Goal: Information Seeking & Learning: Learn about a topic

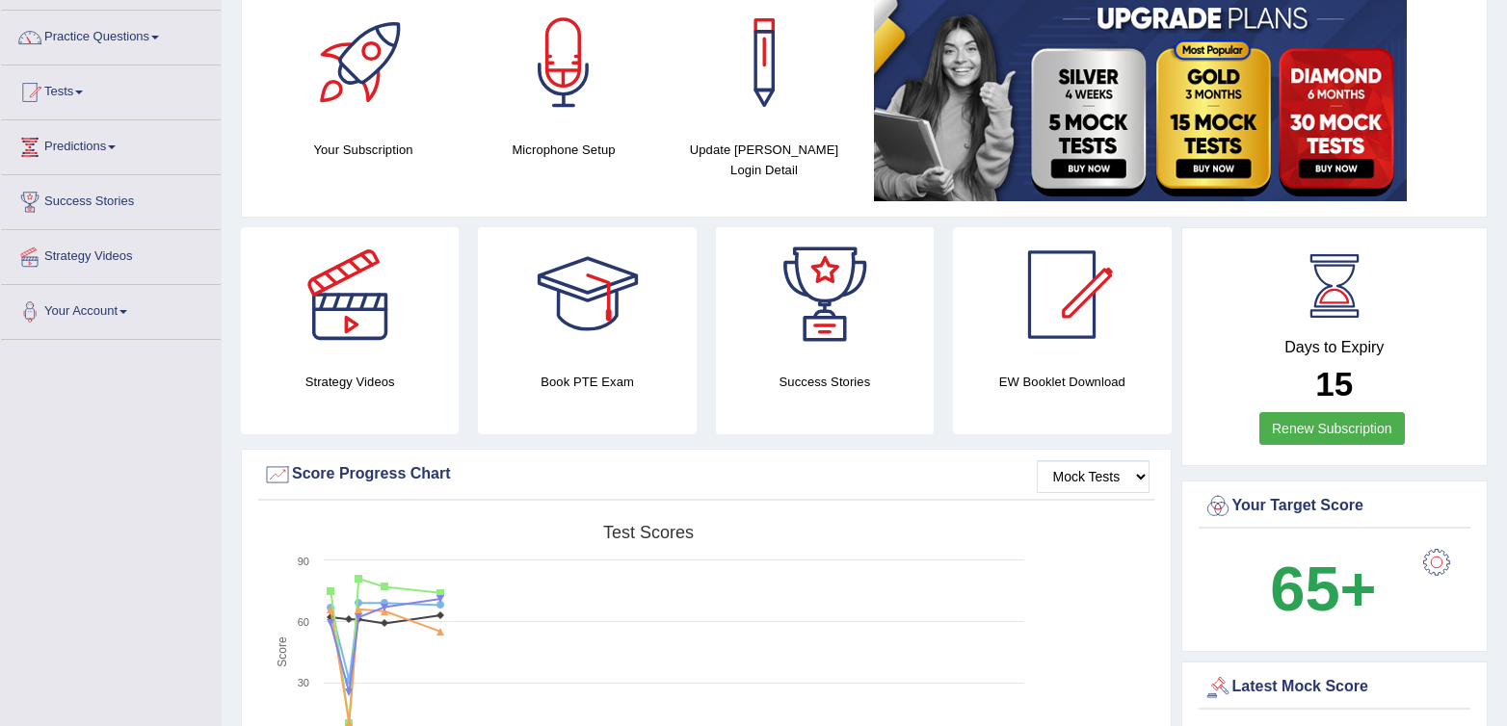
scroll to position [136, 0]
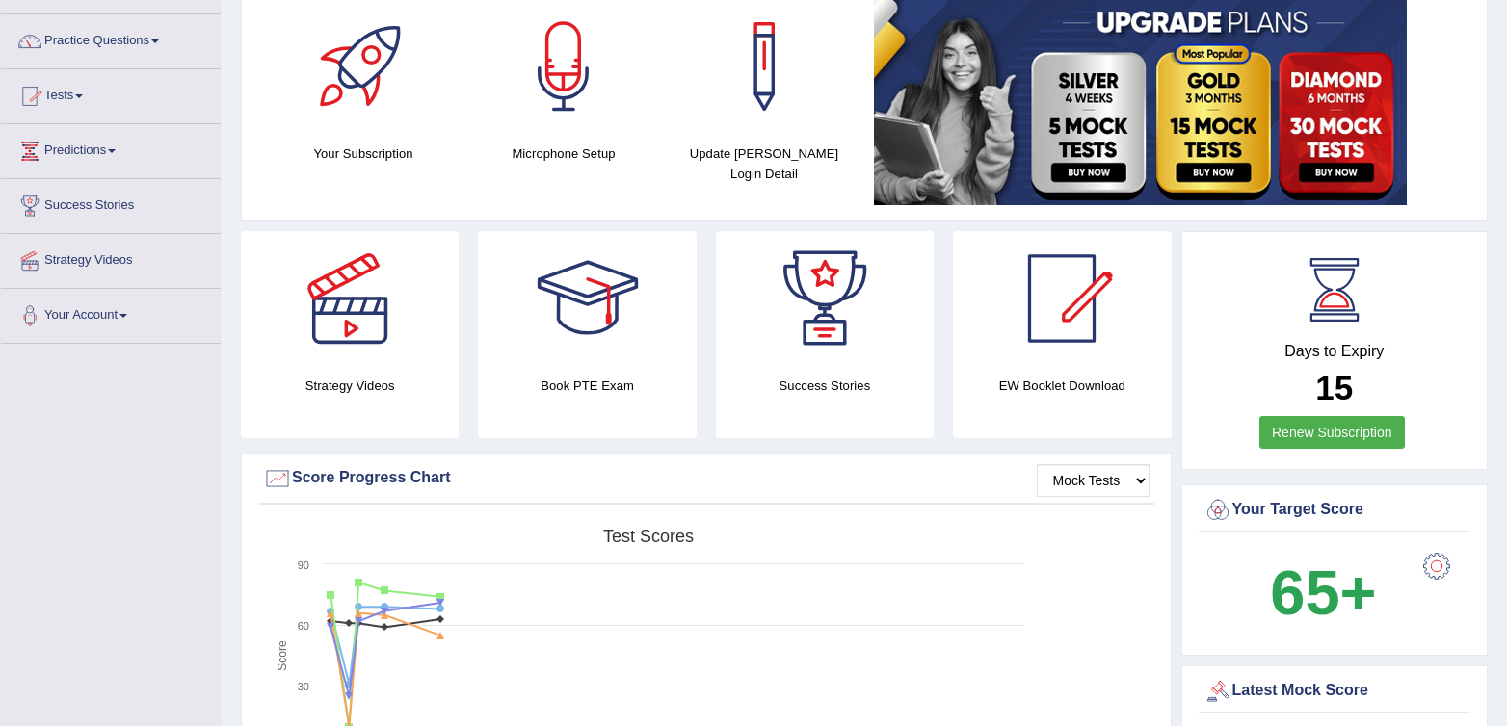
click at [69, 37] on link "Practice Questions" at bounding box center [111, 38] width 220 height 48
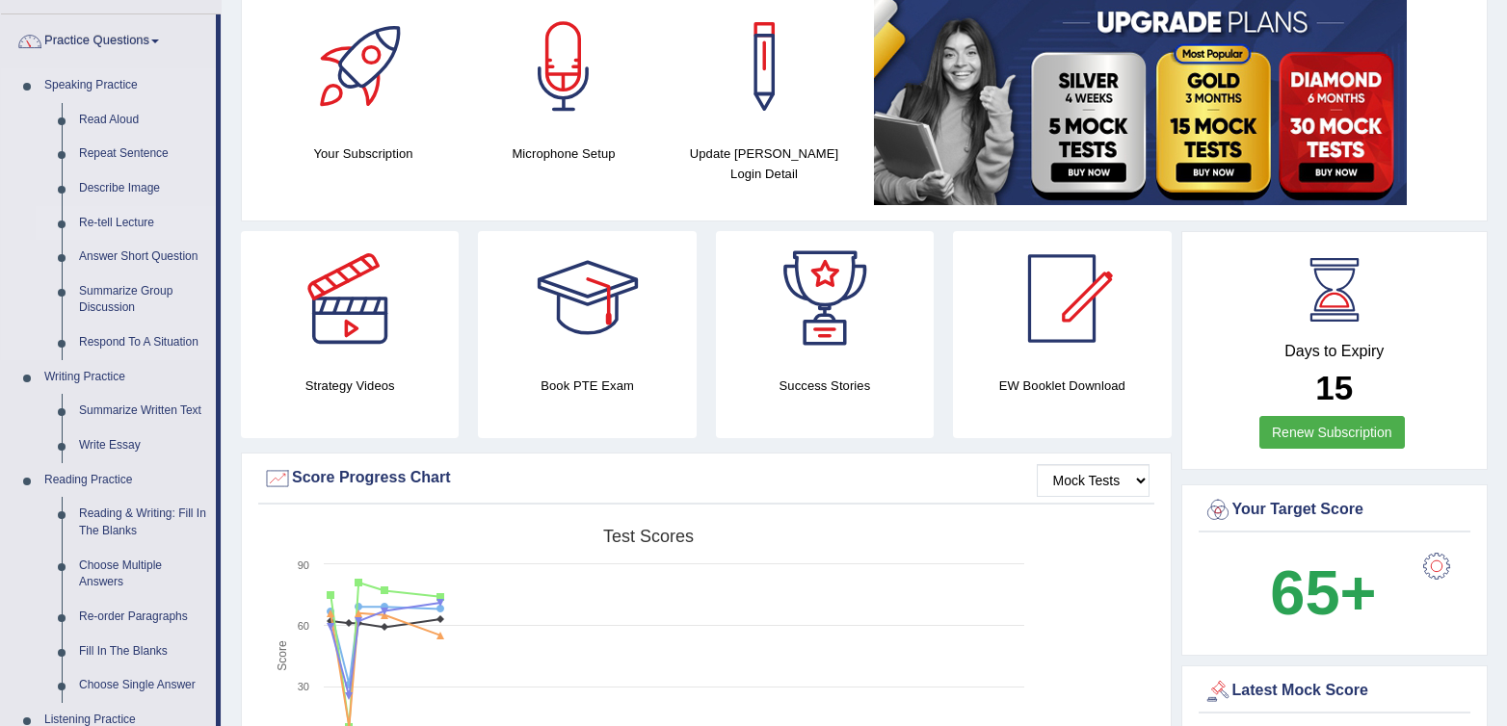
click at [78, 221] on link "Re-tell Lecture" at bounding box center [142, 223] width 145 height 35
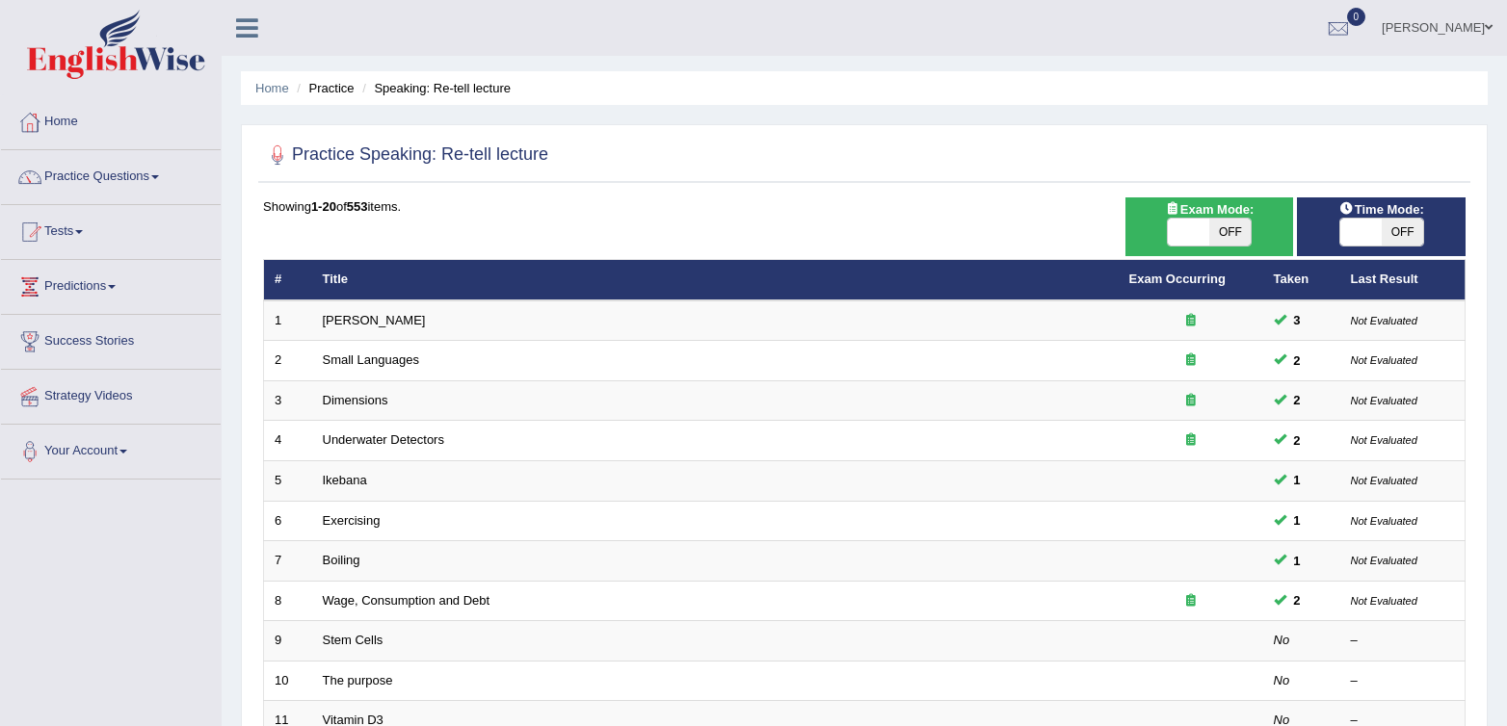
click at [1235, 221] on span "OFF" at bounding box center [1229, 232] width 41 height 27
checkbox input "true"
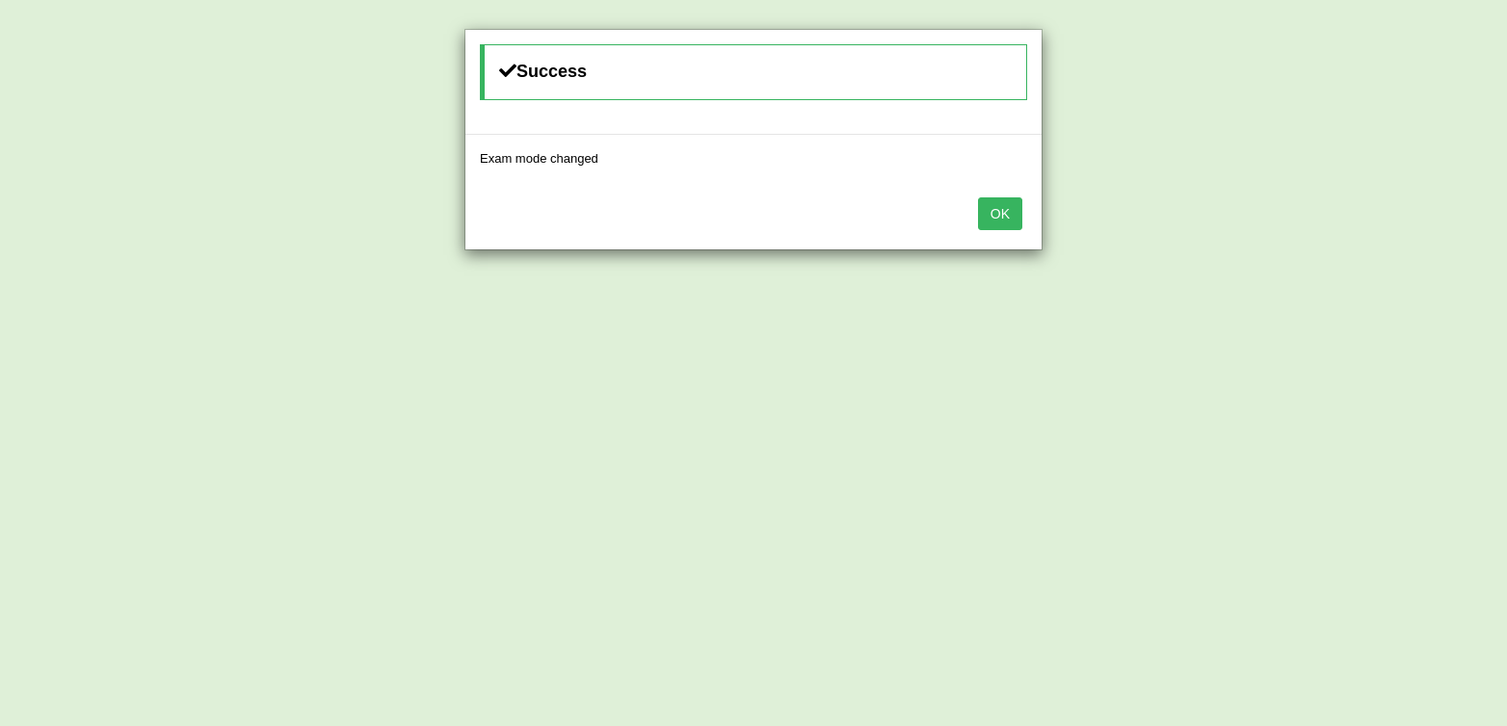
click at [1019, 209] on button "OK" at bounding box center [1000, 214] width 44 height 33
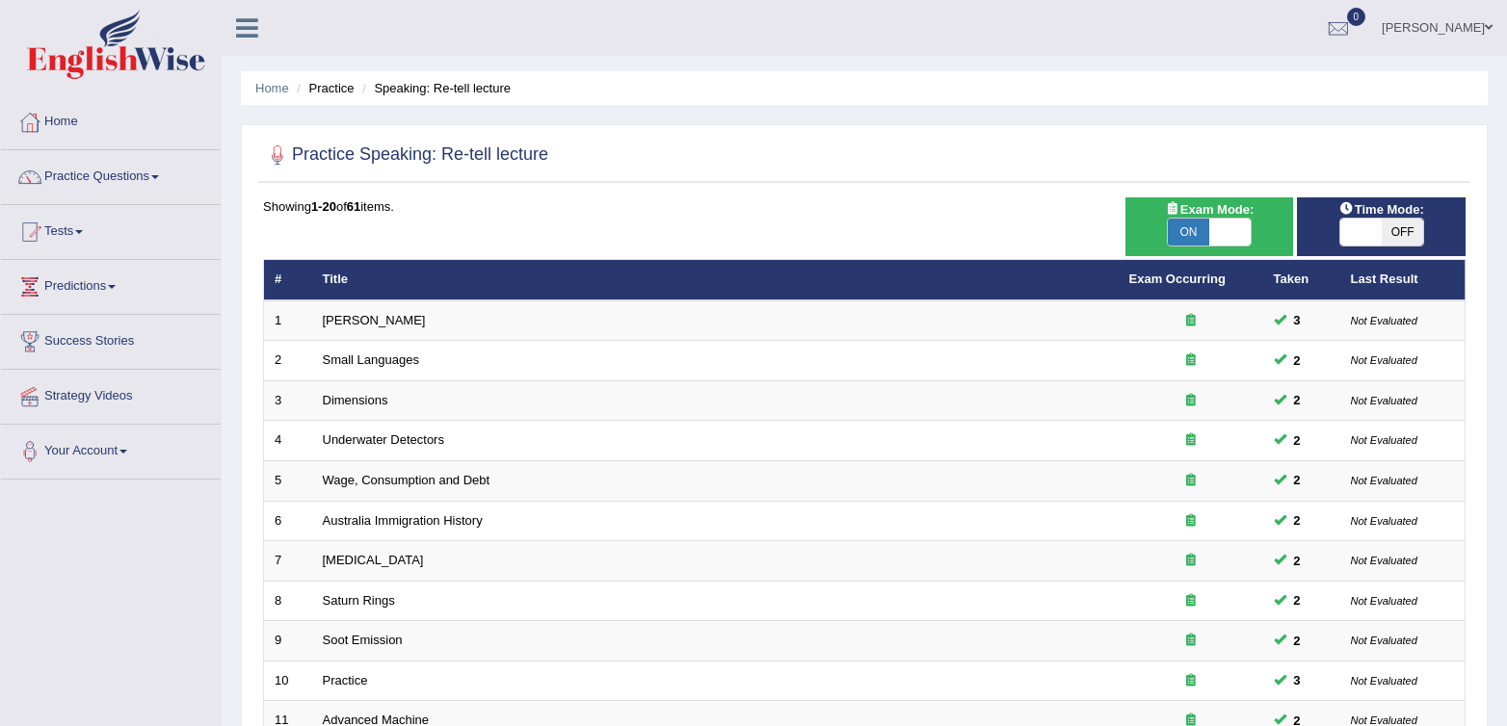
click at [1187, 232] on span "ON" at bounding box center [1188, 232] width 41 height 27
checkbox input "false"
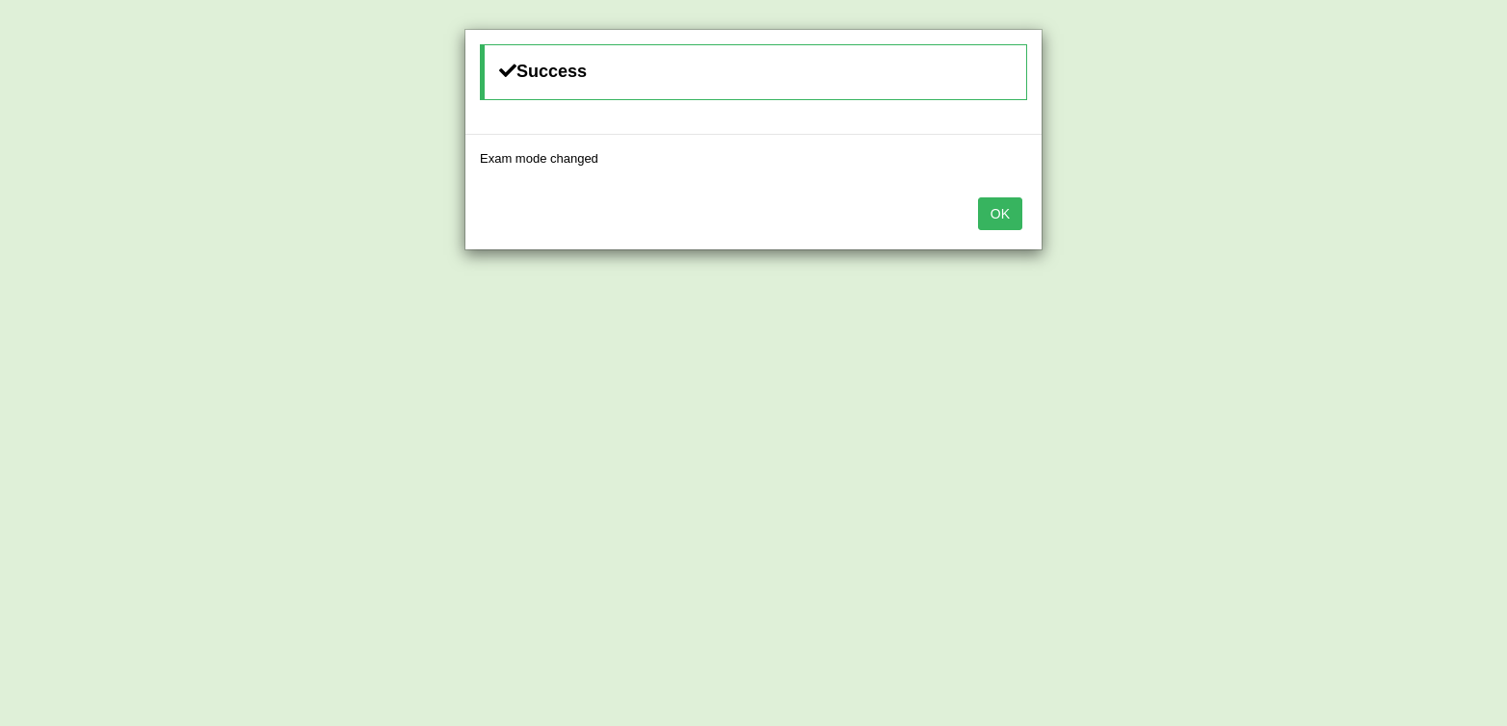
click at [984, 214] on button "OK" at bounding box center [1000, 214] width 44 height 33
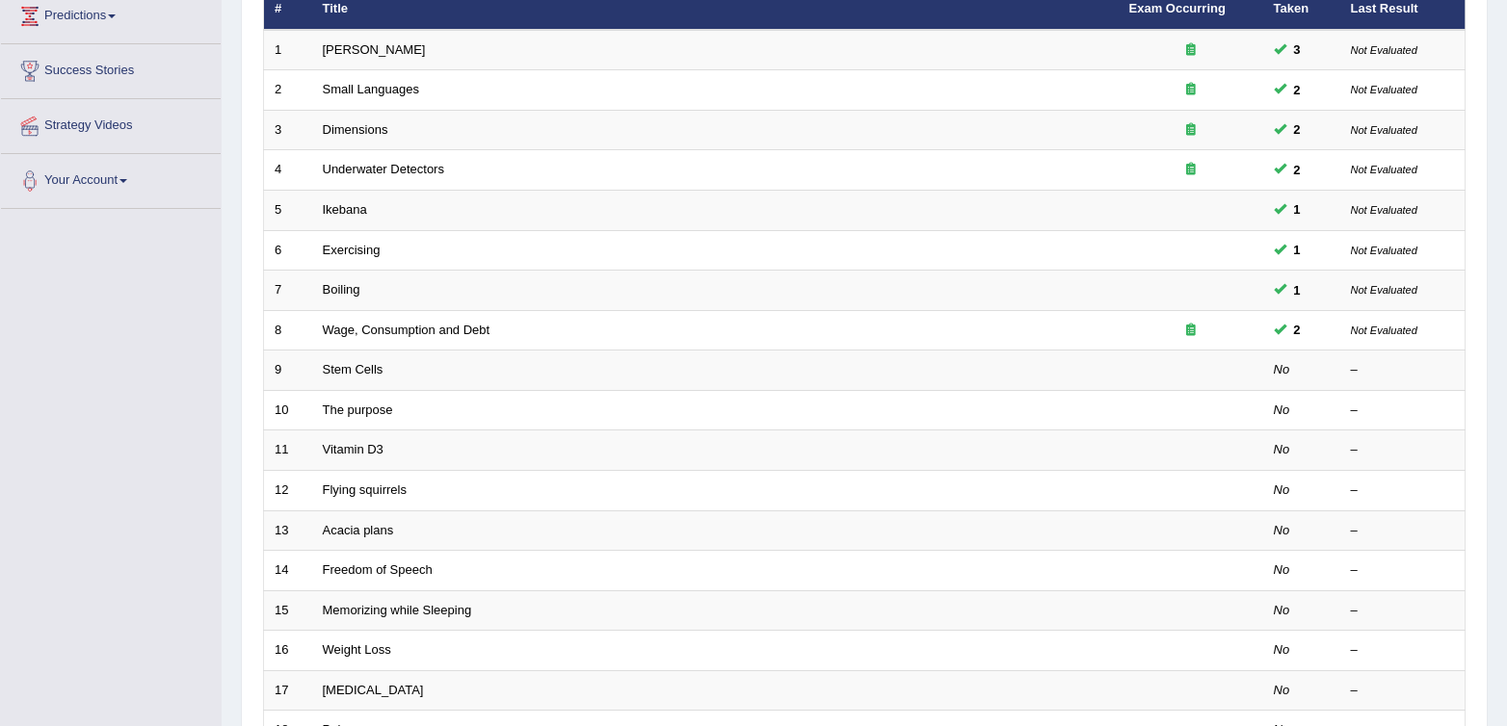
scroll to position [297, 0]
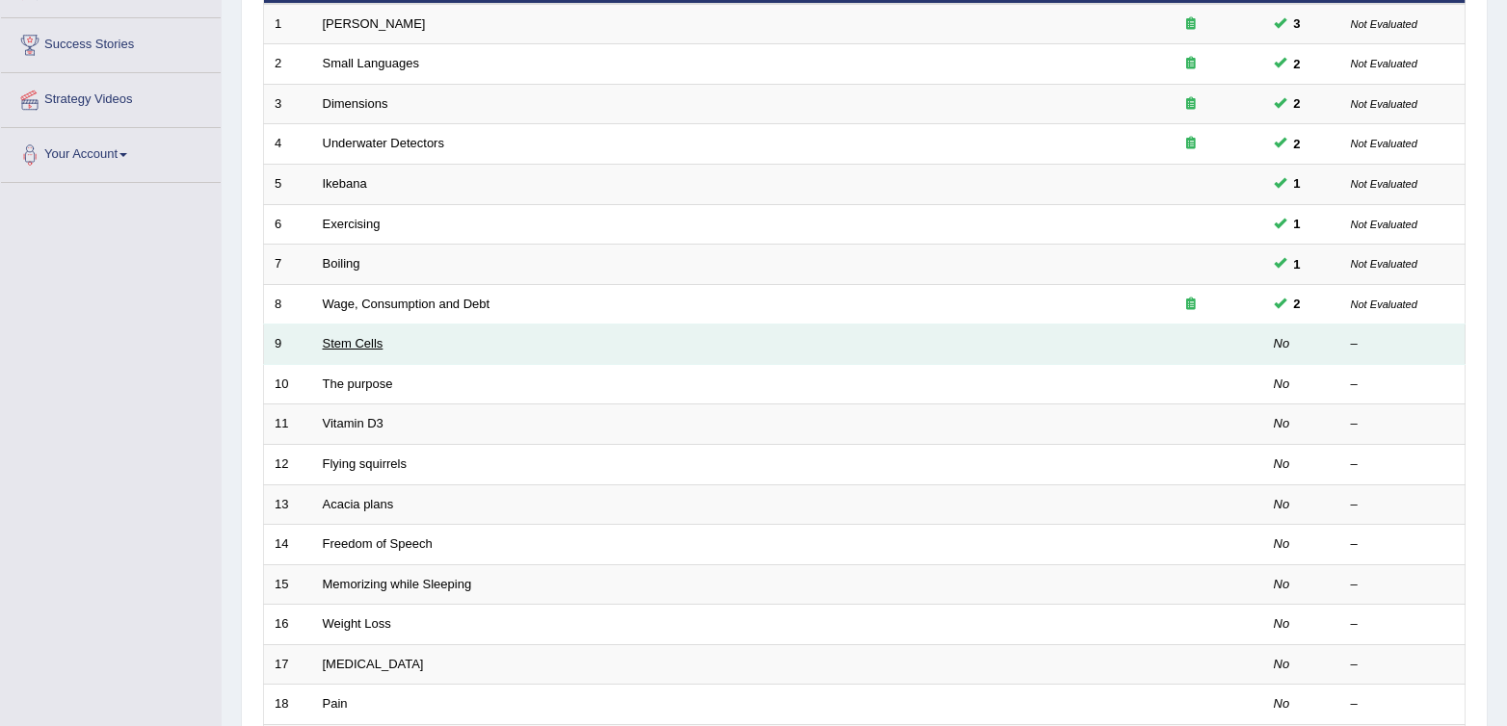
click at [349, 337] on link "Stem Cells" at bounding box center [353, 343] width 61 height 14
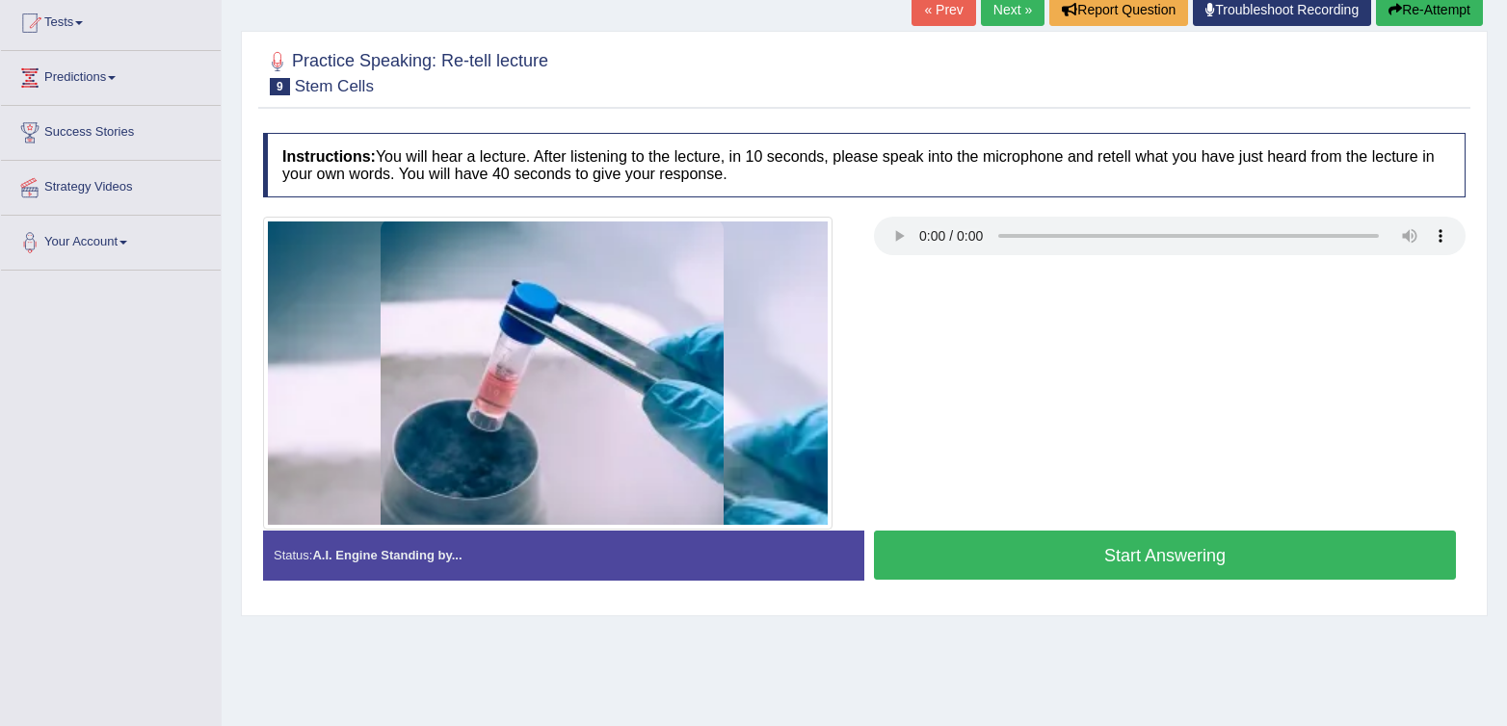
scroll to position [285, 0]
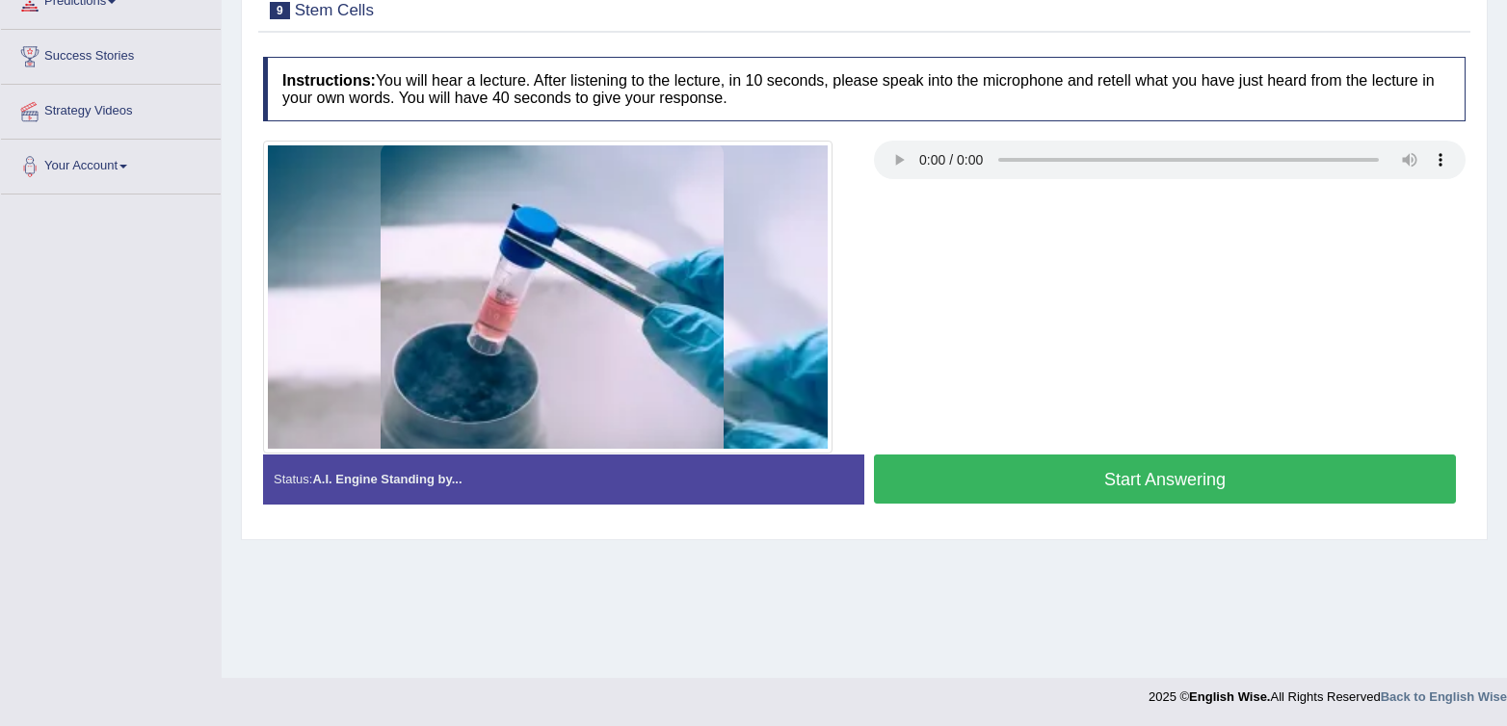
click at [1262, 485] on button "Start Answering" at bounding box center [1165, 479] width 582 height 49
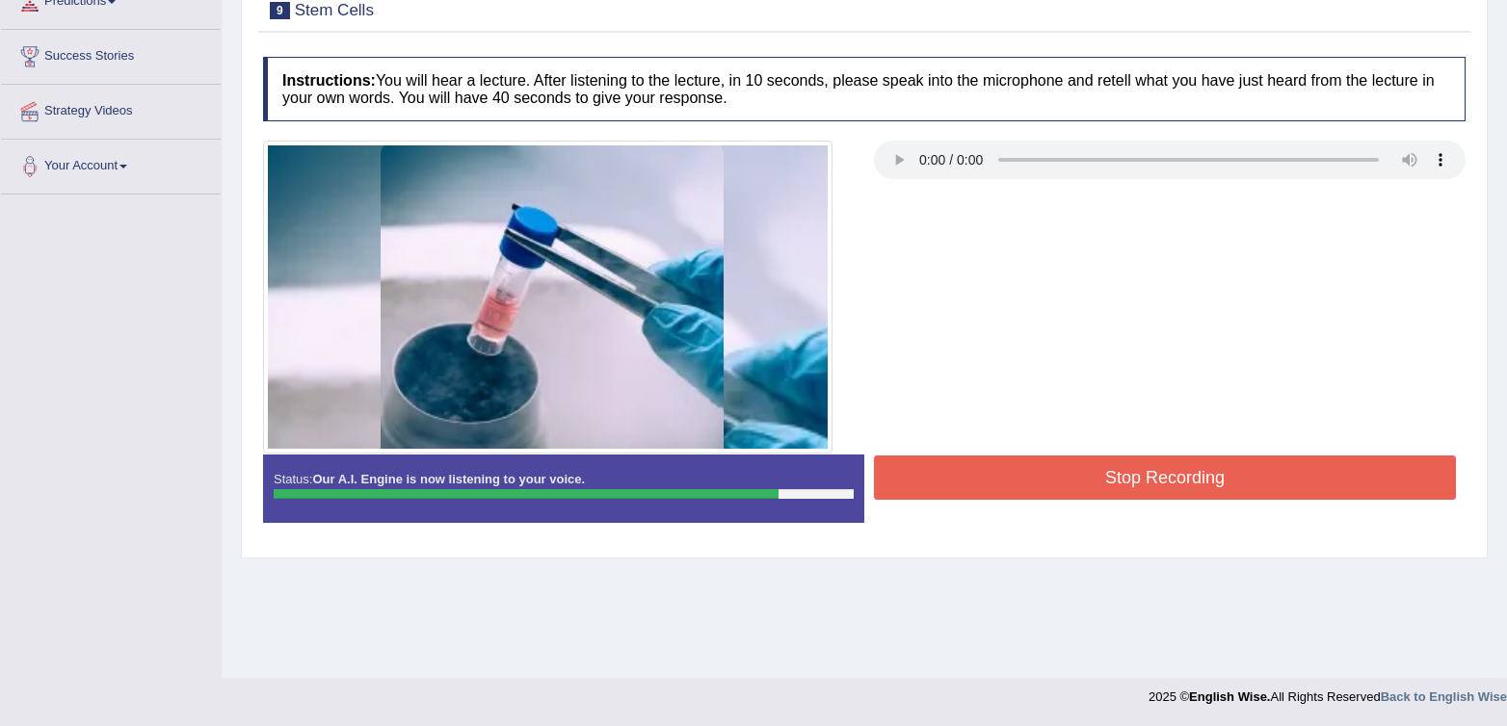
click at [1267, 484] on button "Stop Recording" at bounding box center [1165, 478] width 582 height 44
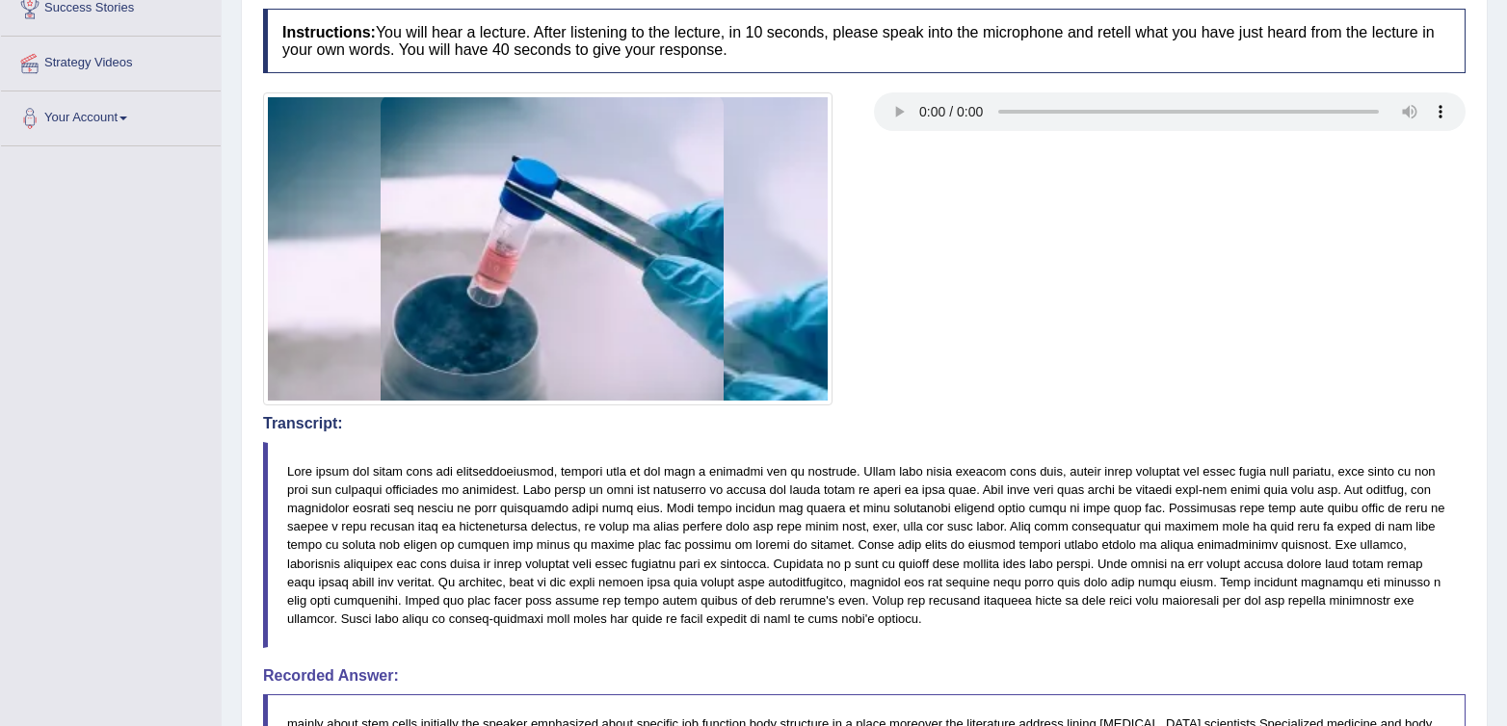
scroll to position [0, 0]
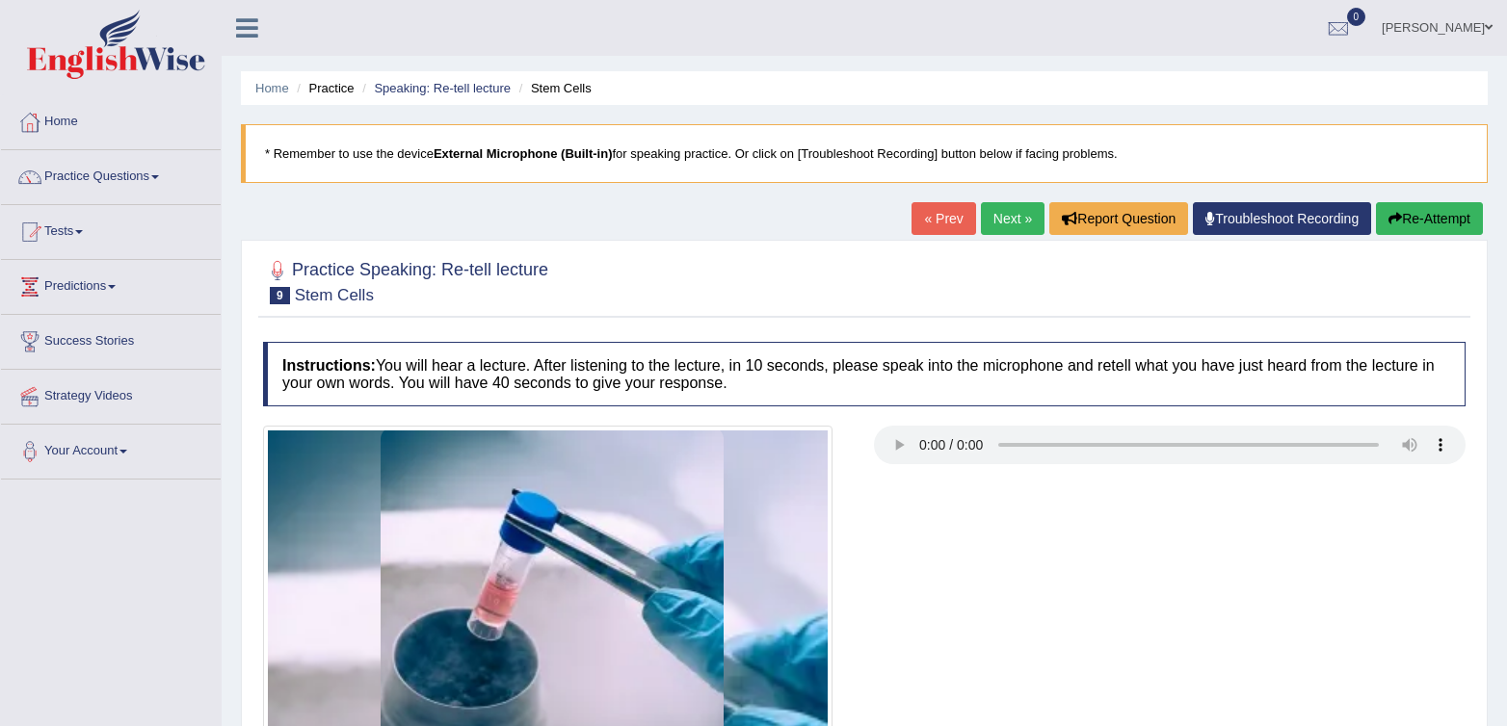
click at [1417, 234] on button "Re-Attempt" at bounding box center [1429, 218] width 107 height 33
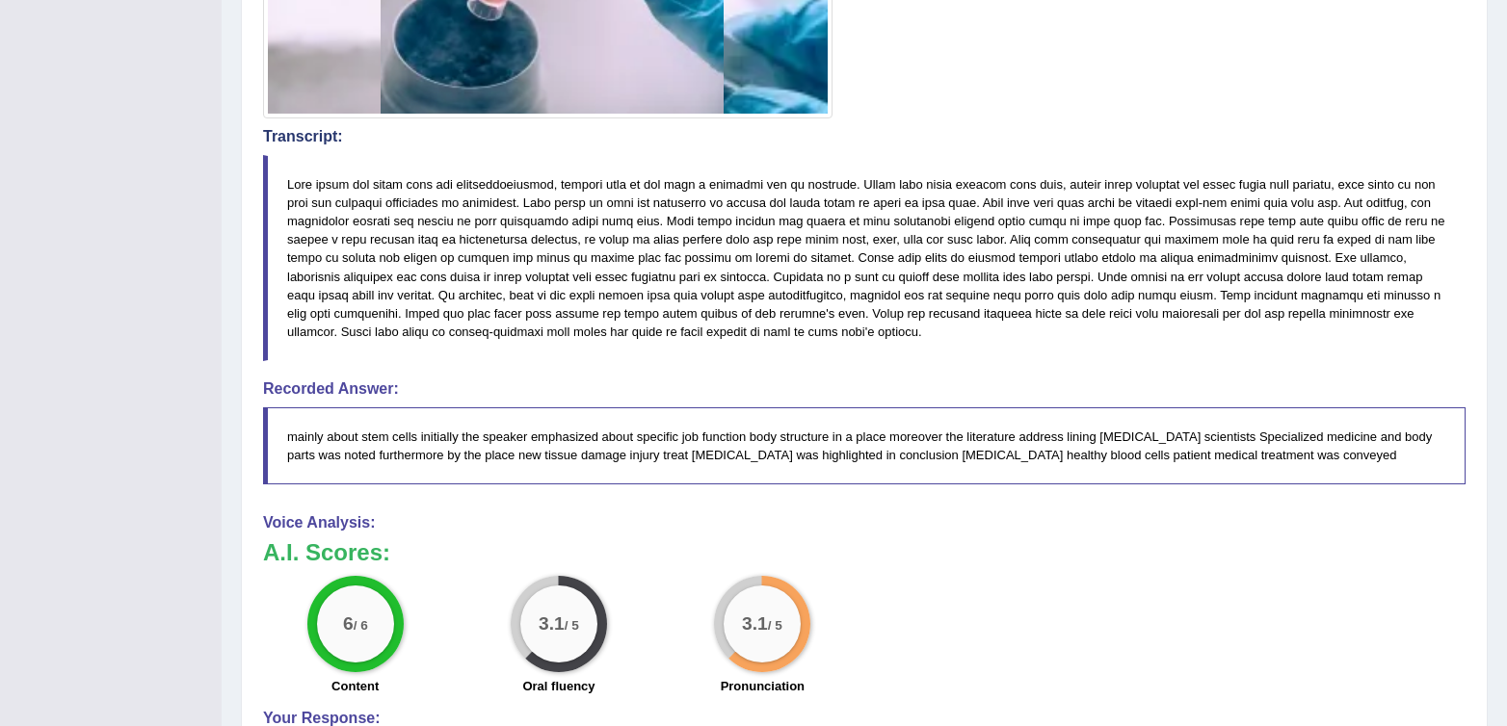
scroll to position [955, 0]
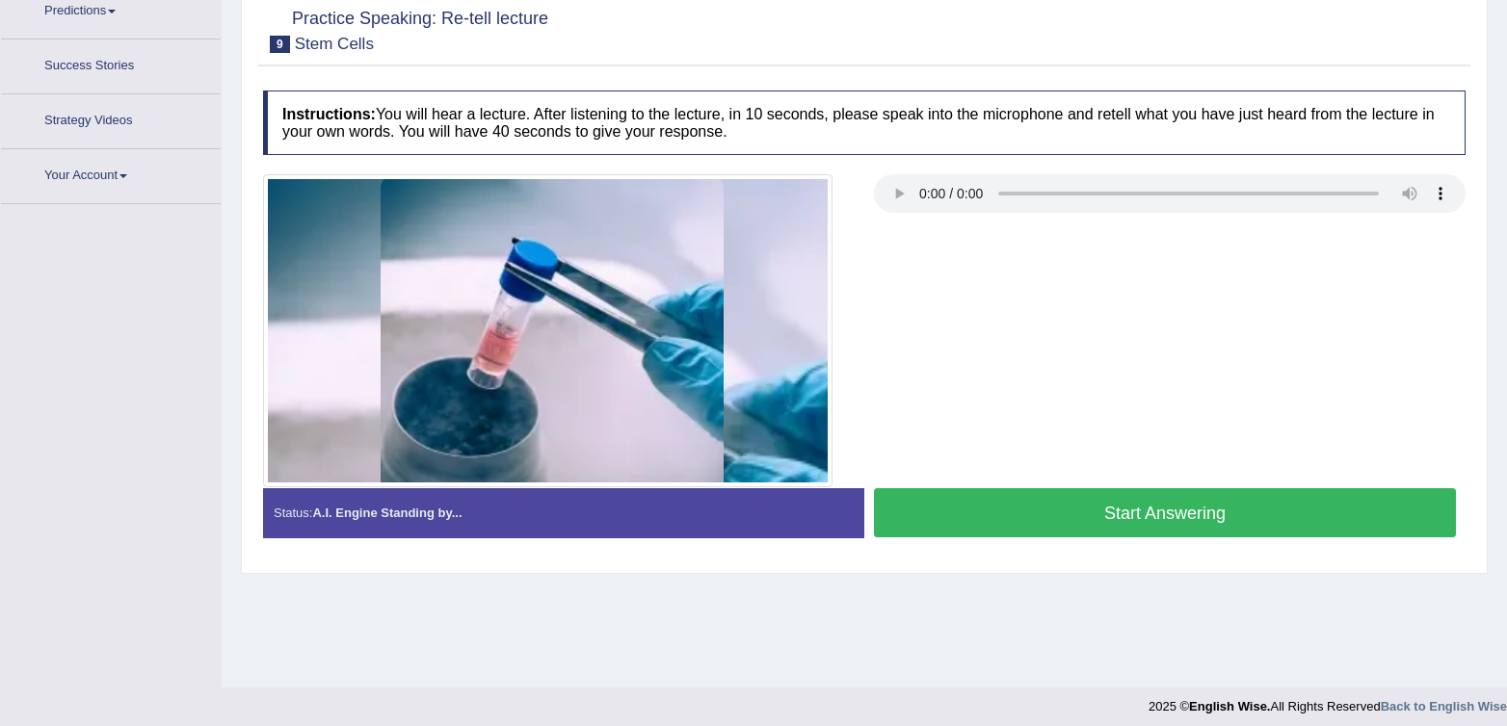
scroll to position [285, 0]
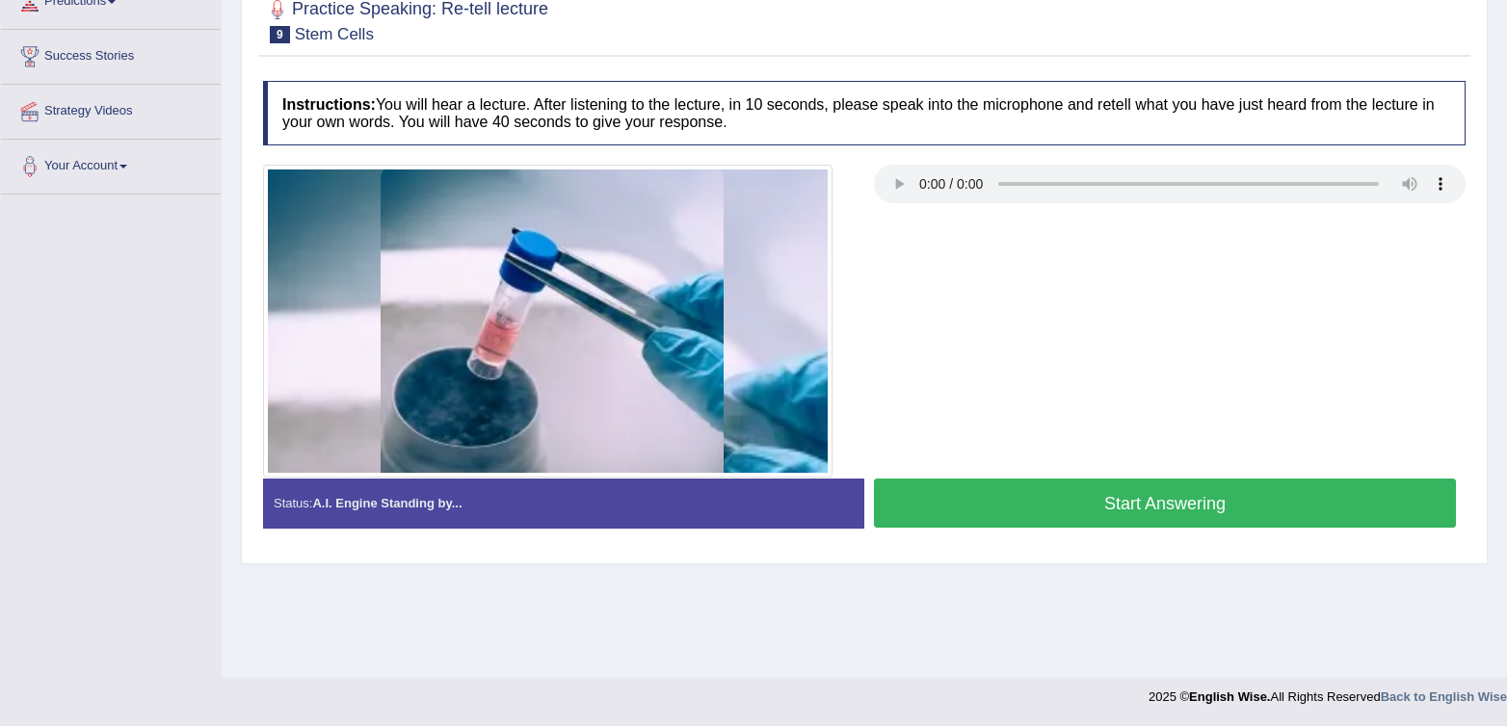
click at [1190, 512] on button "Start Answering" at bounding box center [1165, 503] width 582 height 49
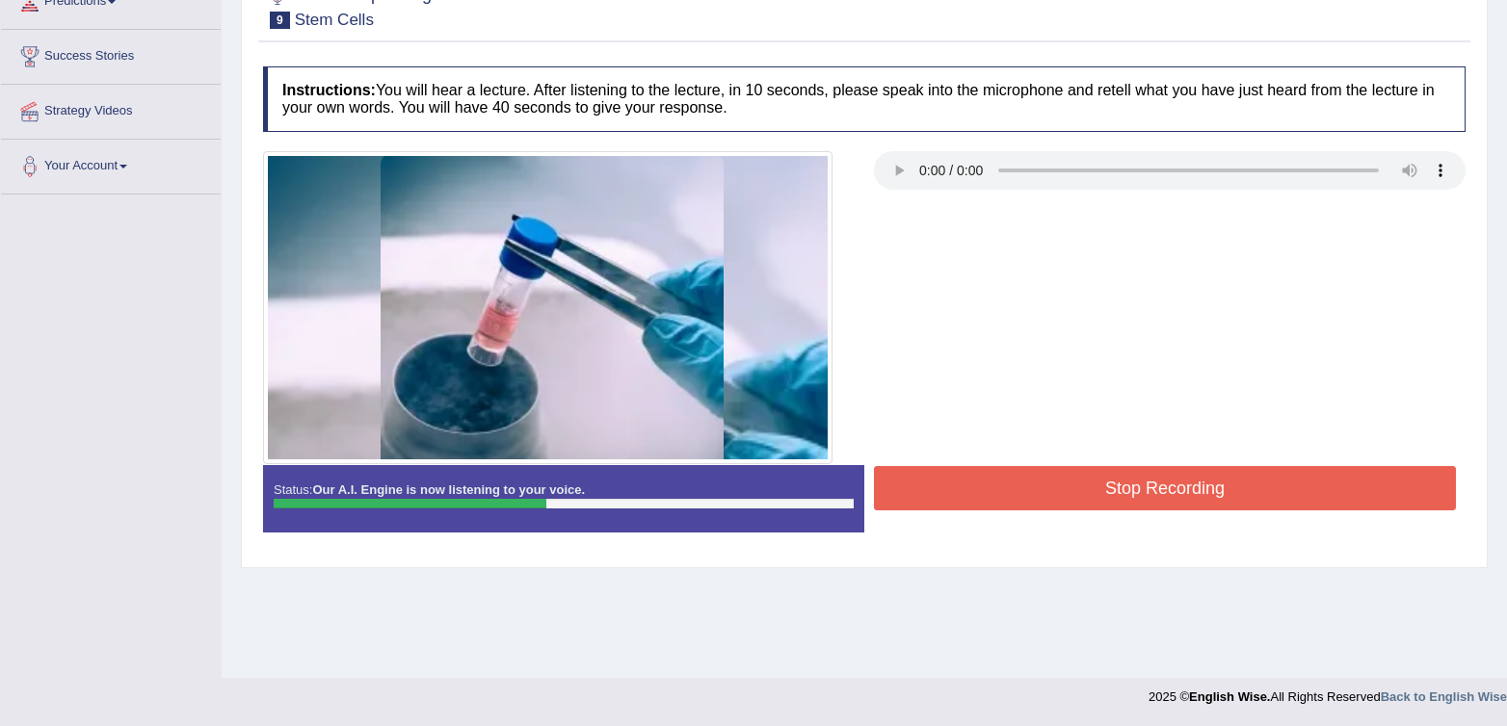
click at [1186, 503] on button "Stop Recording" at bounding box center [1165, 488] width 582 height 44
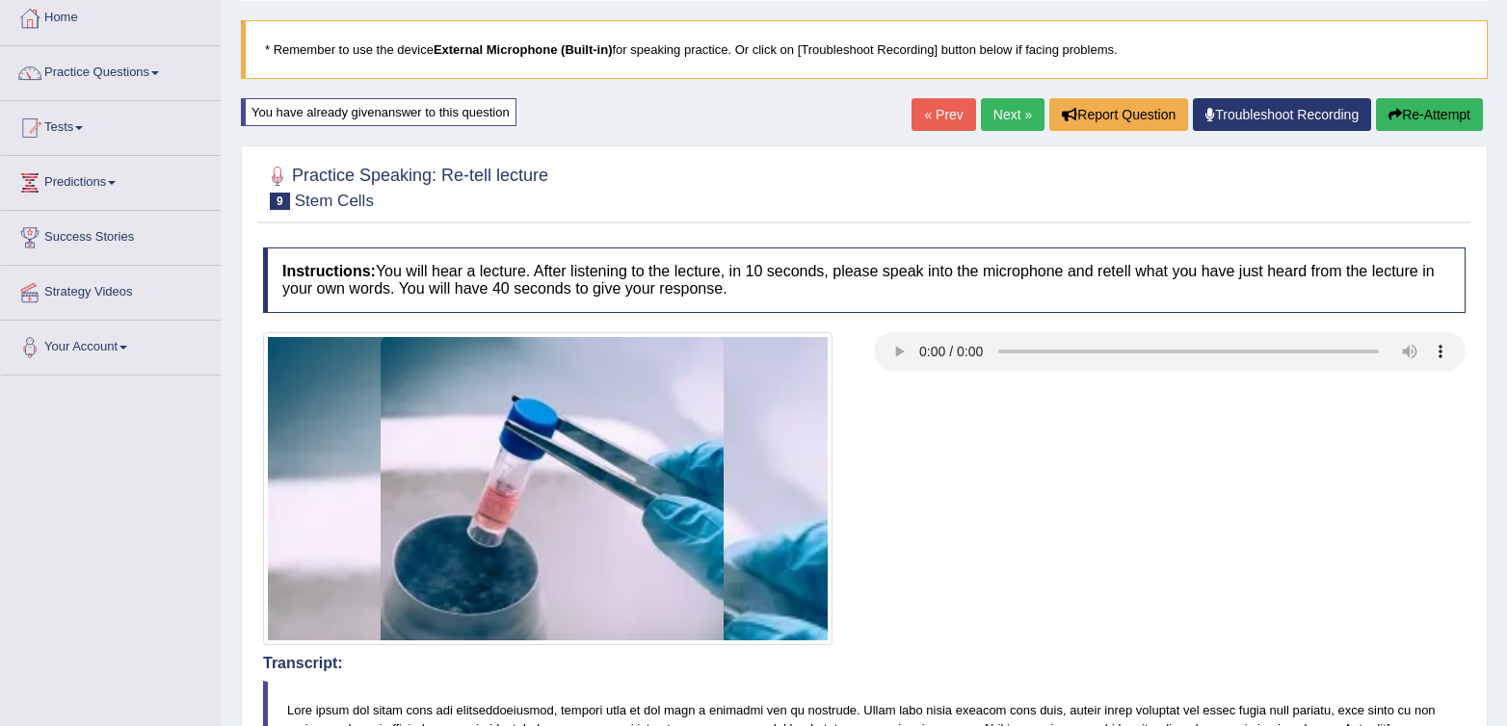
scroll to position [0, 0]
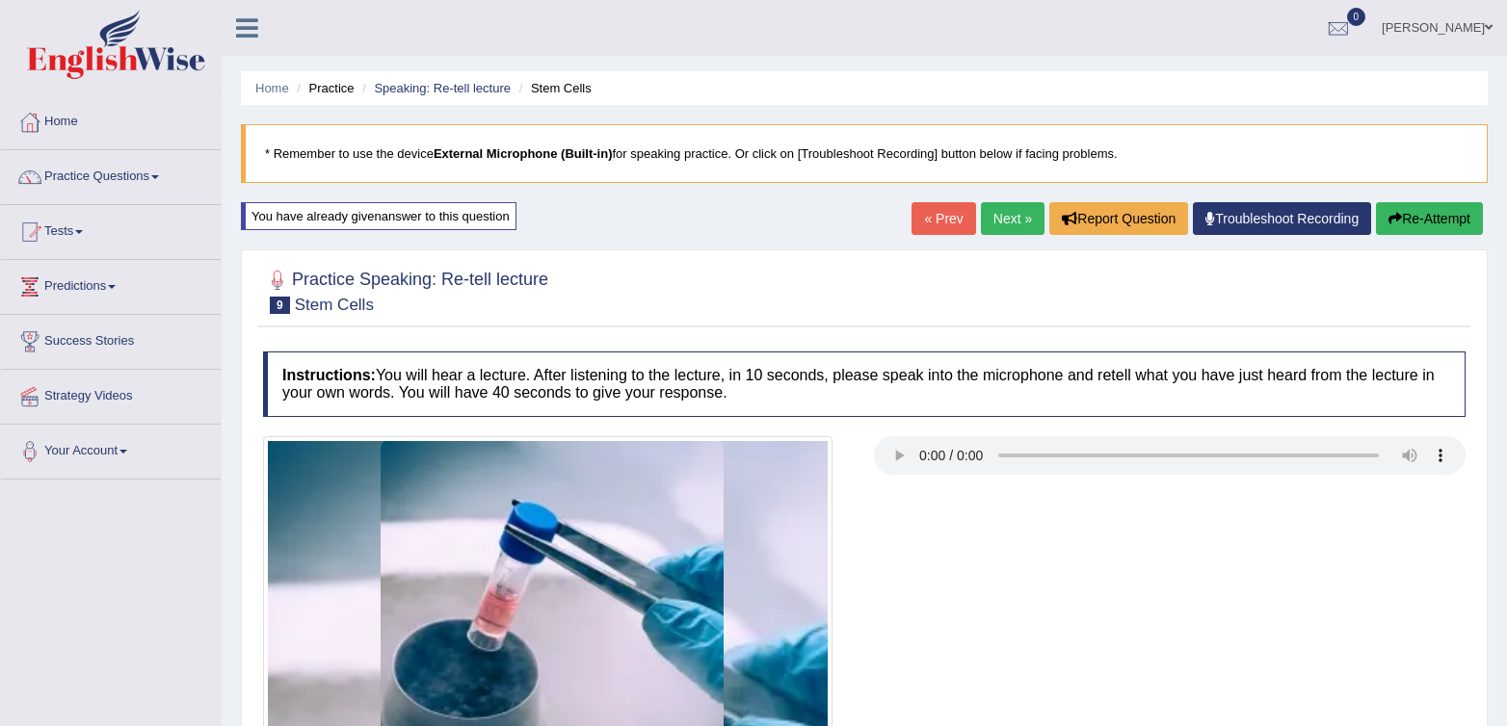
click at [1411, 213] on button "Re-Attempt" at bounding box center [1429, 218] width 107 height 33
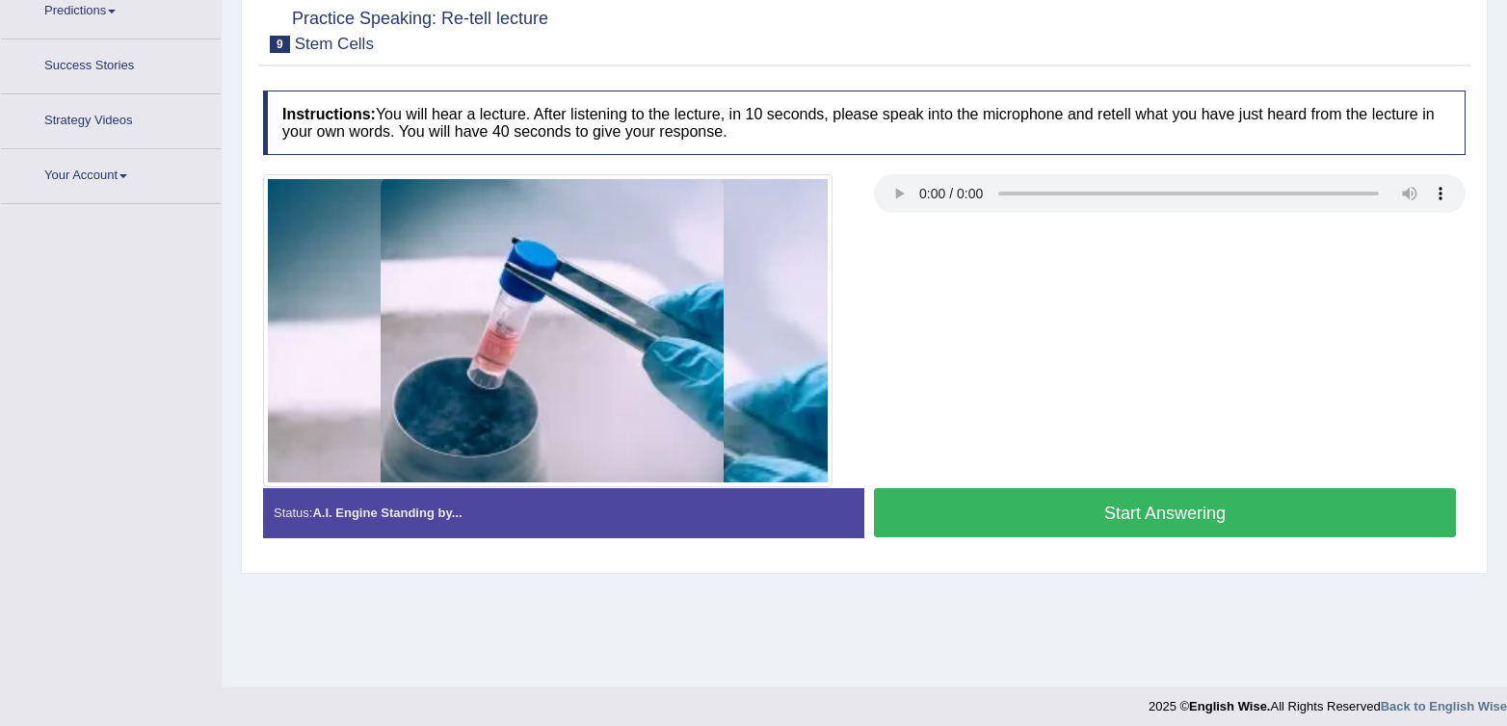
scroll to position [285, 0]
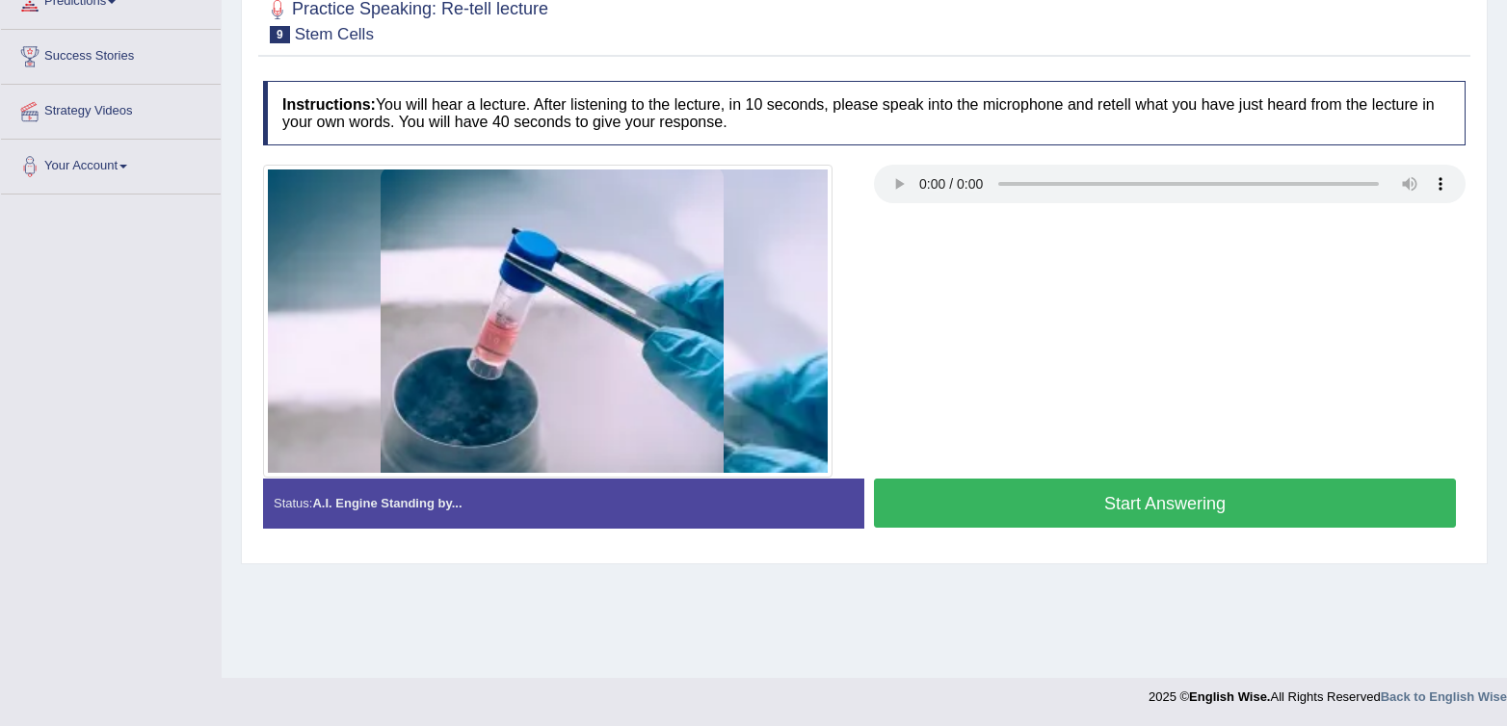
click at [1077, 507] on button "Start Answering" at bounding box center [1165, 503] width 582 height 49
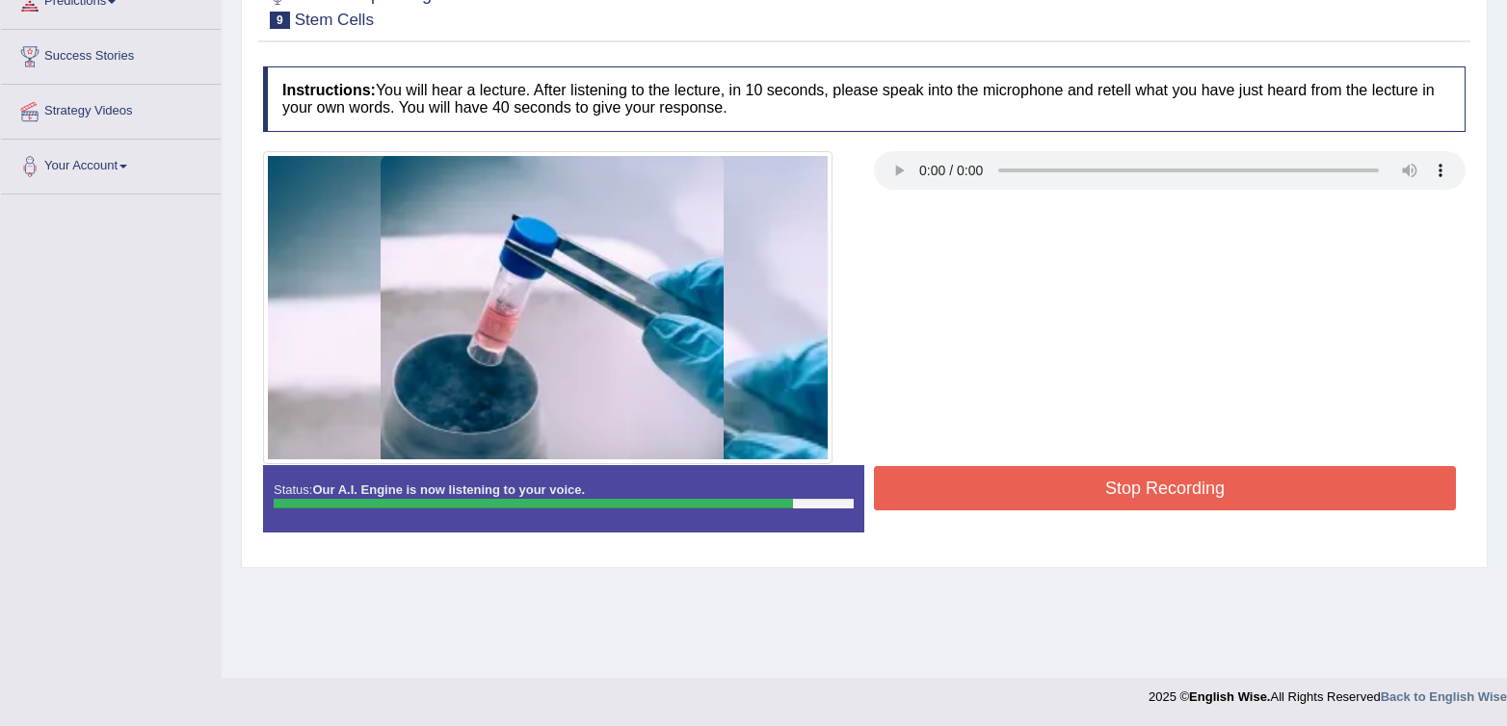
click at [1077, 507] on button "Stop Recording" at bounding box center [1165, 488] width 582 height 44
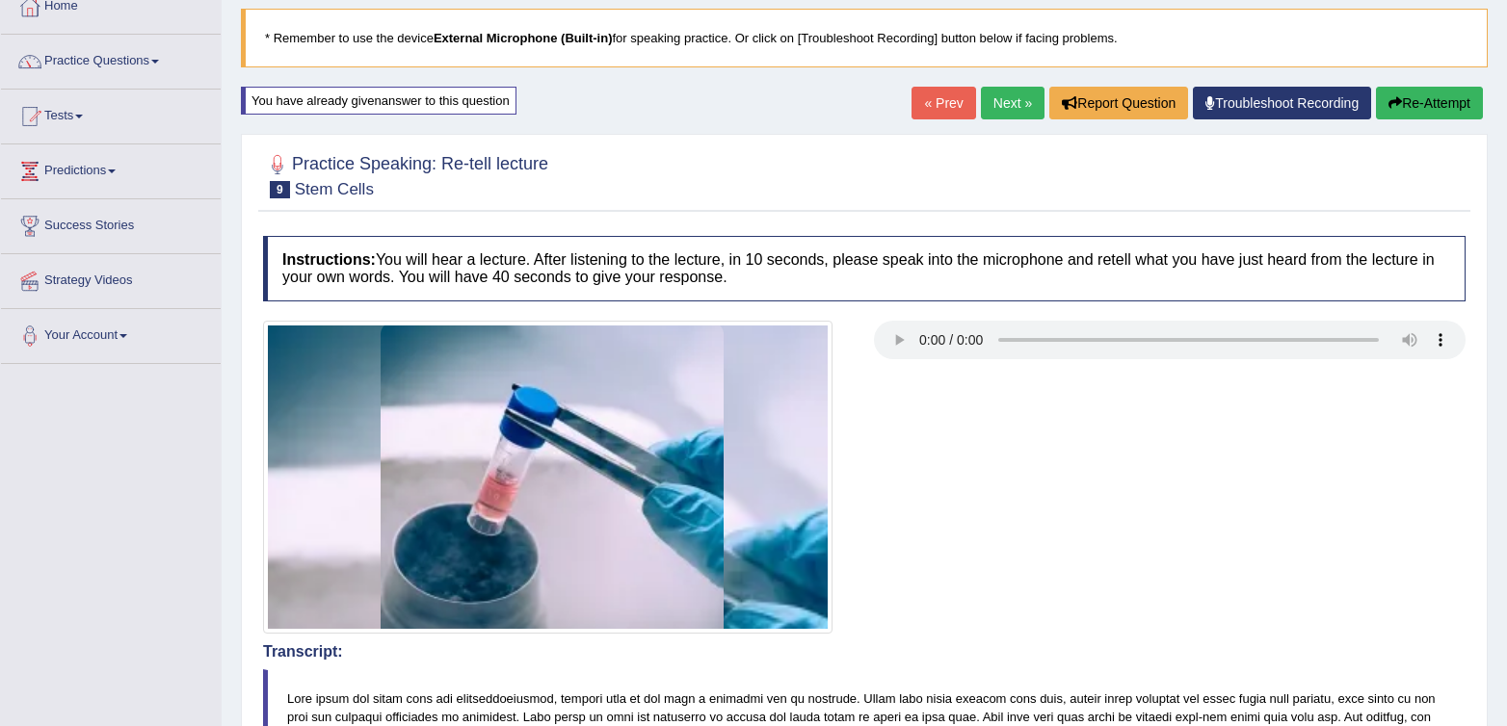
scroll to position [0, 0]
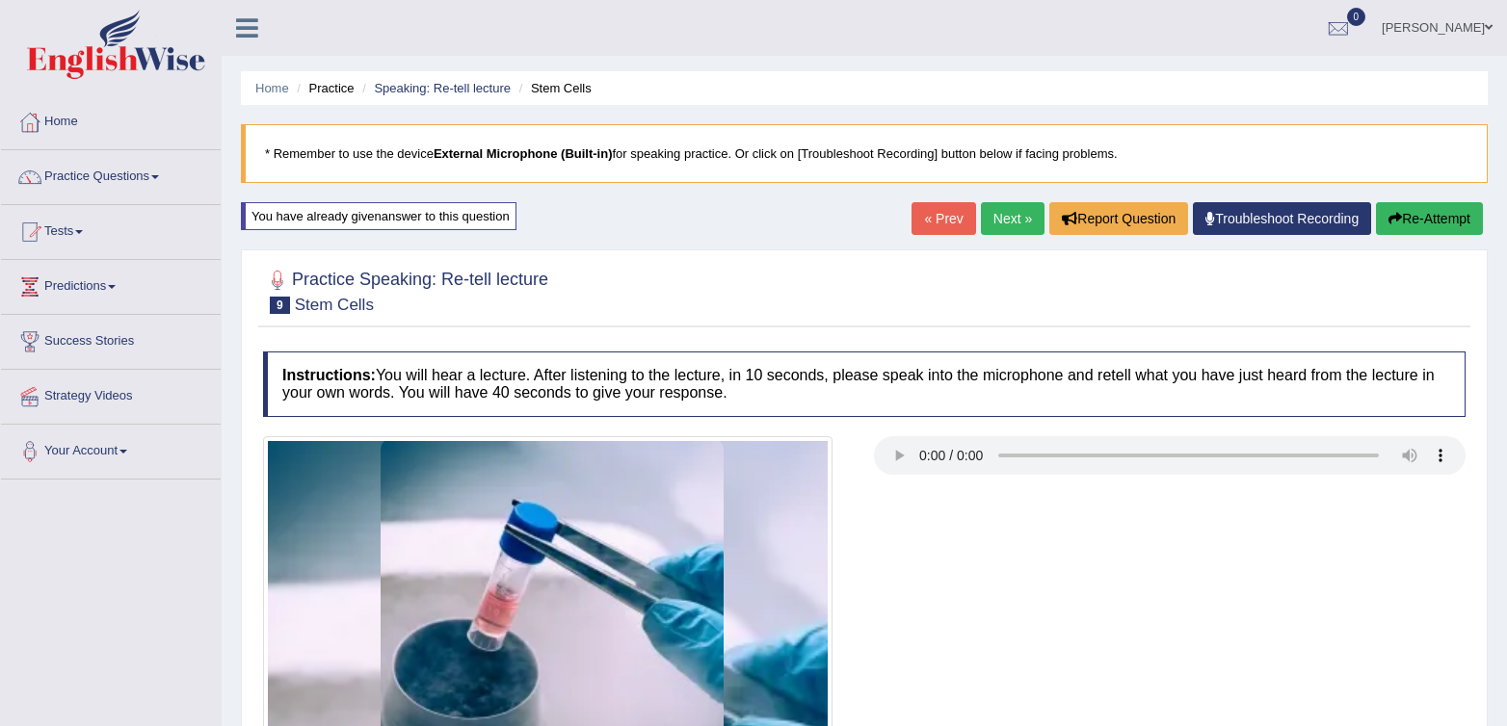
click at [1006, 216] on link "Next »" at bounding box center [1013, 218] width 64 height 33
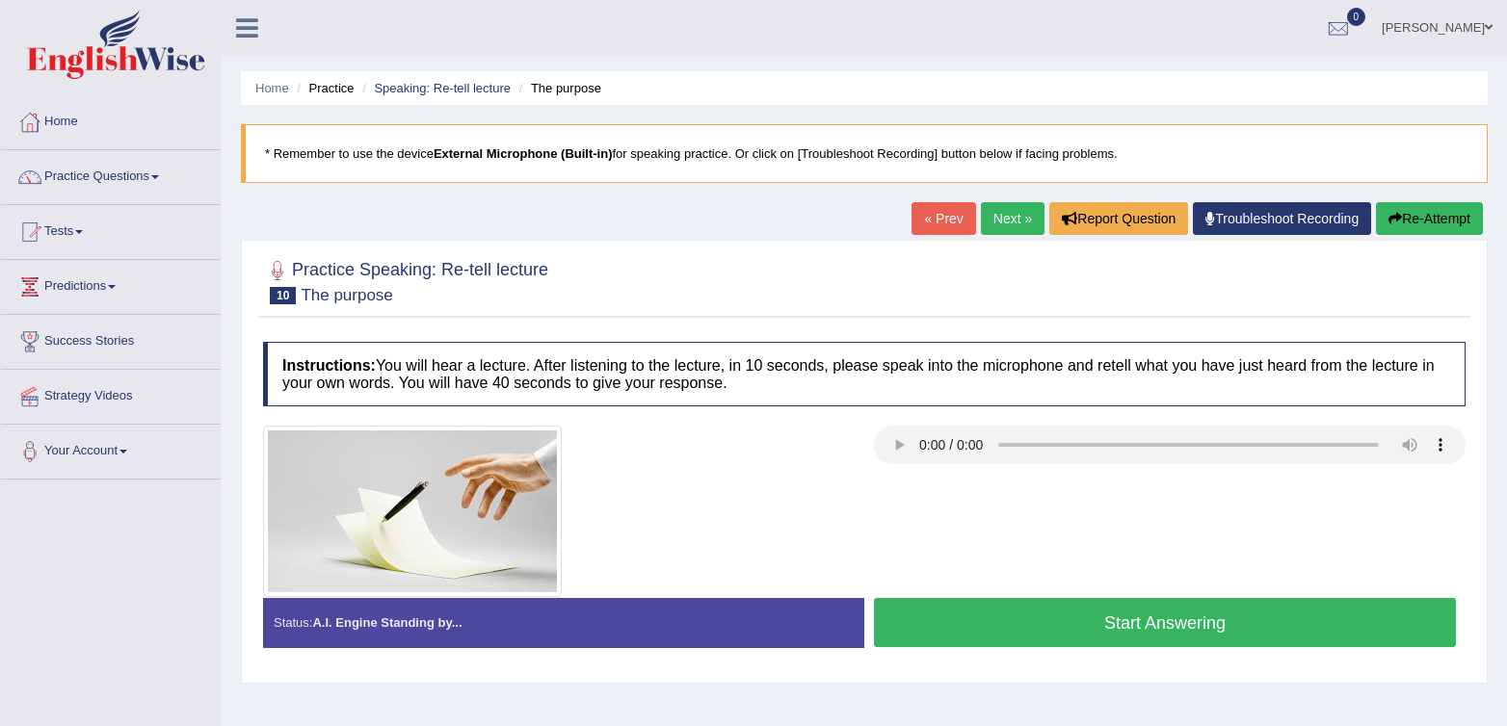
drag, startPoint x: 1259, startPoint y: 616, endPoint x: 1433, endPoint y: 540, distance: 189.4
click at [1431, 540] on div "Instructions: You will hear a lecture. After listening to the lecture, in 10 se…" at bounding box center [864, 502] width 1212 height 340
click at [983, 598] on button "Start Answering" at bounding box center [1165, 622] width 582 height 49
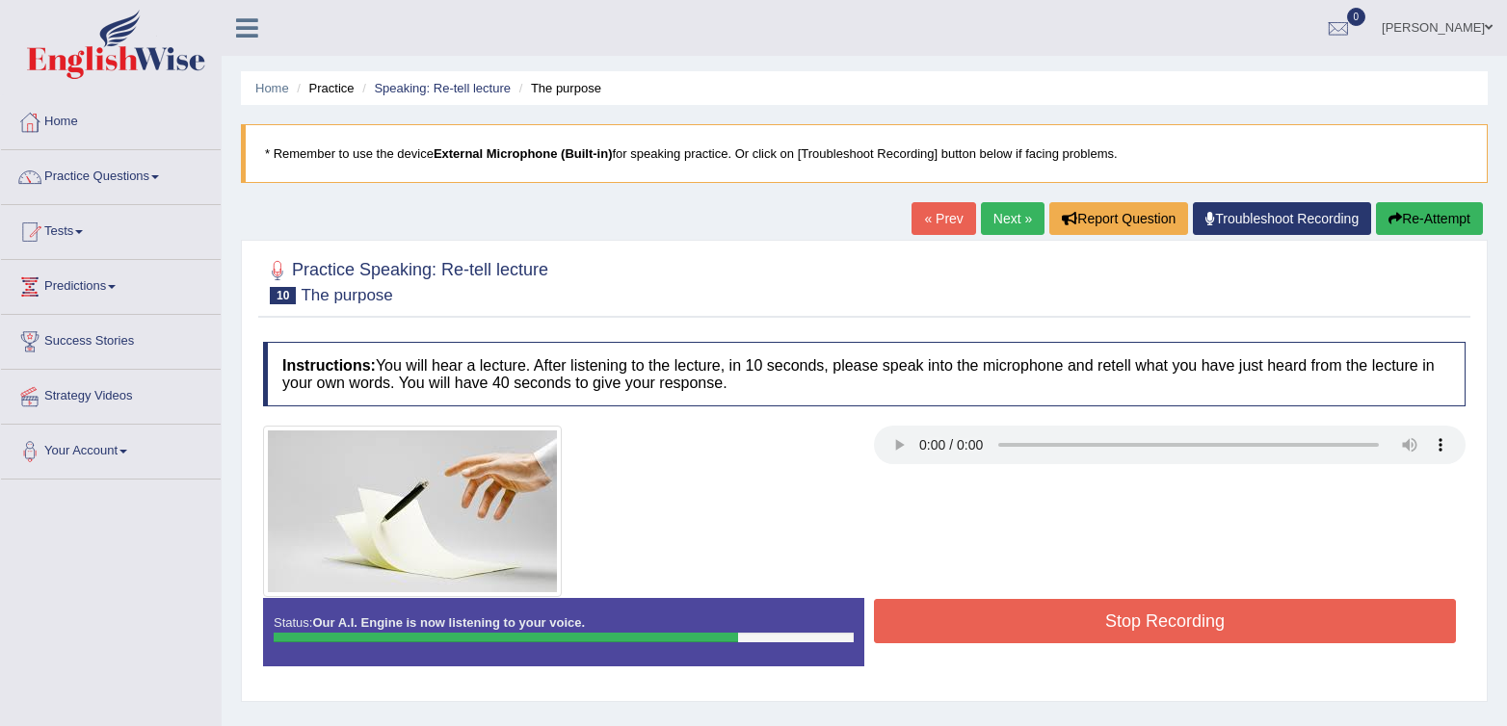
click at [976, 619] on button "Stop Recording" at bounding box center [1165, 621] width 582 height 44
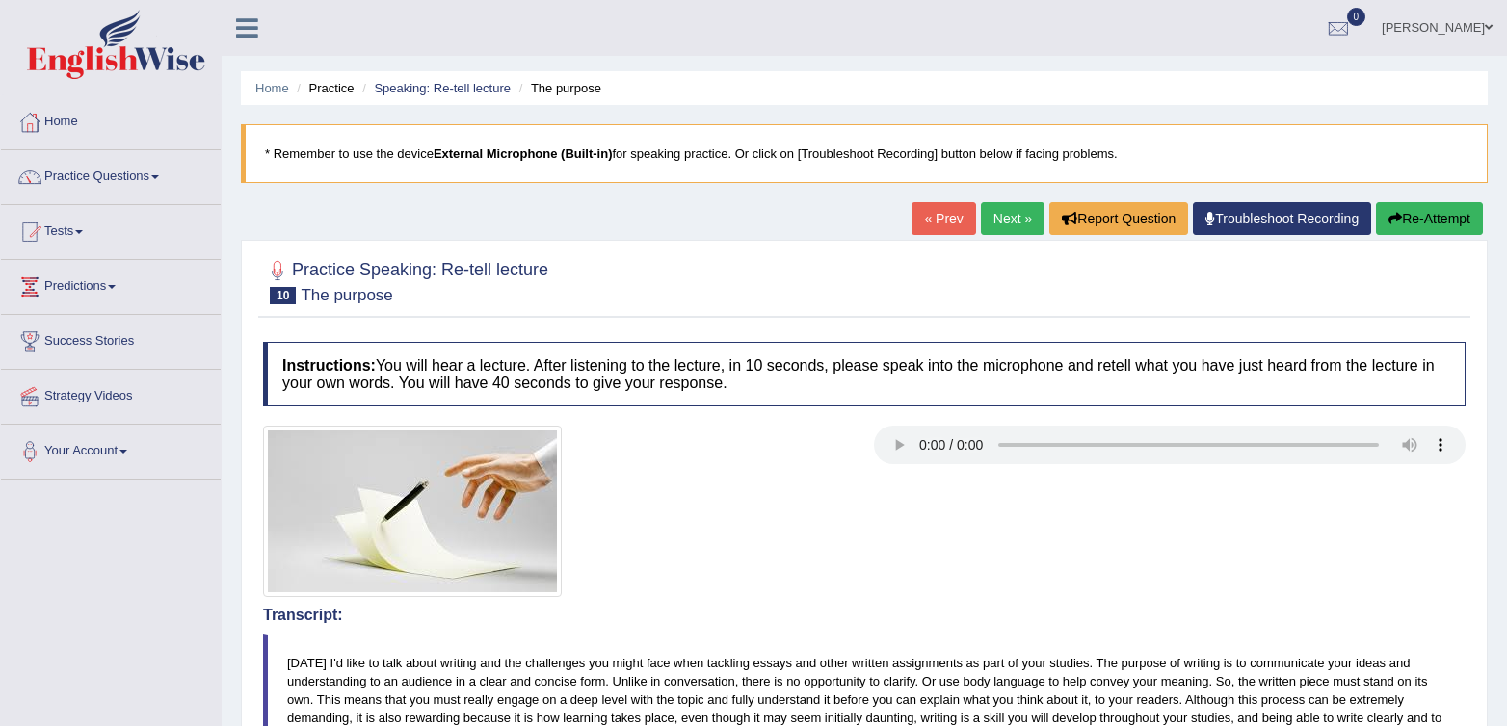
click at [1393, 217] on icon "button" at bounding box center [1394, 218] width 13 height 13
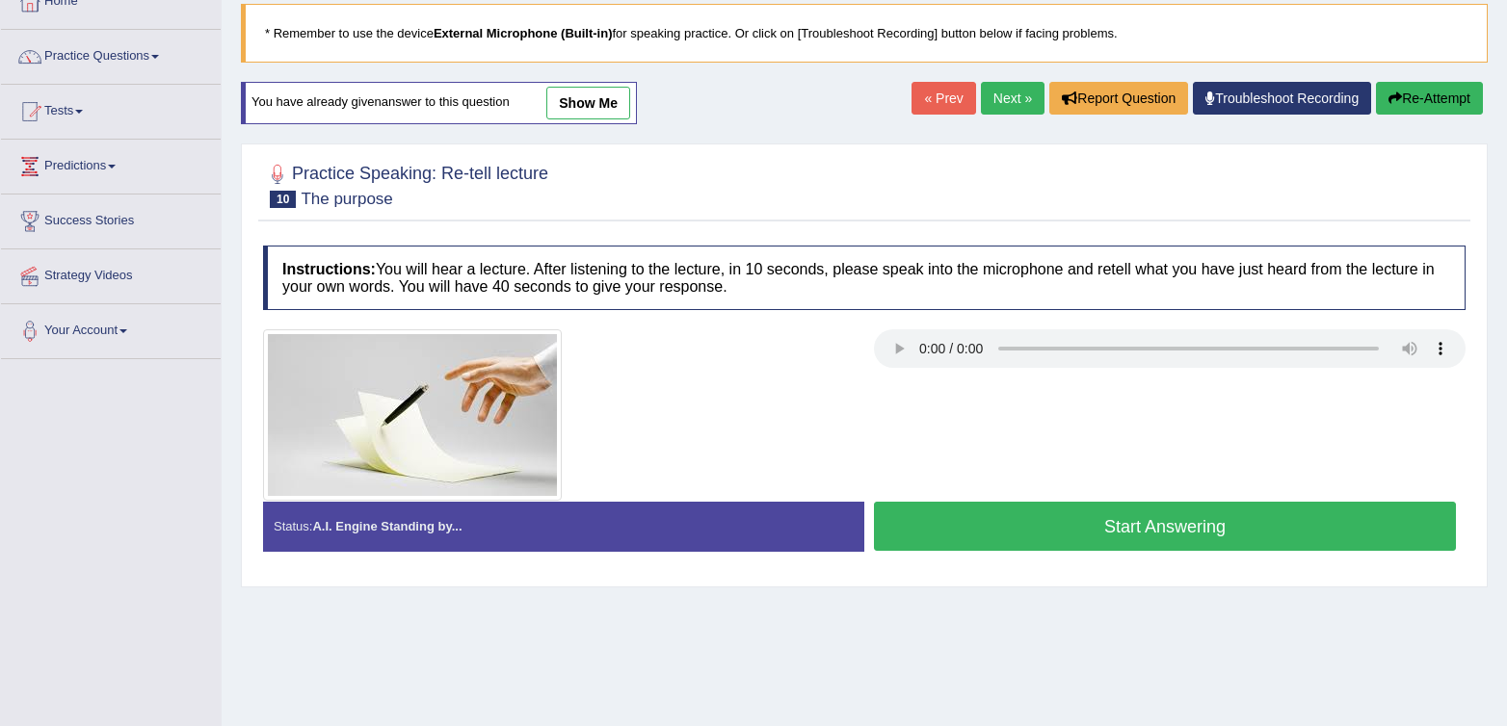
scroll to position [285, 0]
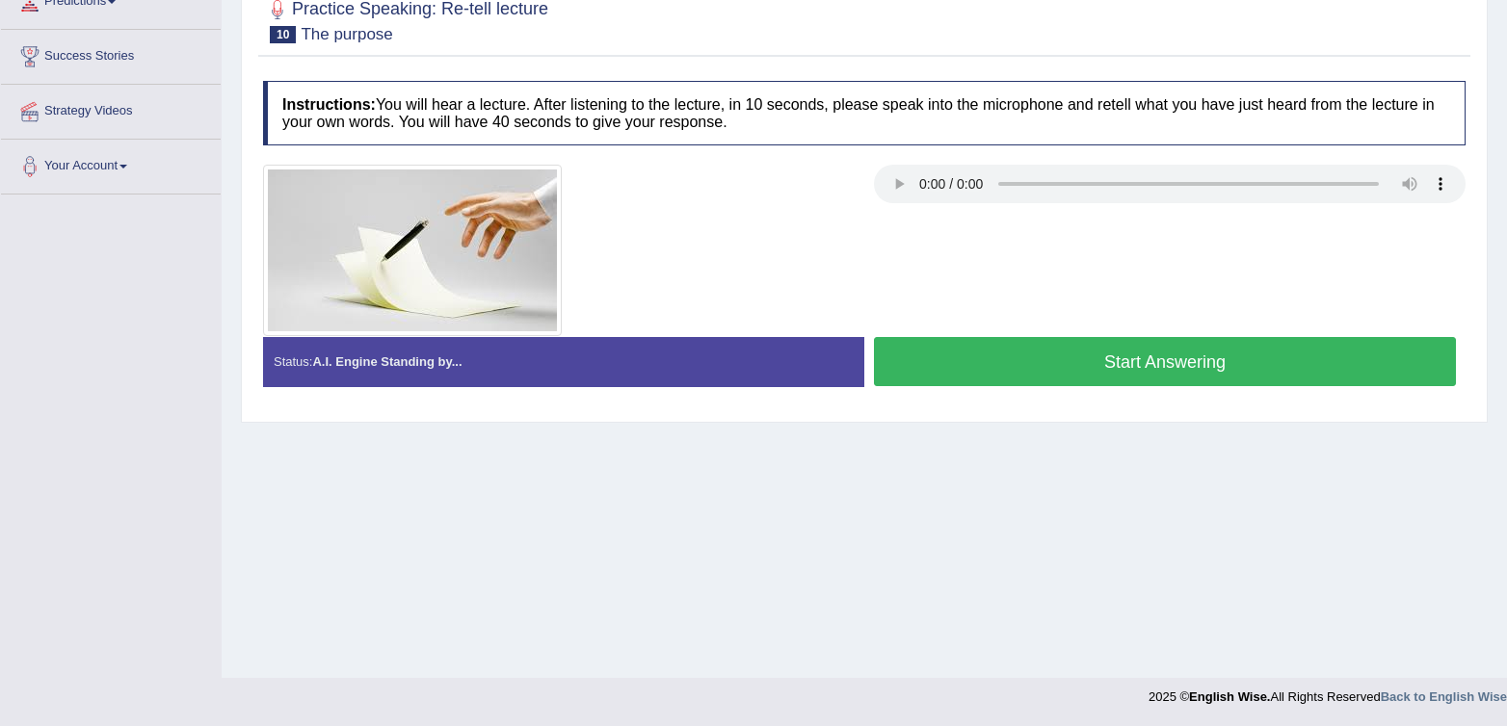
click at [1217, 381] on button "Start Answering" at bounding box center [1165, 361] width 582 height 49
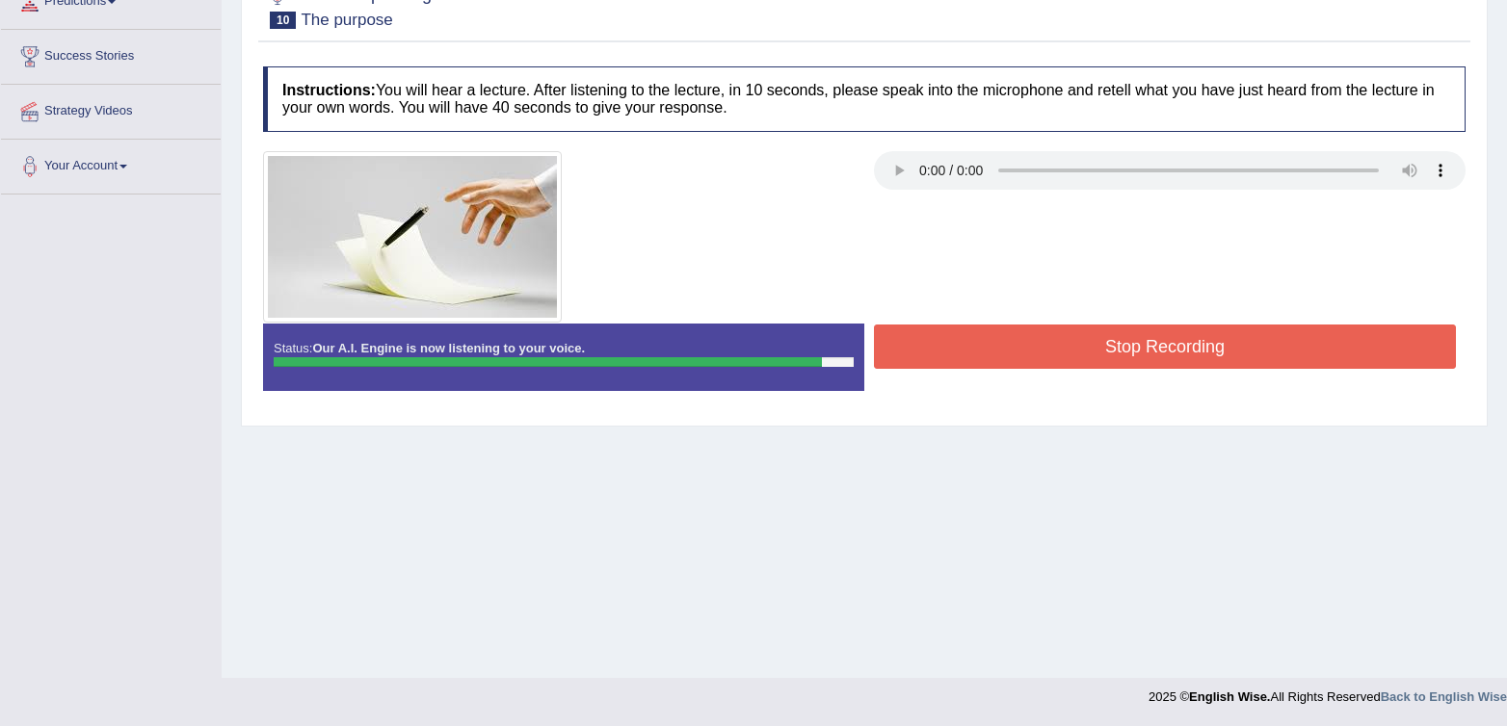
click at [1209, 362] on button "Stop Recording" at bounding box center [1165, 347] width 582 height 44
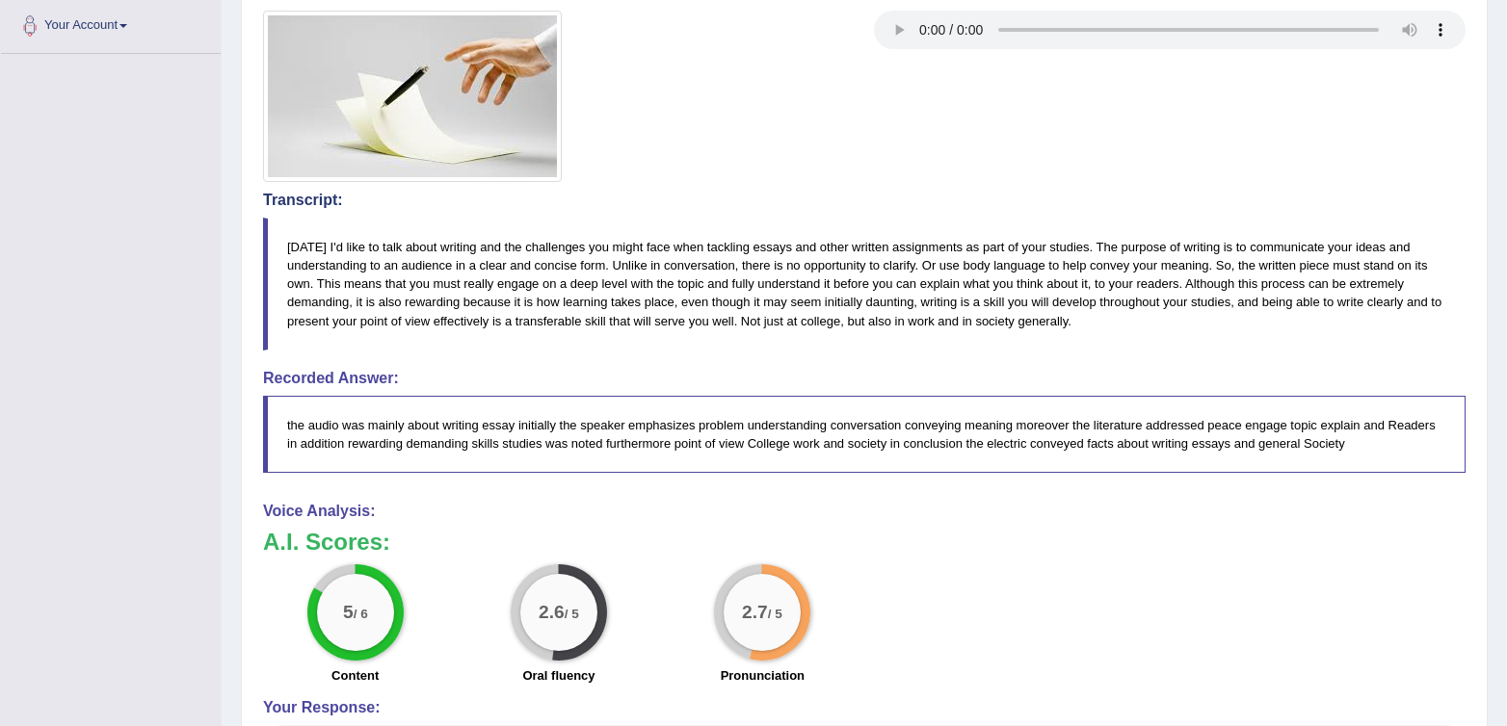
scroll to position [0, 0]
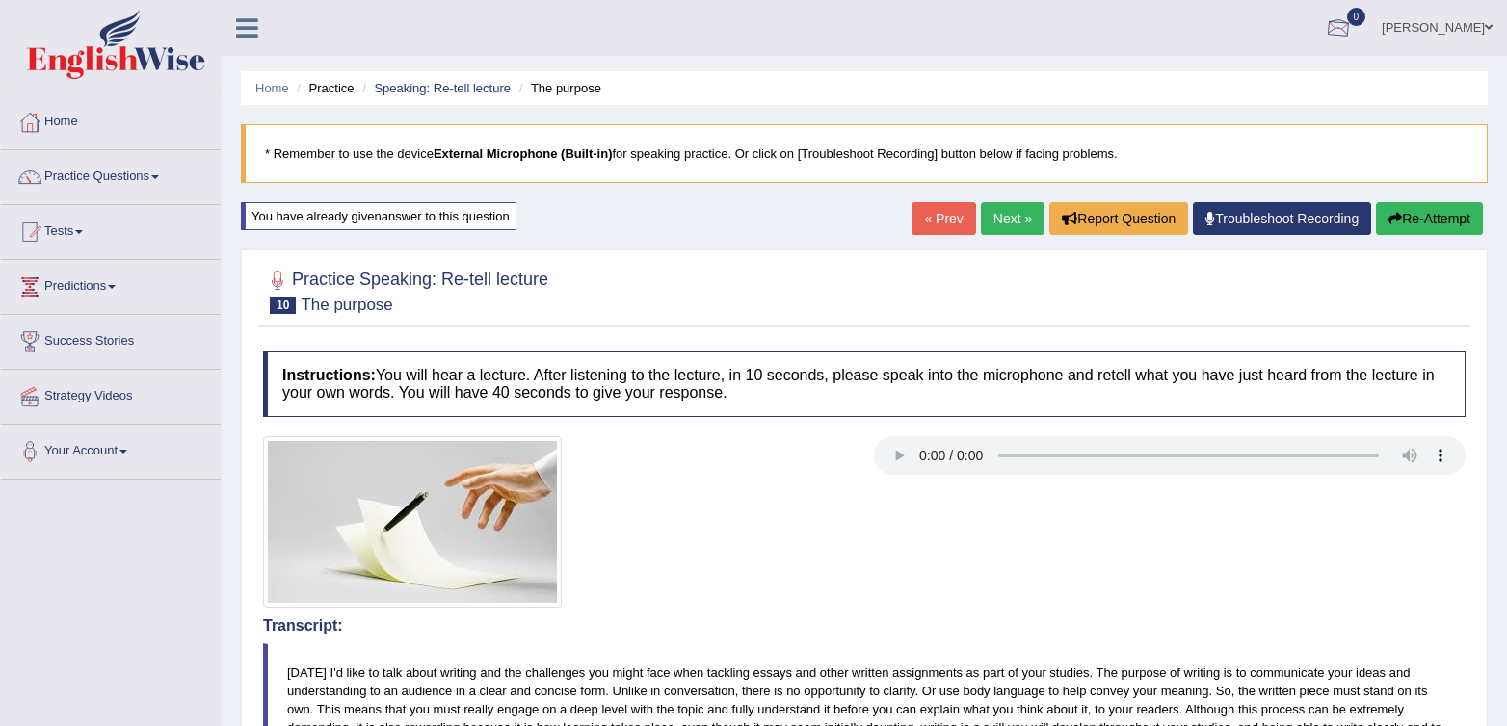
click at [1453, 219] on button "Re-Attempt" at bounding box center [1429, 218] width 107 height 33
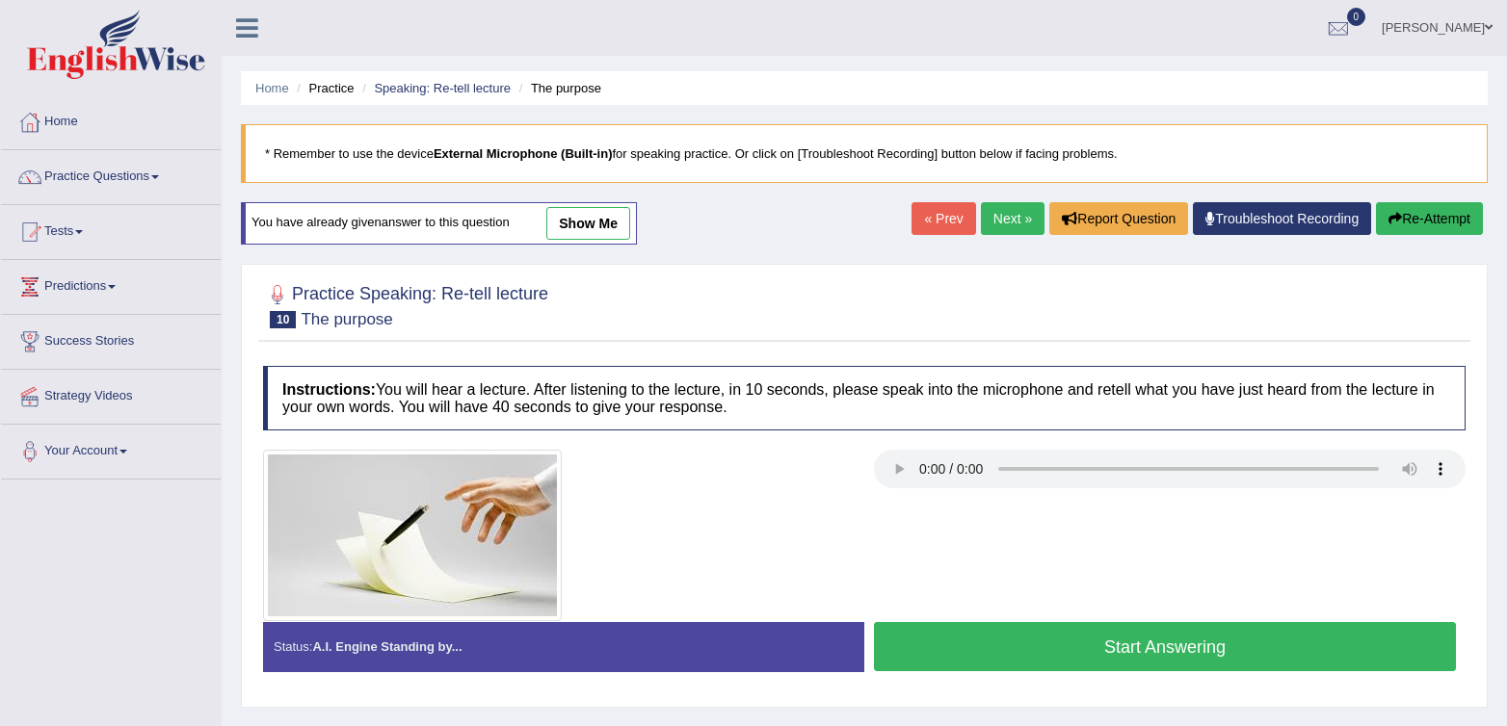
click at [1105, 652] on button "Start Answering" at bounding box center [1165, 646] width 582 height 49
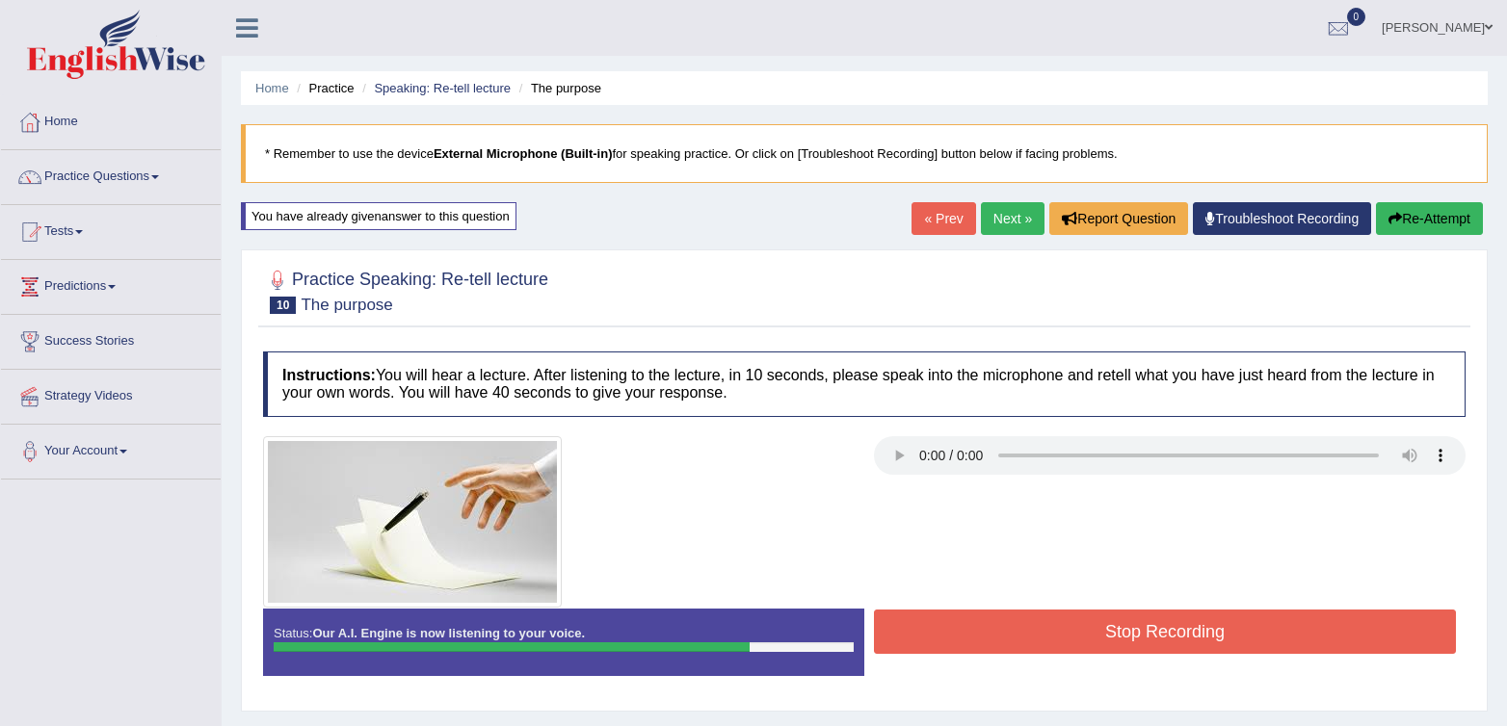
click at [1096, 626] on button "Stop Recording" at bounding box center [1165, 632] width 582 height 44
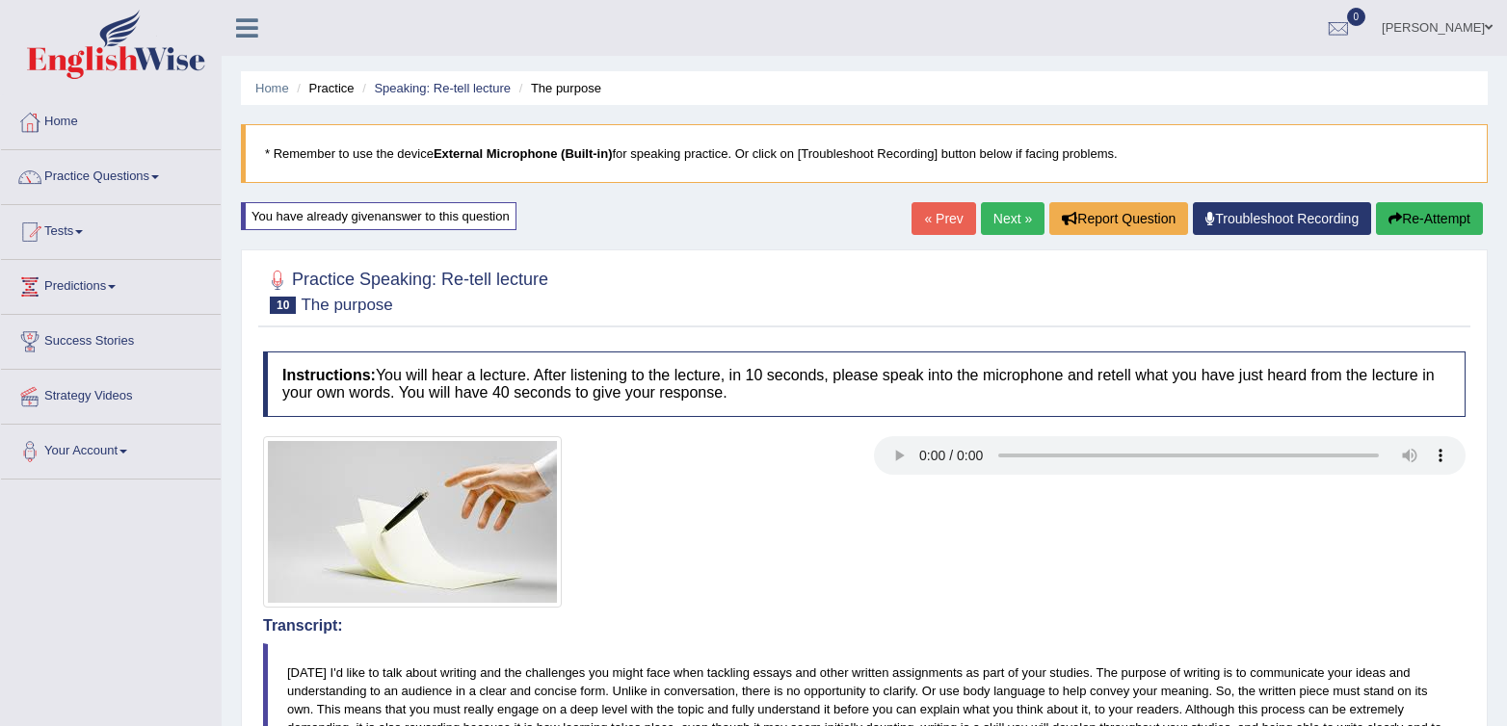
click at [993, 222] on link "Next »" at bounding box center [1013, 218] width 64 height 33
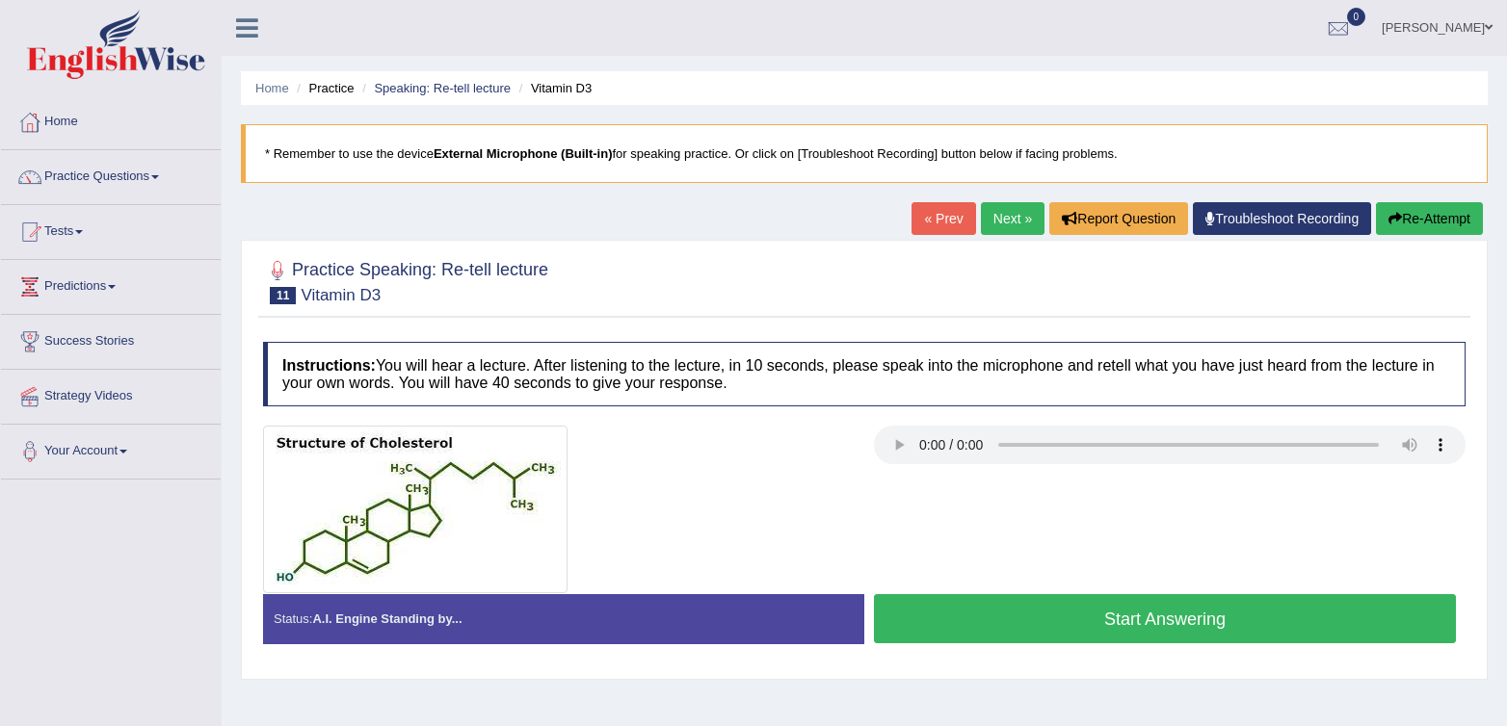
click at [1014, 639] on button "Start Answering" at bounding box center [1165, 618] width 582 height 49
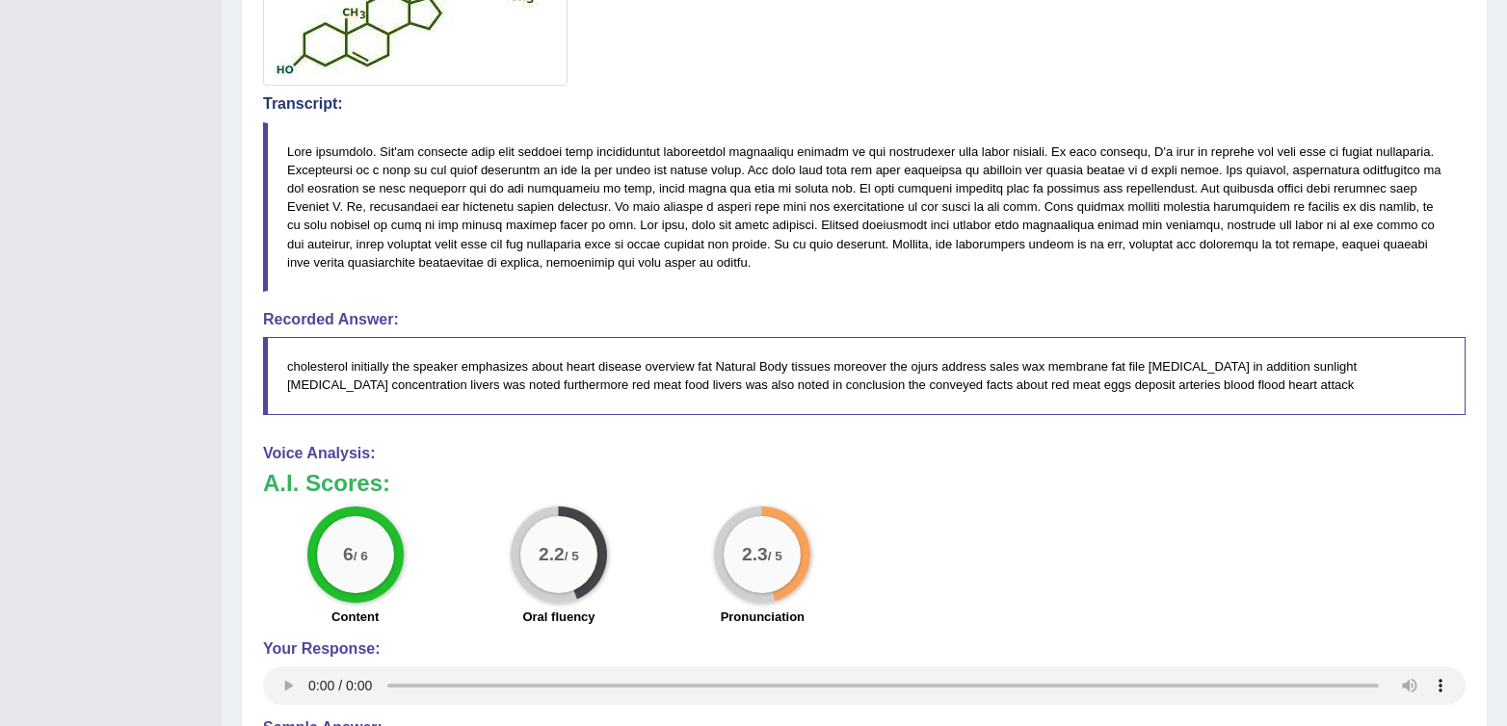
scroll to position [512, 0]
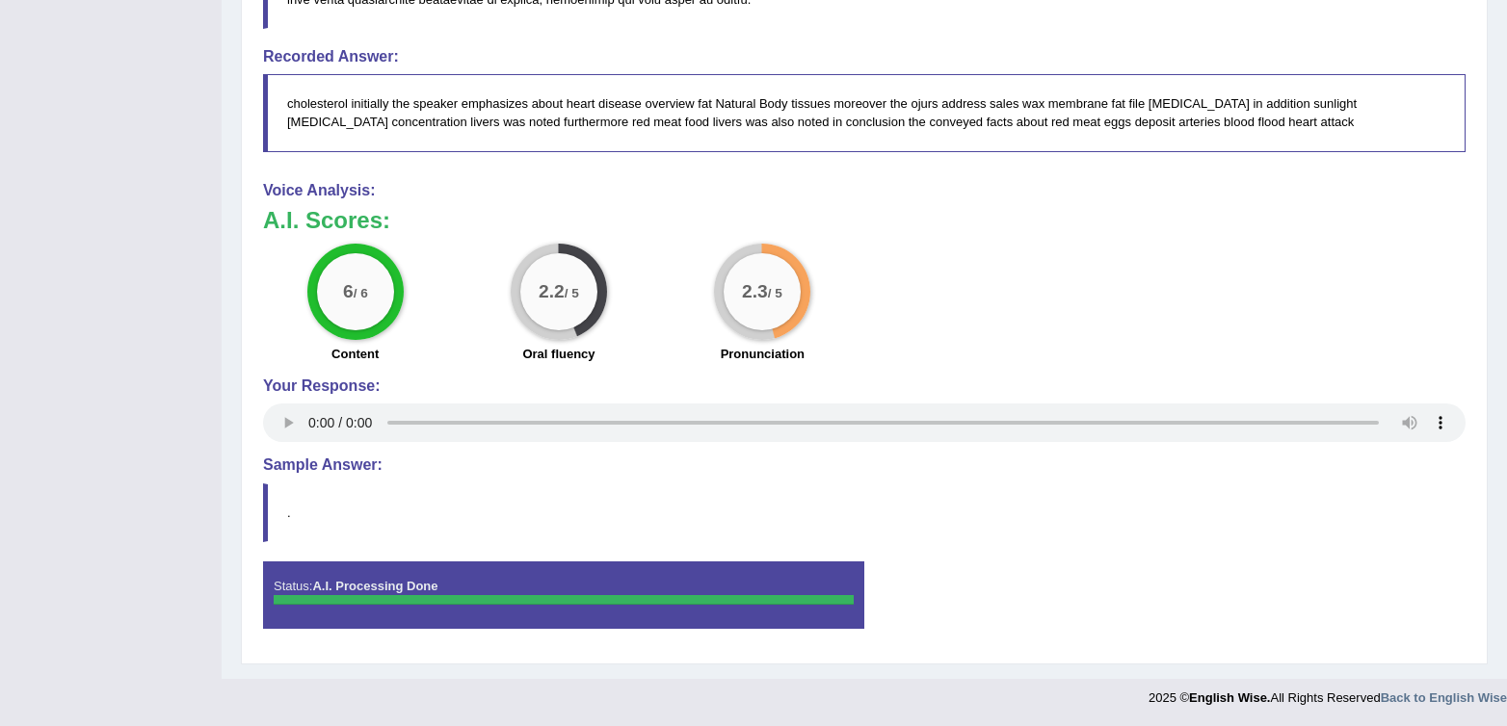
click at [982, 553] on div "Instructions: You will hear a lecture. After listening to the lecture, in 10 se…" at bounding box center [864, 108] width 1212 height 1093
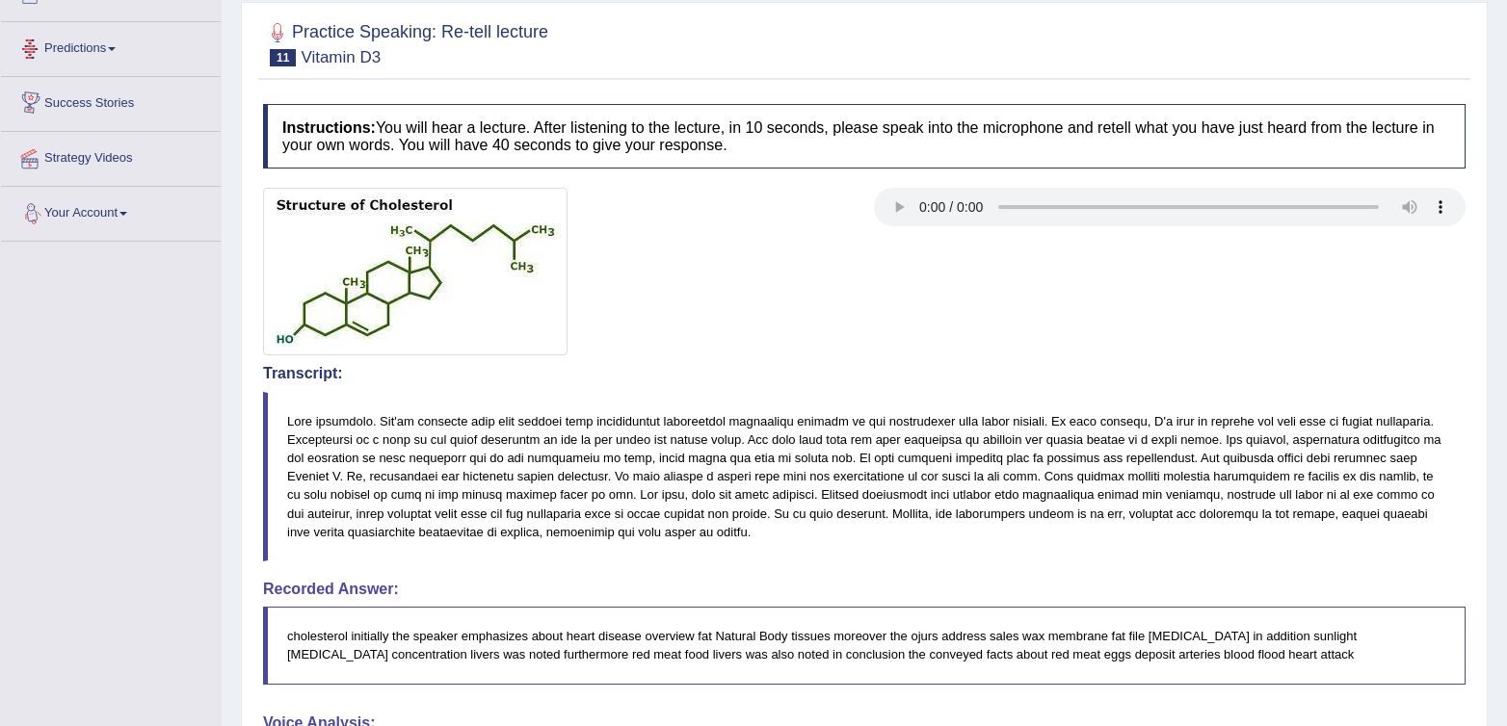
scroll to position [0, 0]
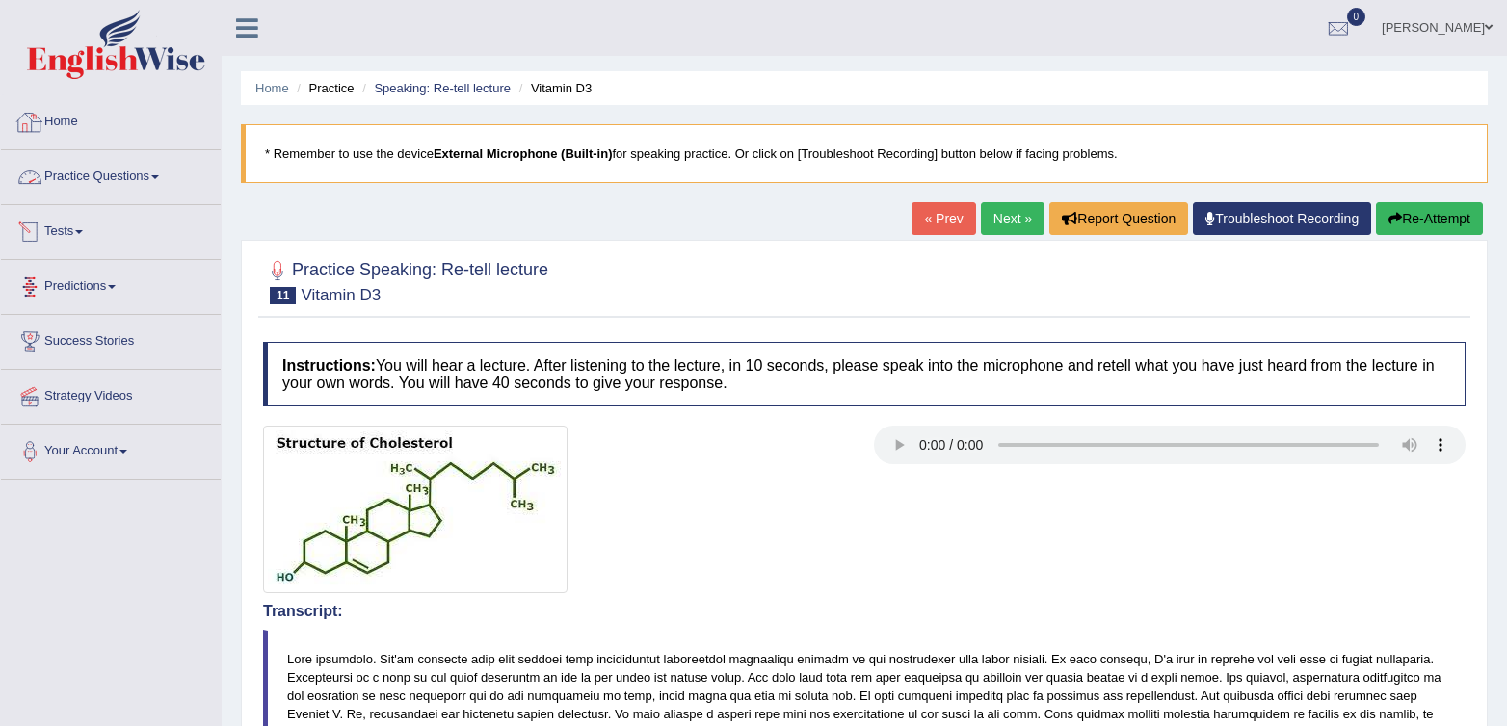
click at [138, 198] on li "Practice Questions Speaking Practice Read Aloud Repeat Sentence Describe Image …" at bounding box center [111, 177] width 220 height 55
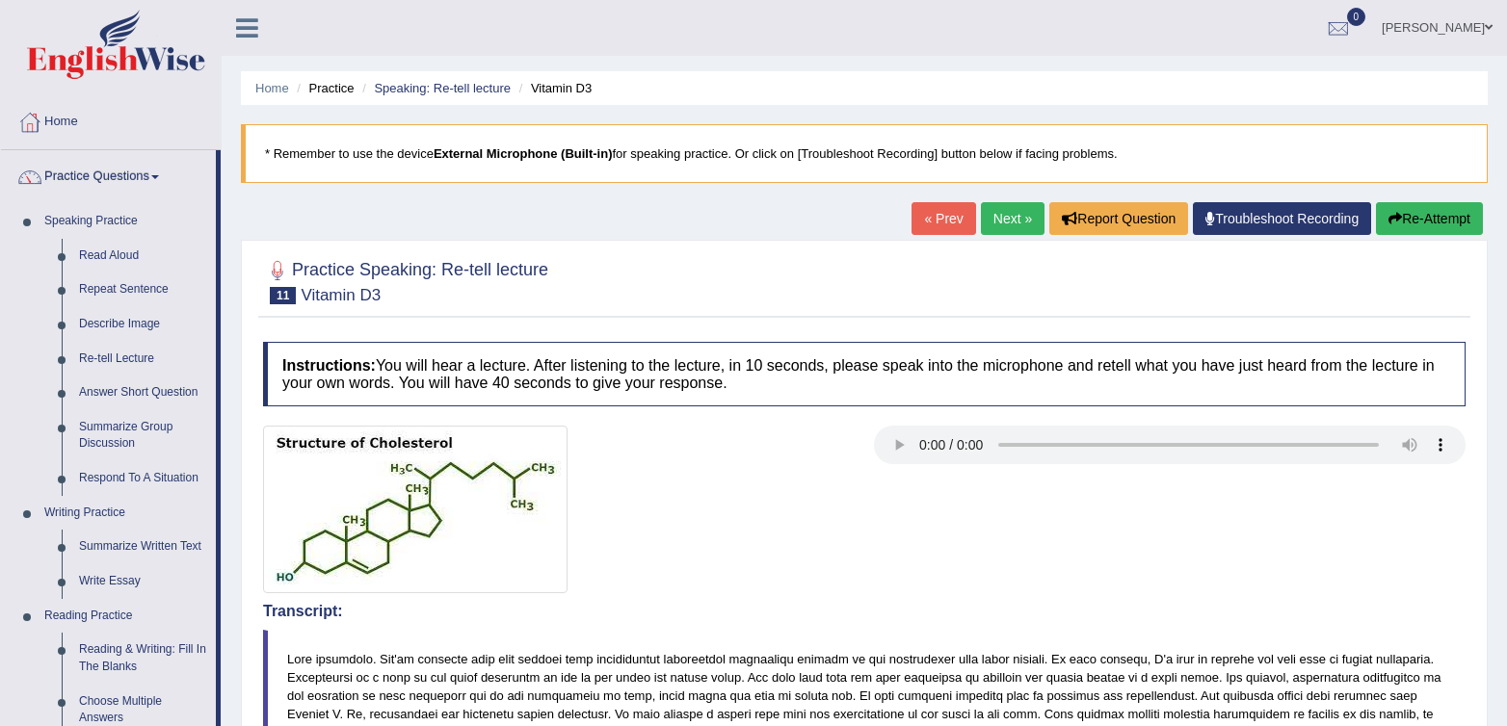
click at [139, 197] on link "Practice Questions" at bounding box center [108, 174] width 215 height 48
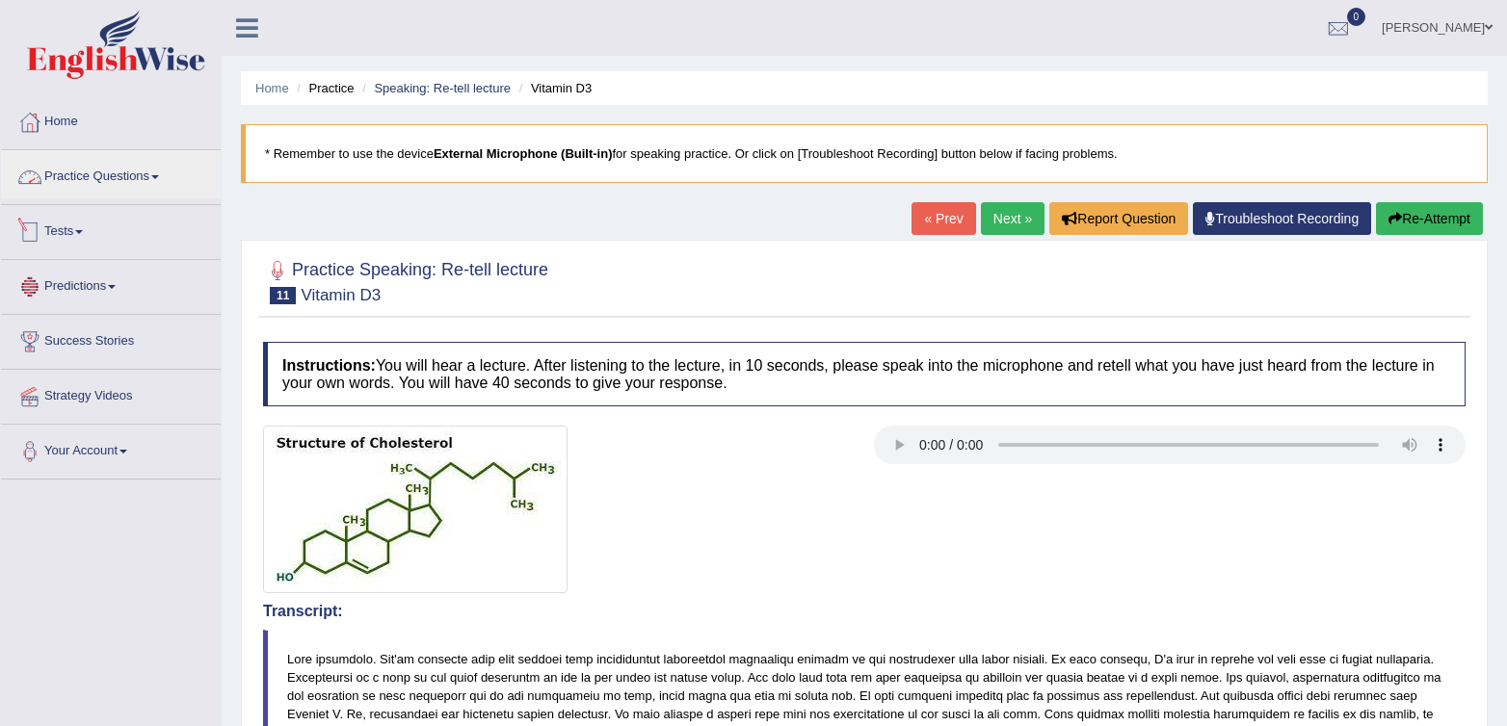
scroll to position [9, 0]
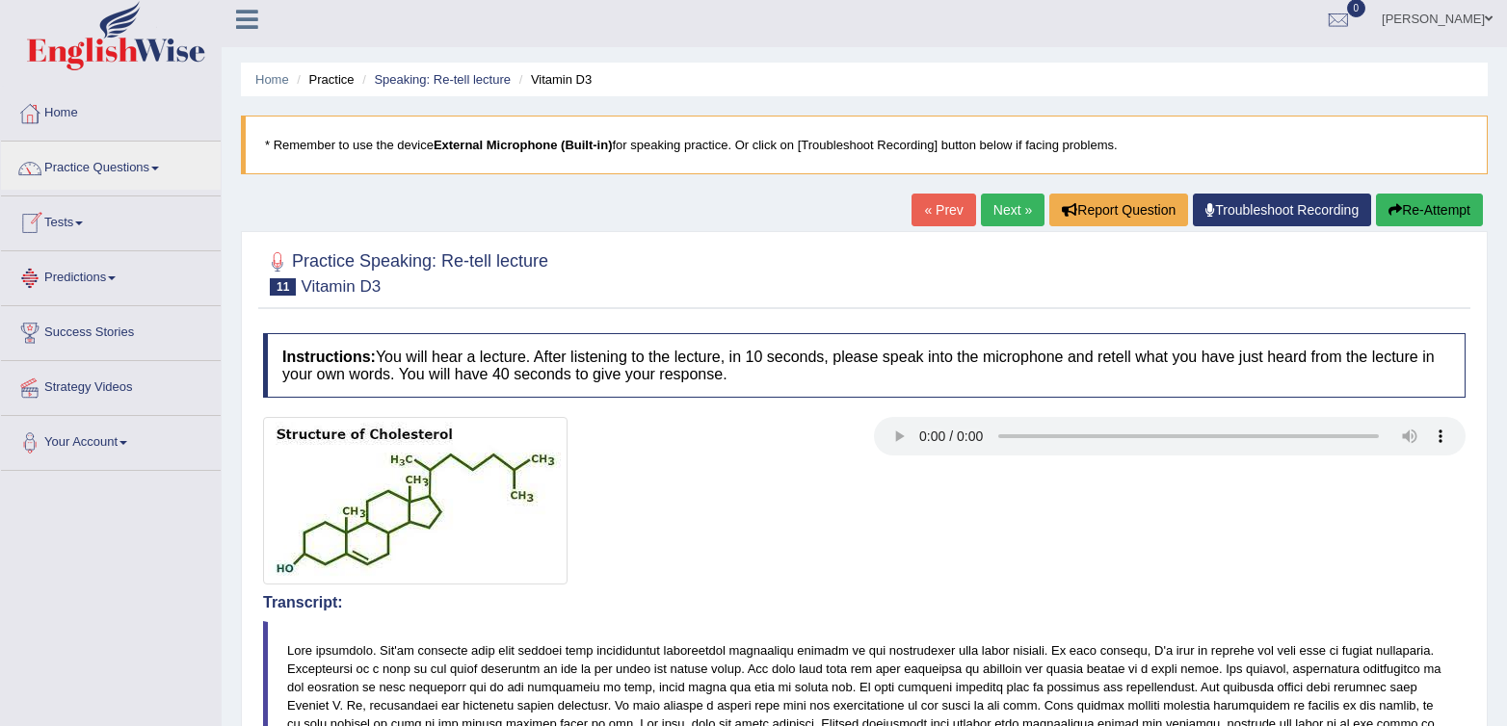
click at [40, 233] on div at bounding box center [29, 223] width 29 height 29
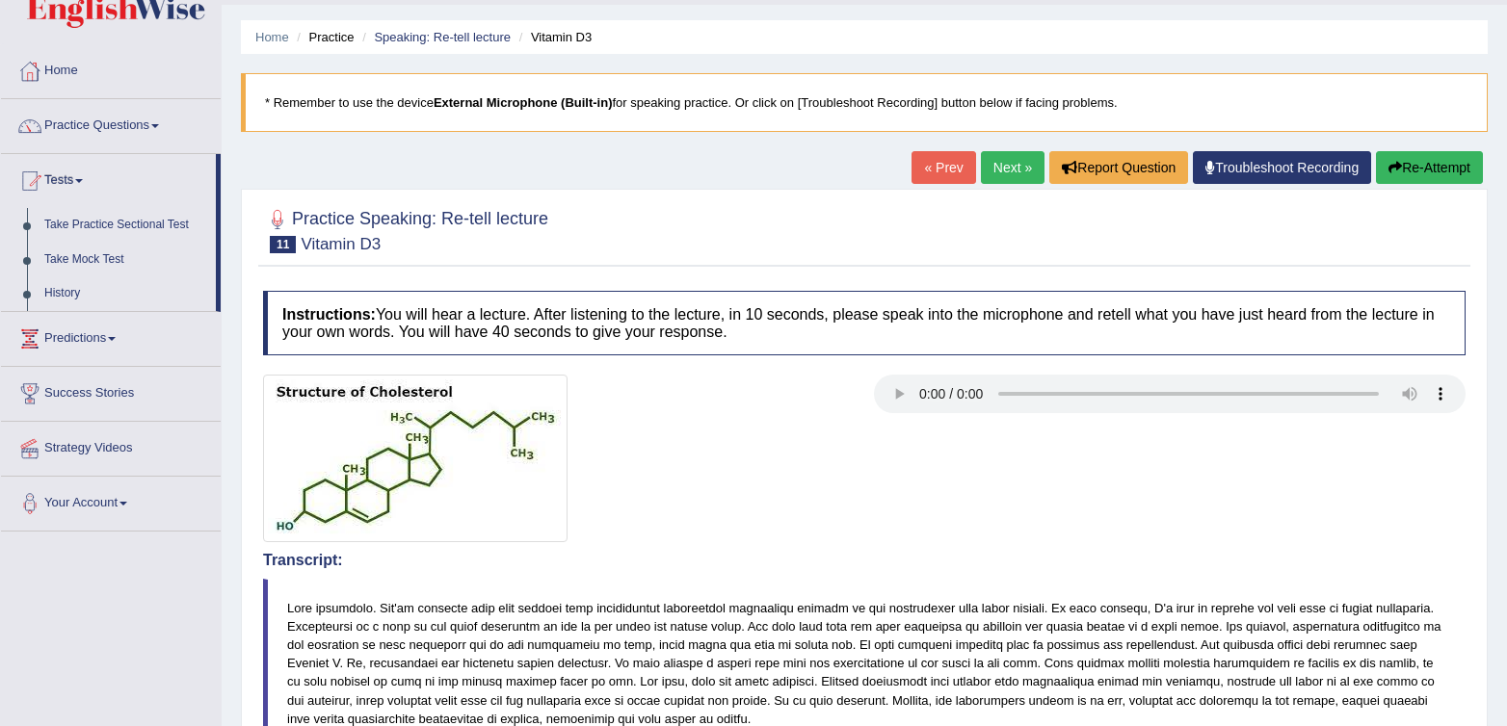
scroll to position [49, 0]
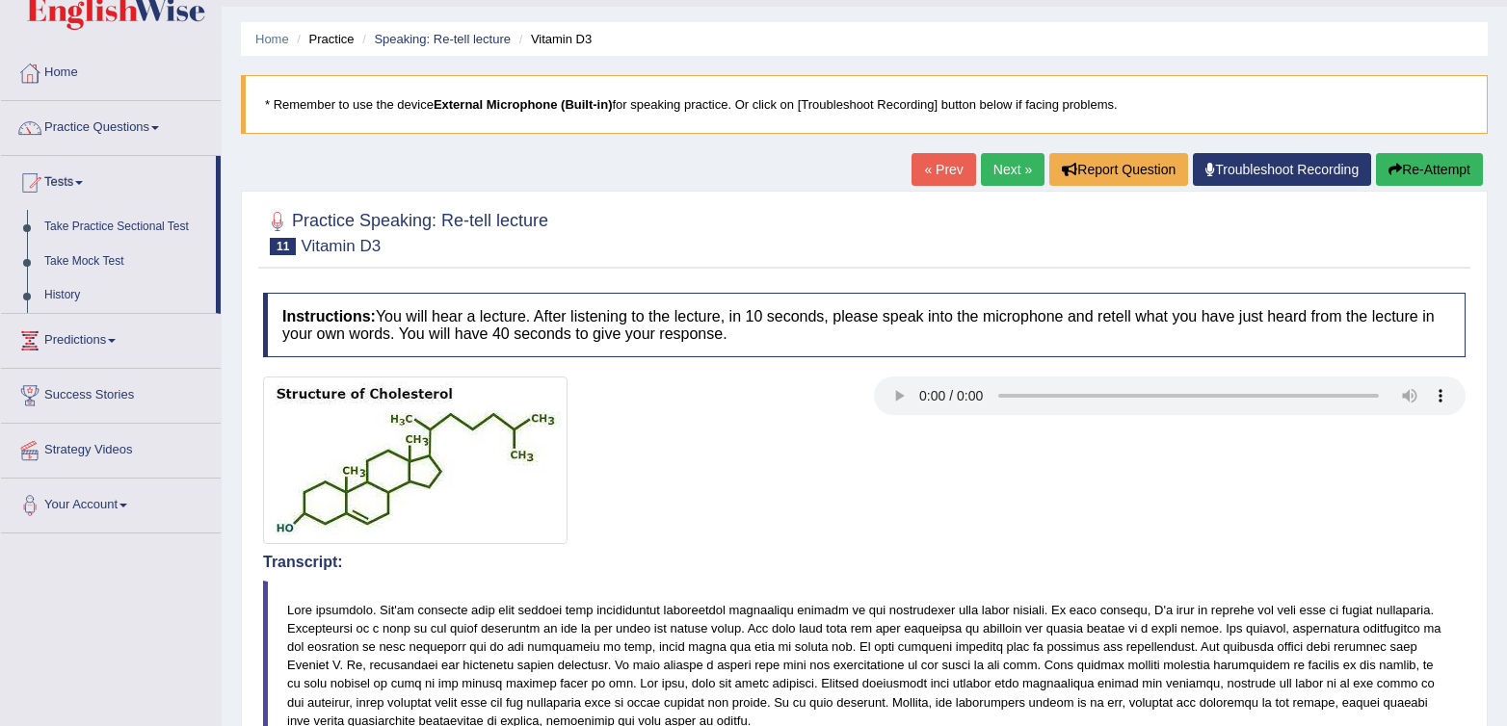
click at [1402, 178] on button "Re-Attempt" at bounding box center [1429, 169] width 107 height 33
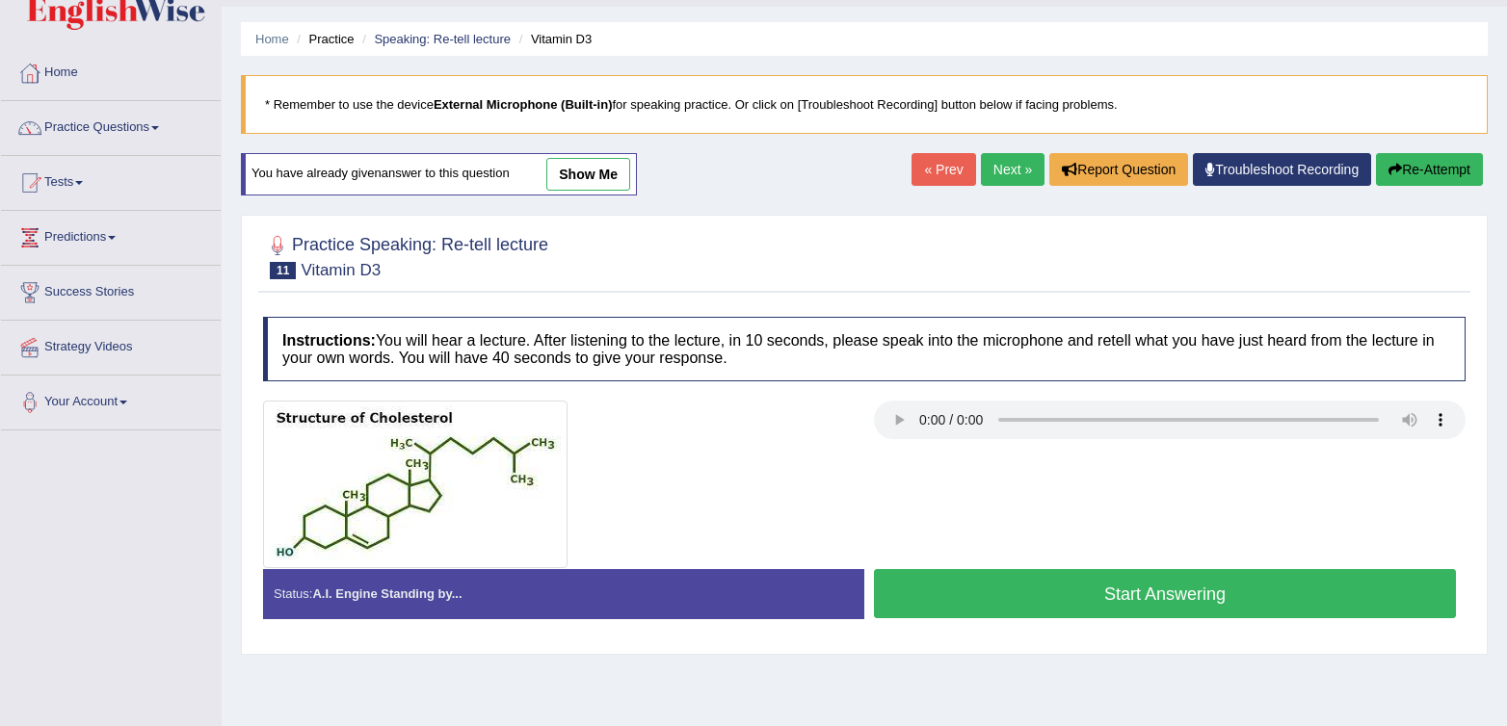
click at [1023, 615] on button "Start Answering" at bounding box center [1165, 593] width 582 height 49
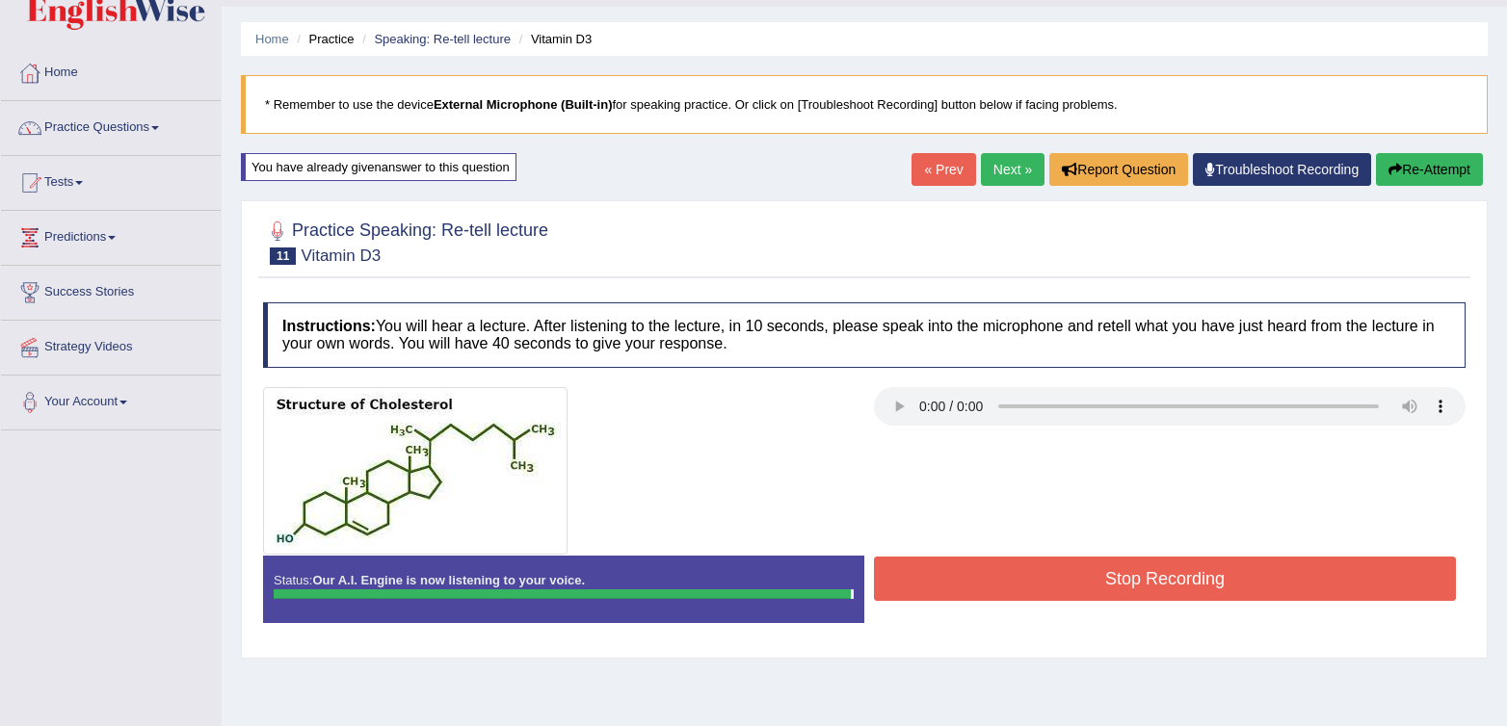
click at [1037, 588] on button "Stop Recording" at bounding box center [1165, 579] width 582 height 44
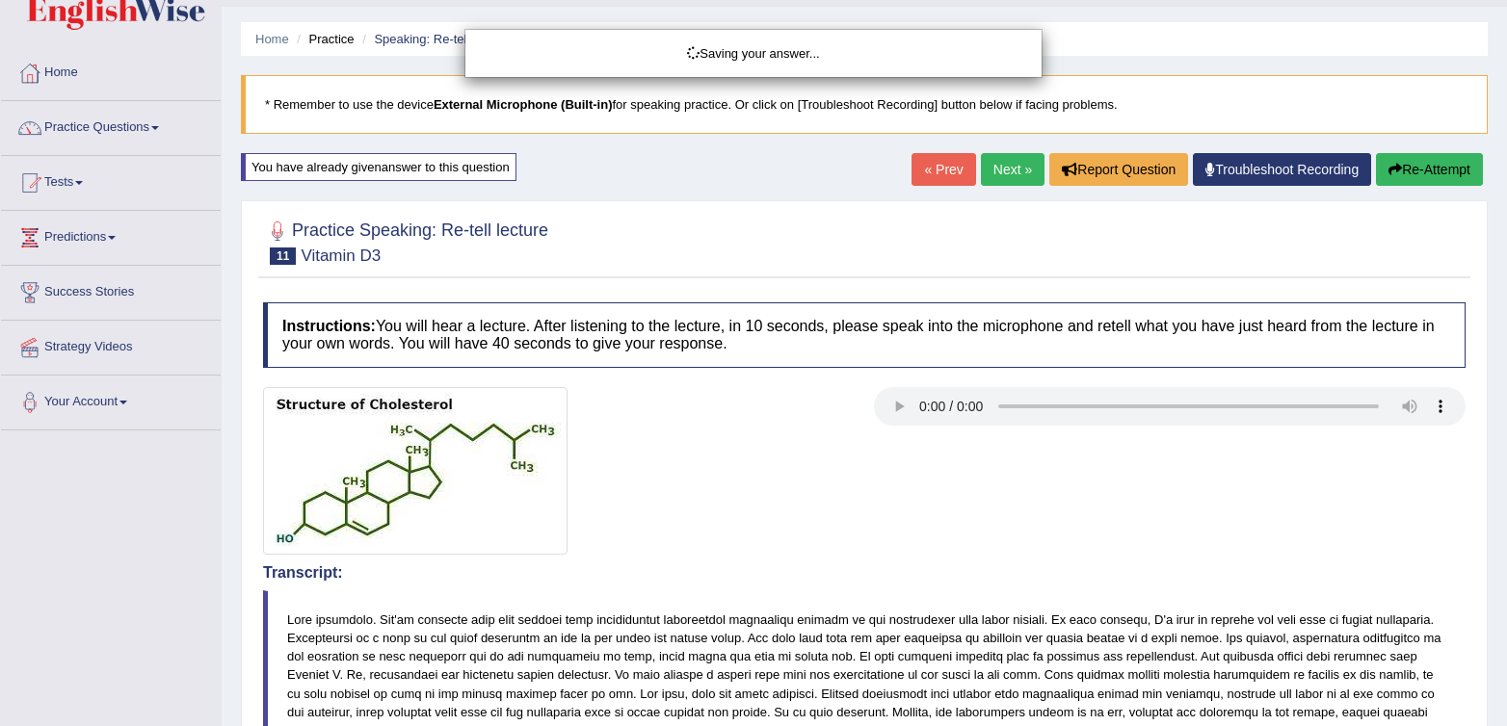
click at [723, 484] on div "Saving your answer..." at bounding box center [753, 363] width 1507 height 726
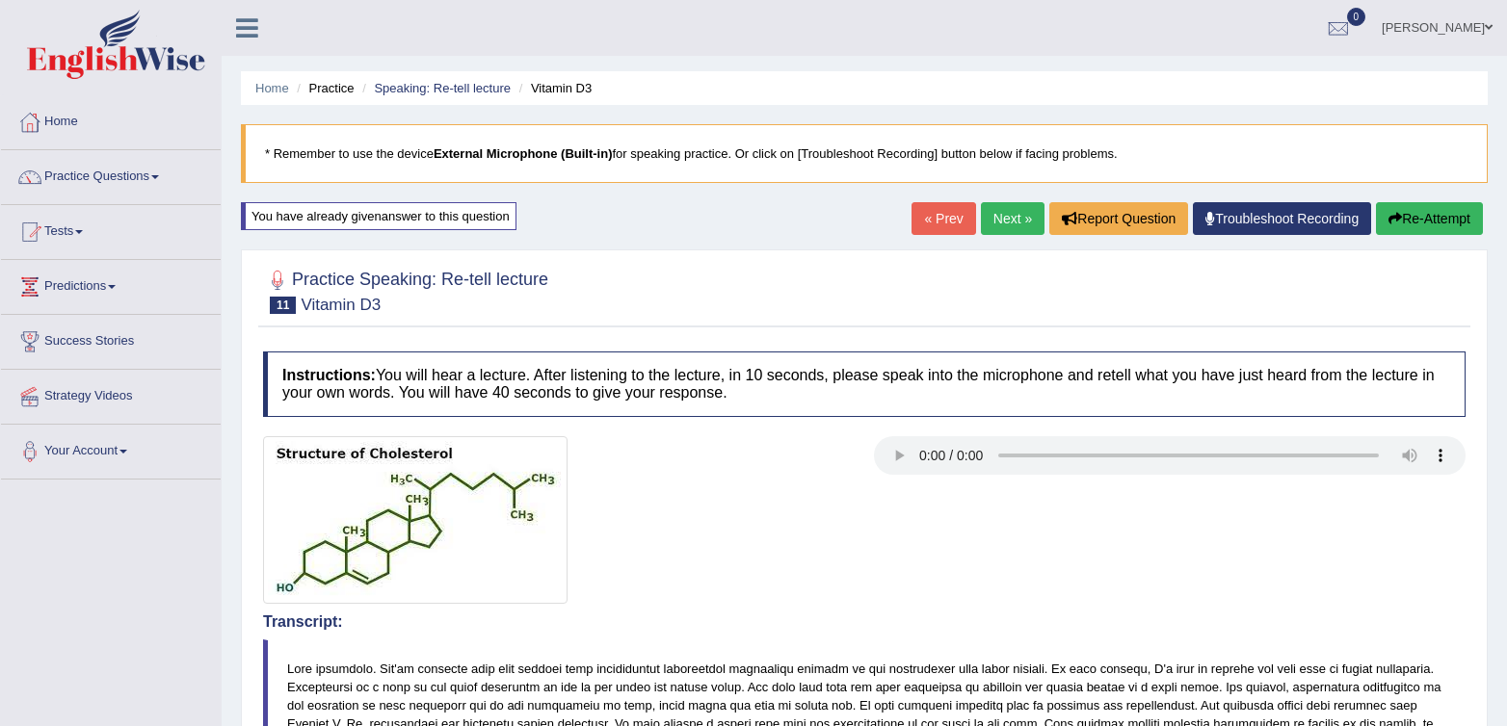
click at [1400, 206] on button "Re-Attempt" at bounding box center [1429, 218] width 107 height 33
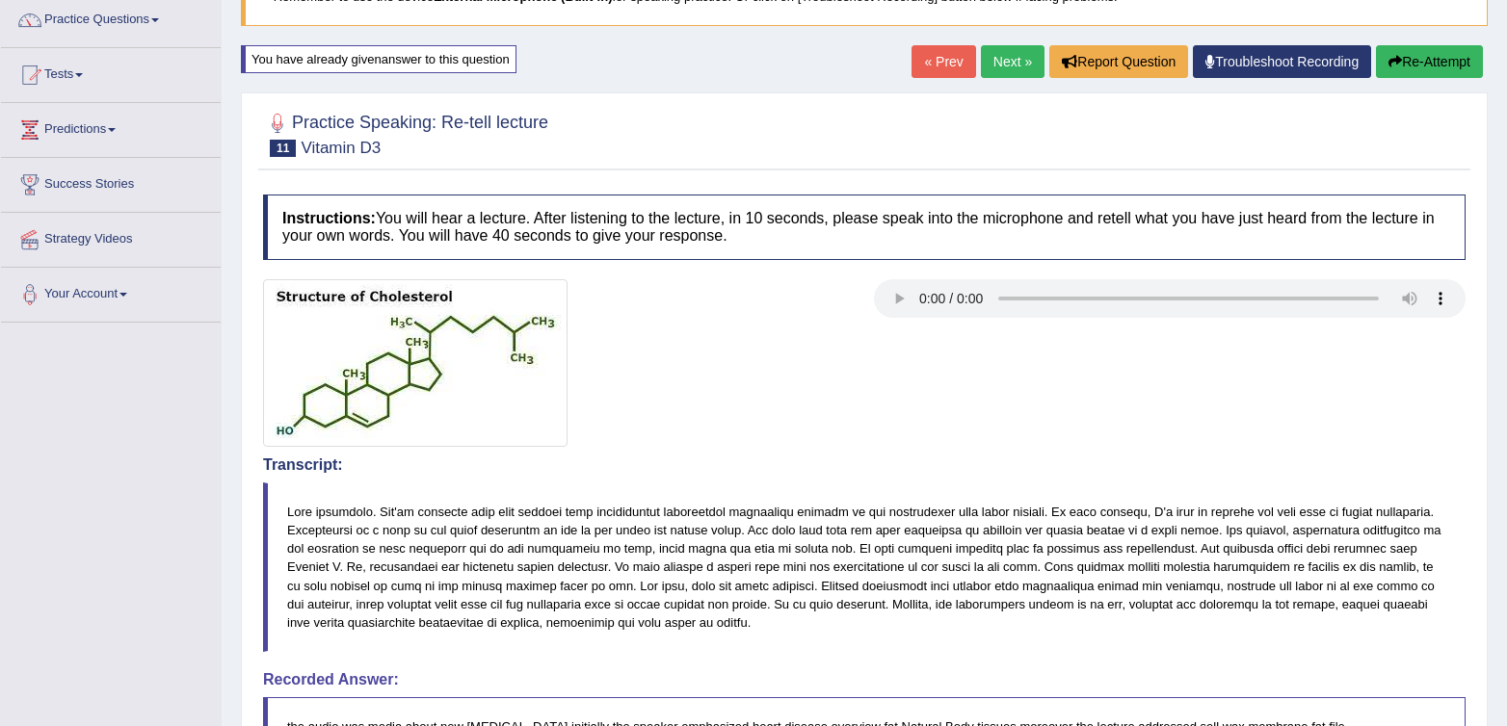
scroll to position [436, 0]
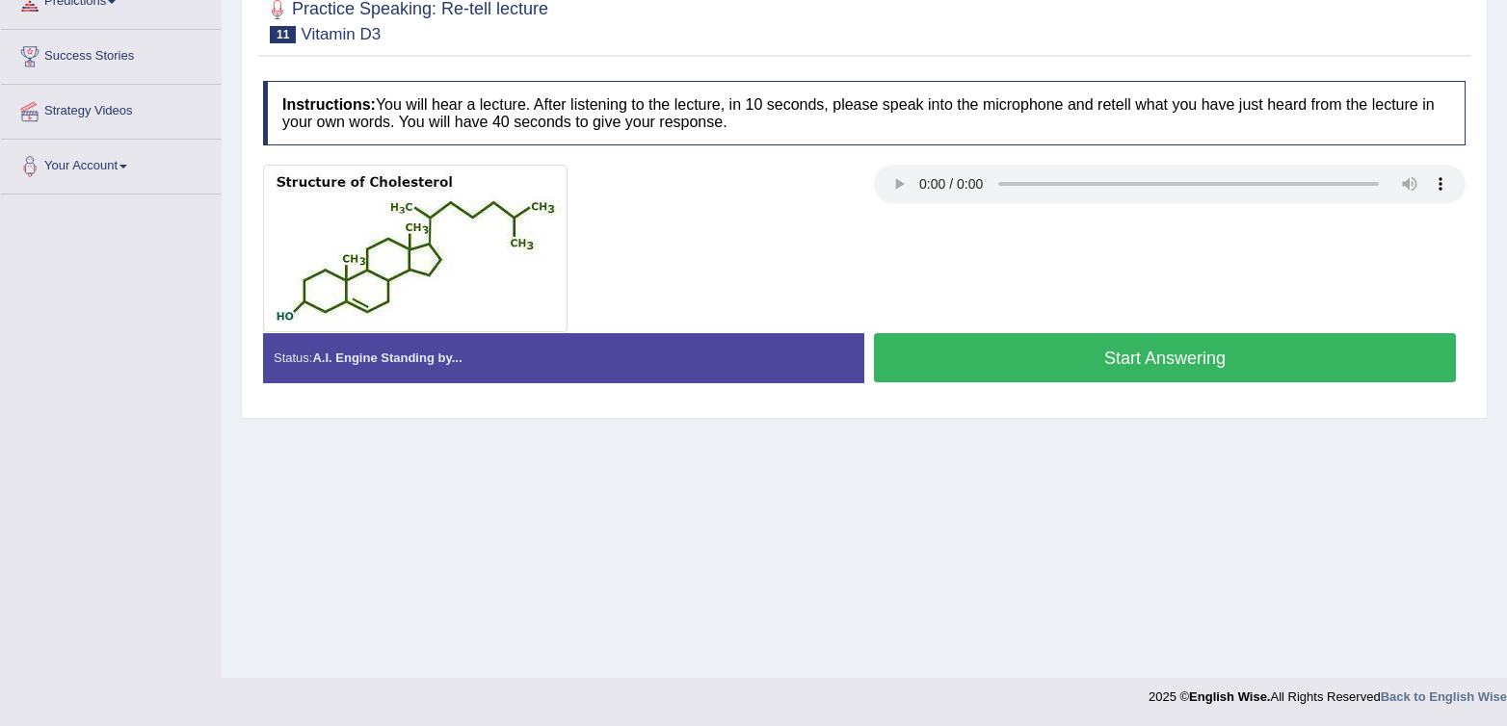
click at [997, 377] on button "Start Answering" at bounding box center [1165, 357] width 582 height 49
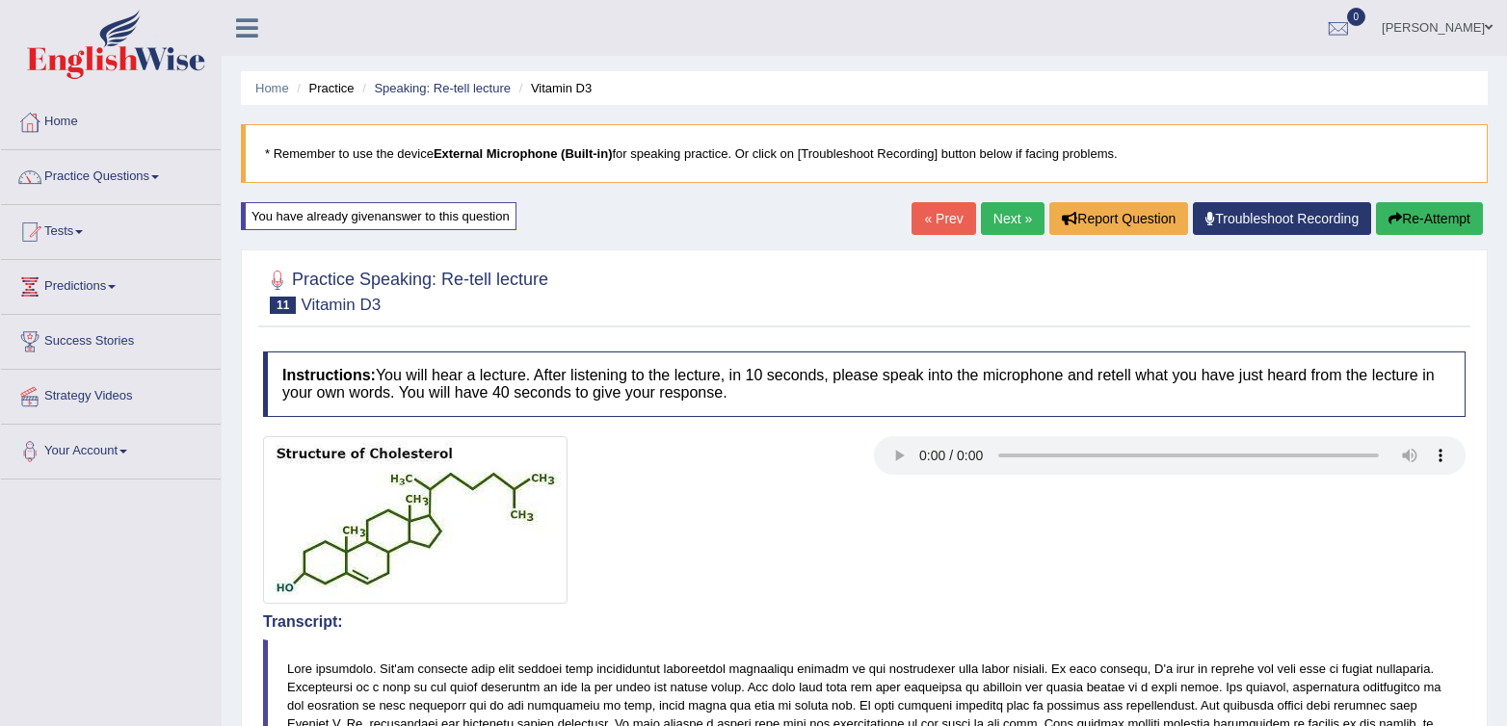
click at [1451, 214] on button "Re-Attempt" at bounding box center [1429, 218] width 107 height 33
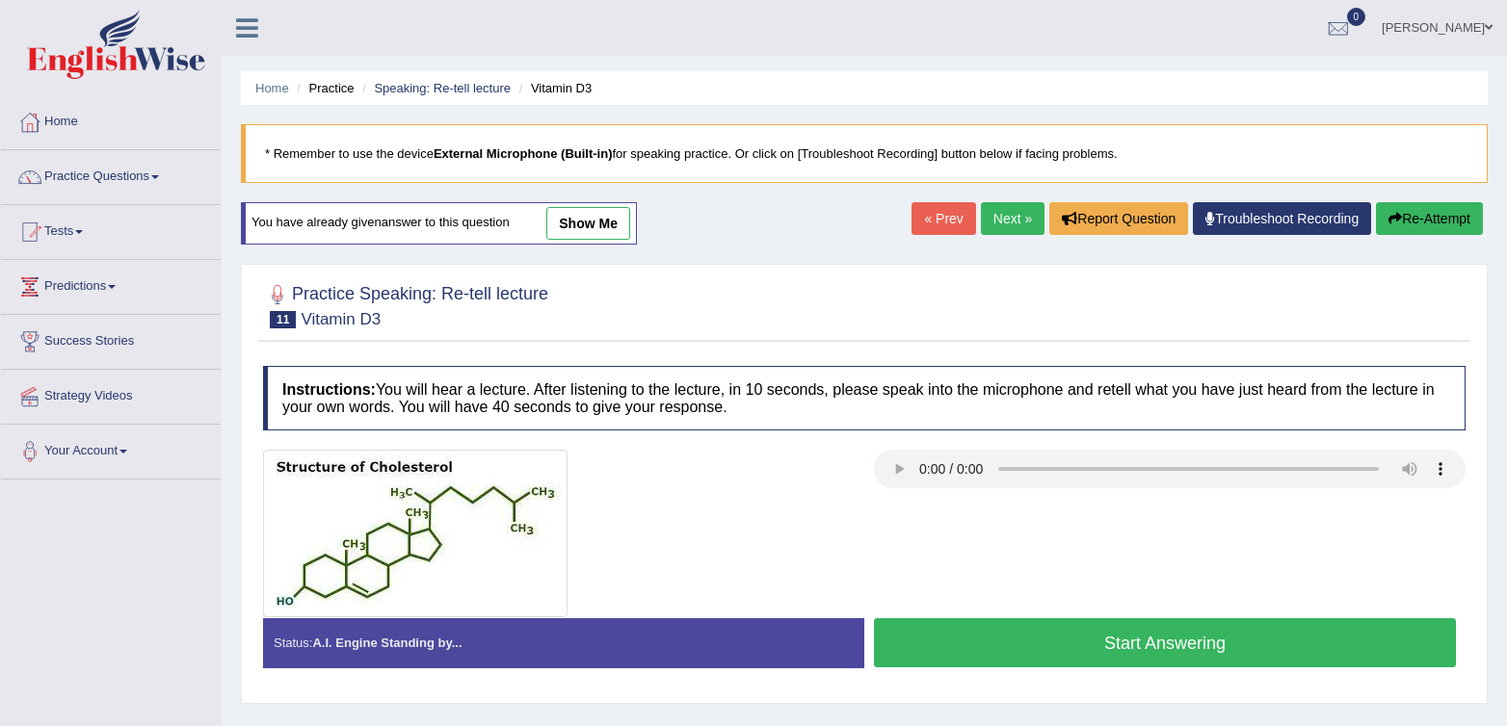
click at [1207, 643] on button "Start Answering" at bounding box center [1165, 643] width 582 height 49
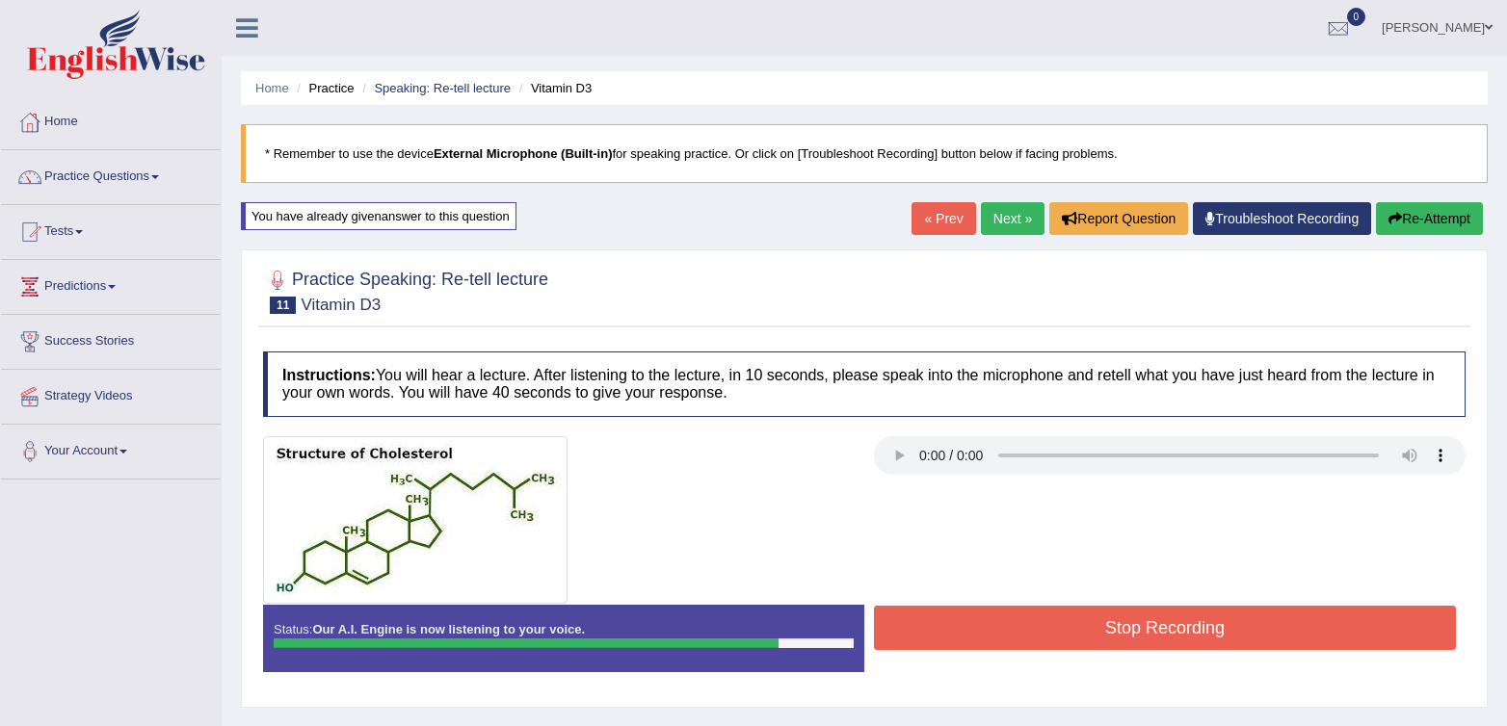
click at [1146, 640] on button "Stop Recording" at bounding box center [1165, 628] width 582 height 44
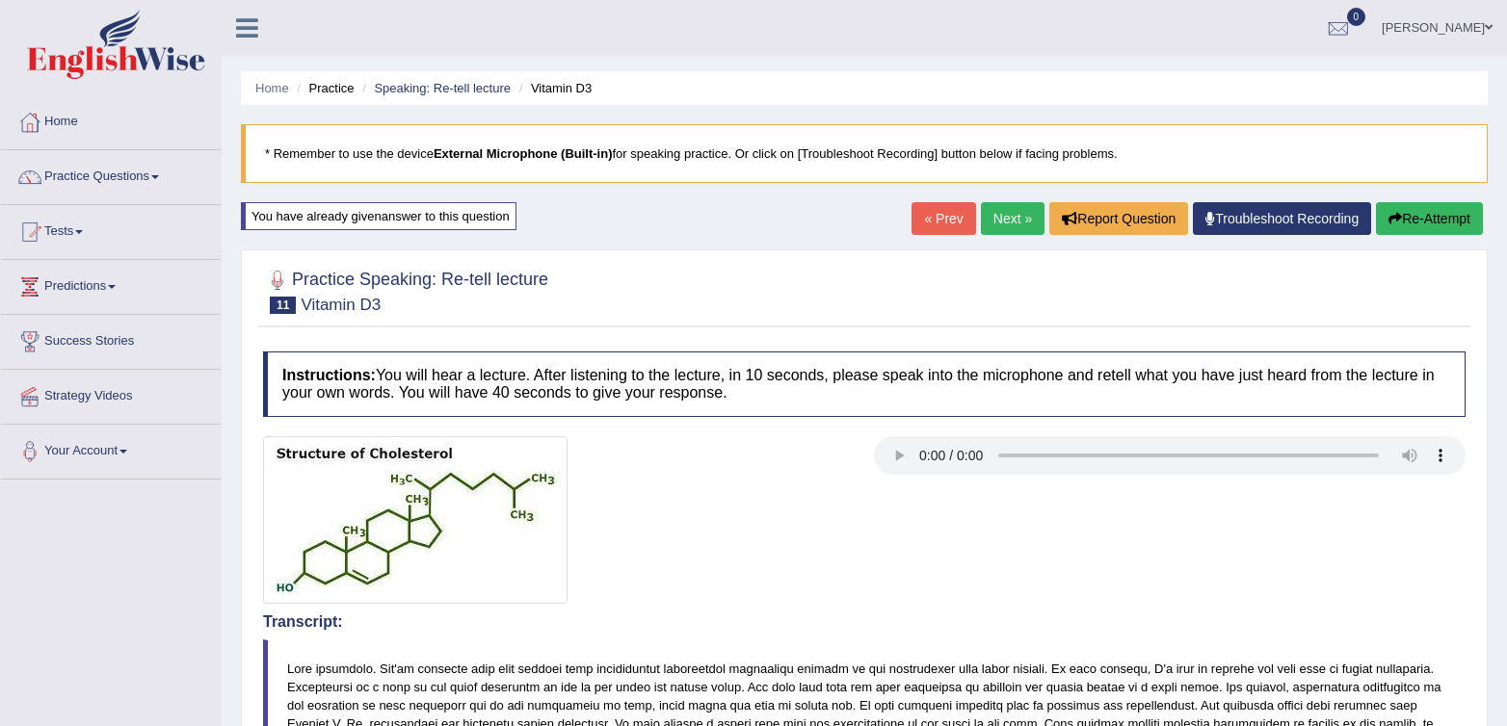
click at [1444, 227] on button "Re-Attempt" at bounding box center [1429, 218] width 107 height 33
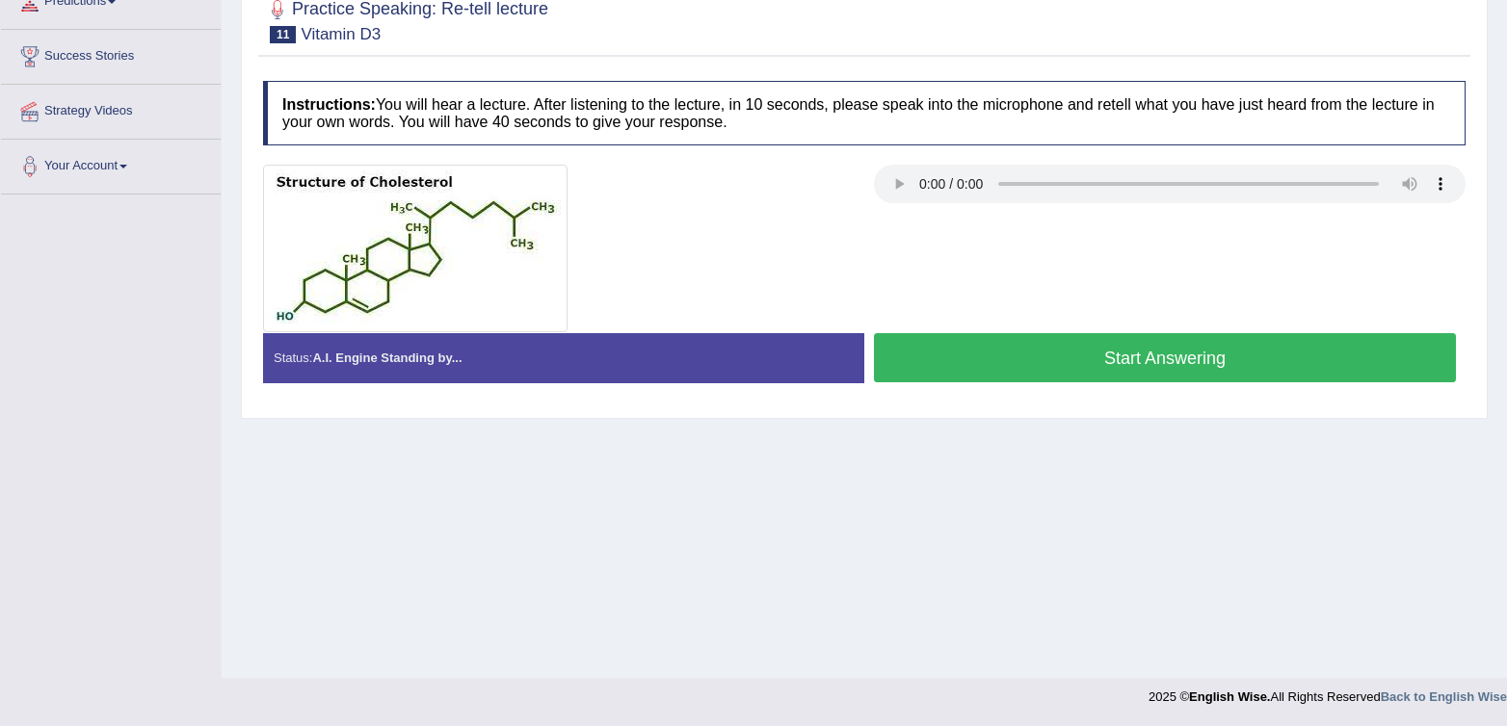
scroll to position [285, 0]
click at [1148, 354] on button "Start Answering" at bounding box center [1165, 357] width 582 height 49
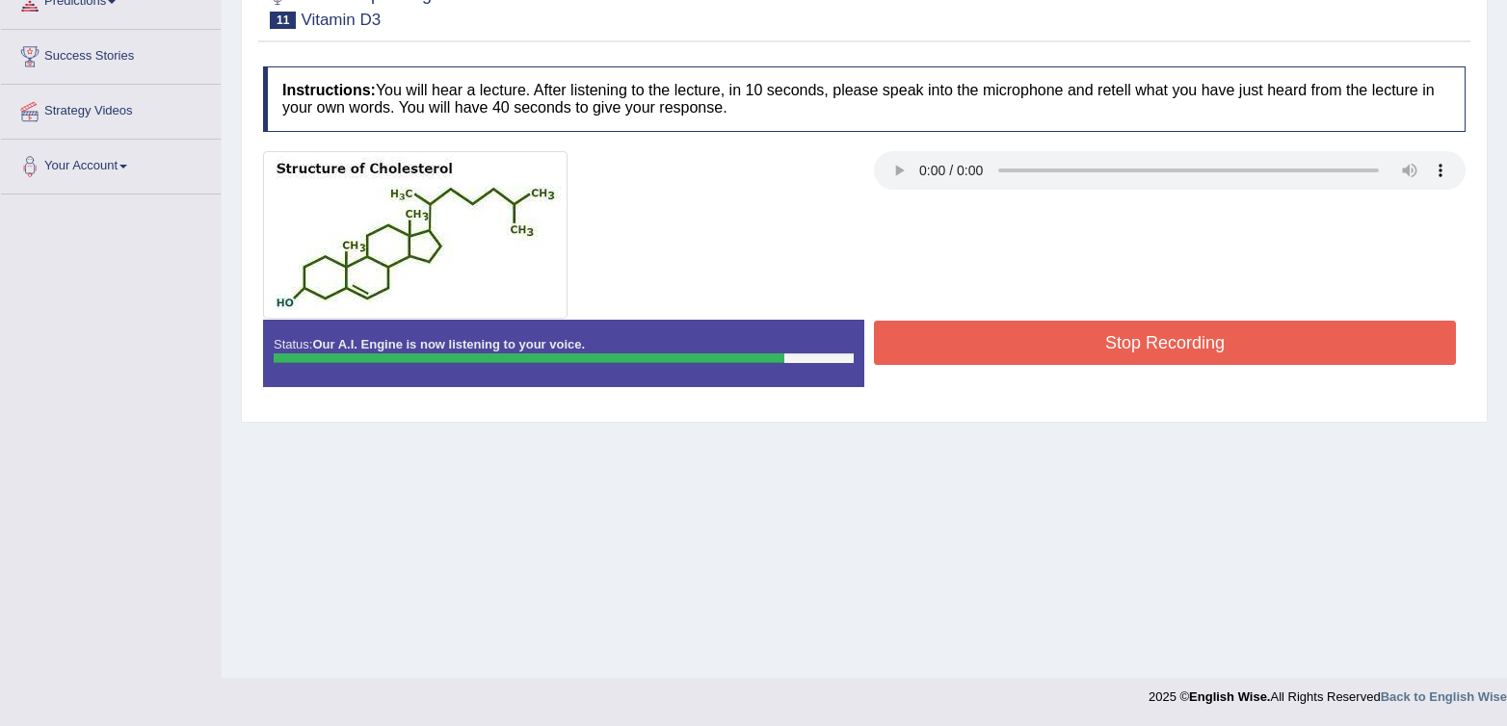
click at [1148, 354] on button "Stop Recording" at bounding box center [1165, 343] width 582 height 44
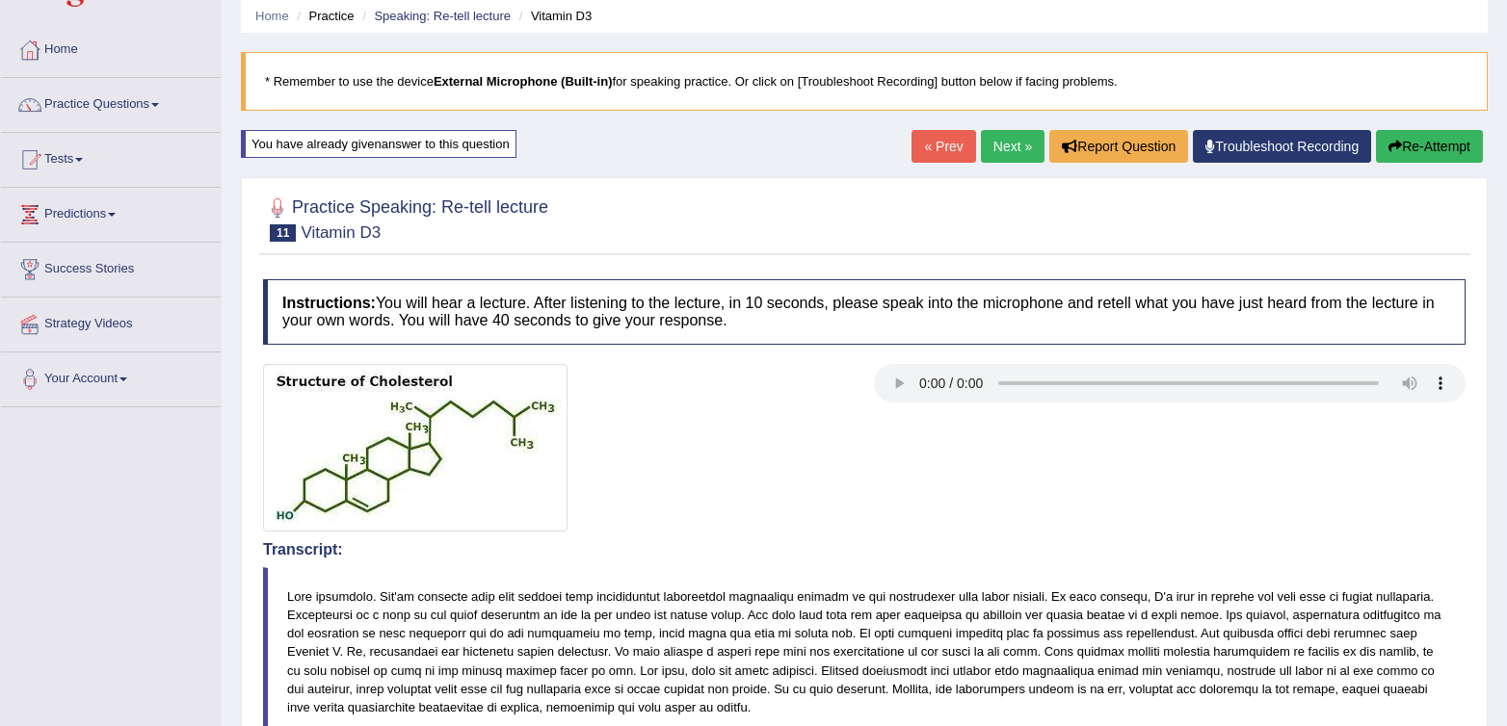
scroll to position [0, 0]
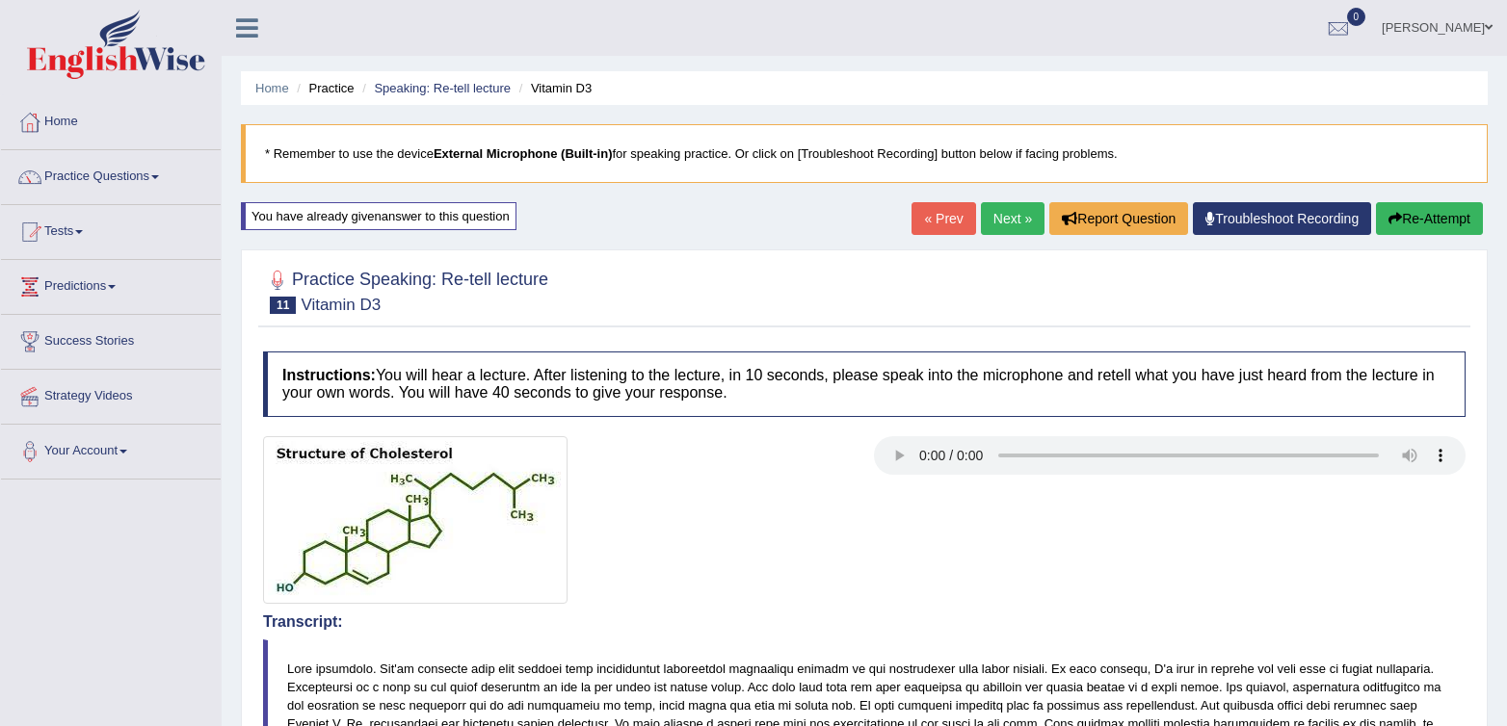
click at [984, 214] on link "Next »" at bounding box center [1013, 218] width 64 height 33
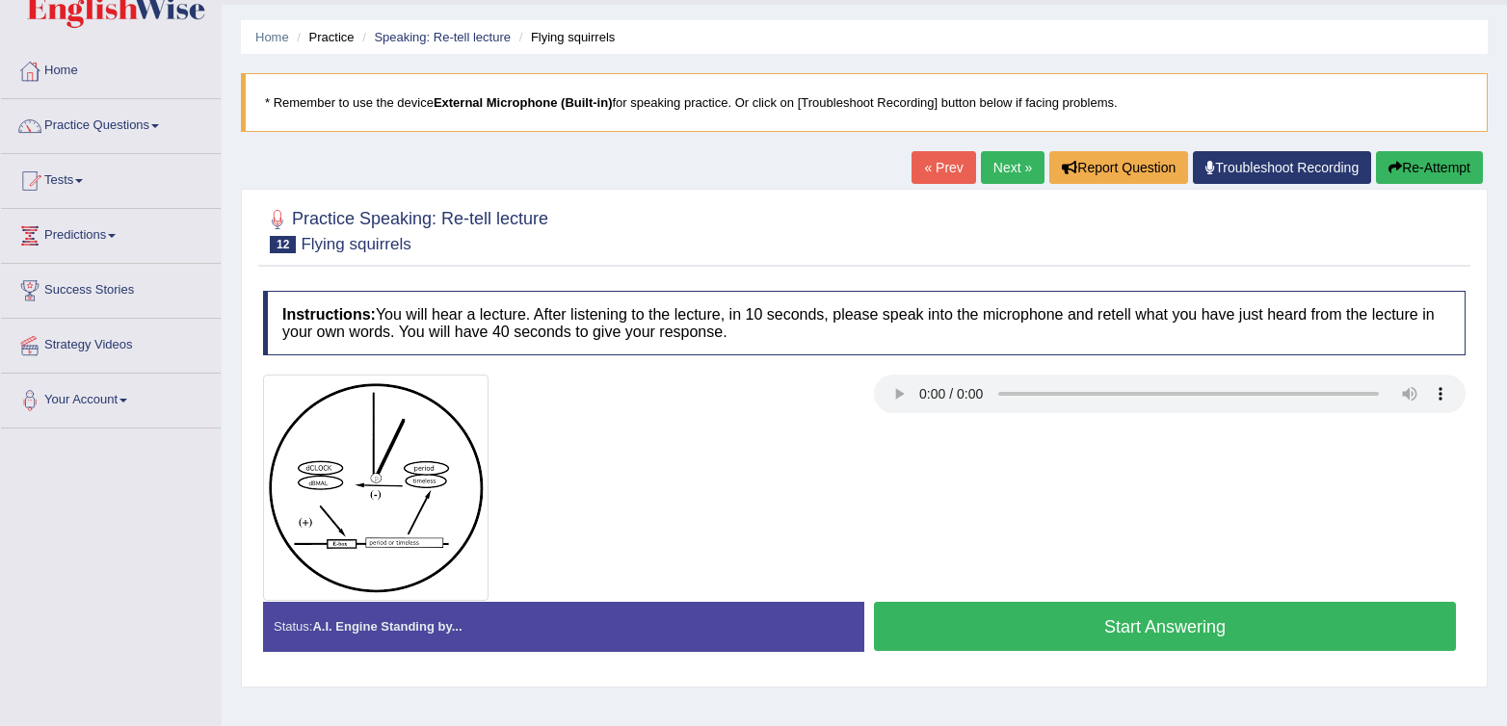
scroll to position [54, 0]
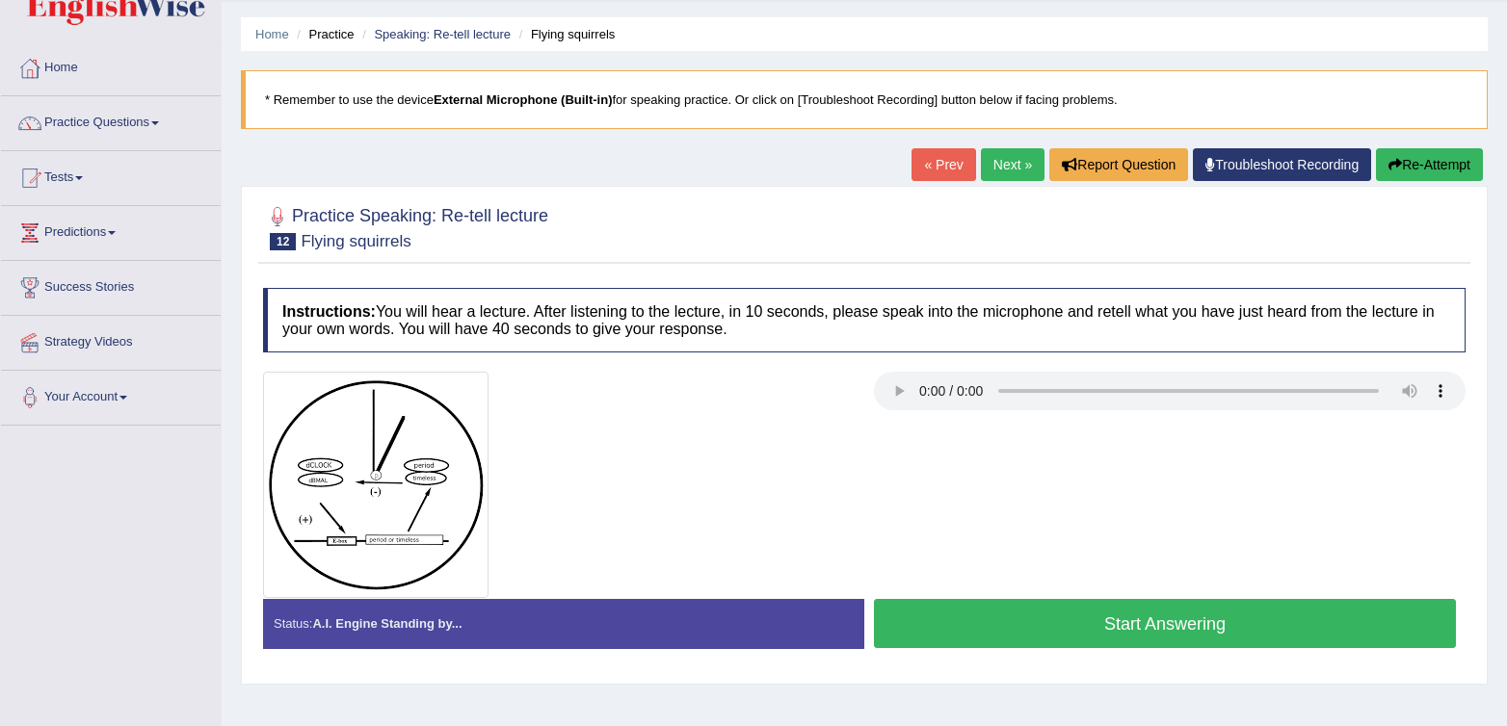
click at [1198, 629] on button "Start Answering" at bounding box center [1165, 623] width 582 height 49
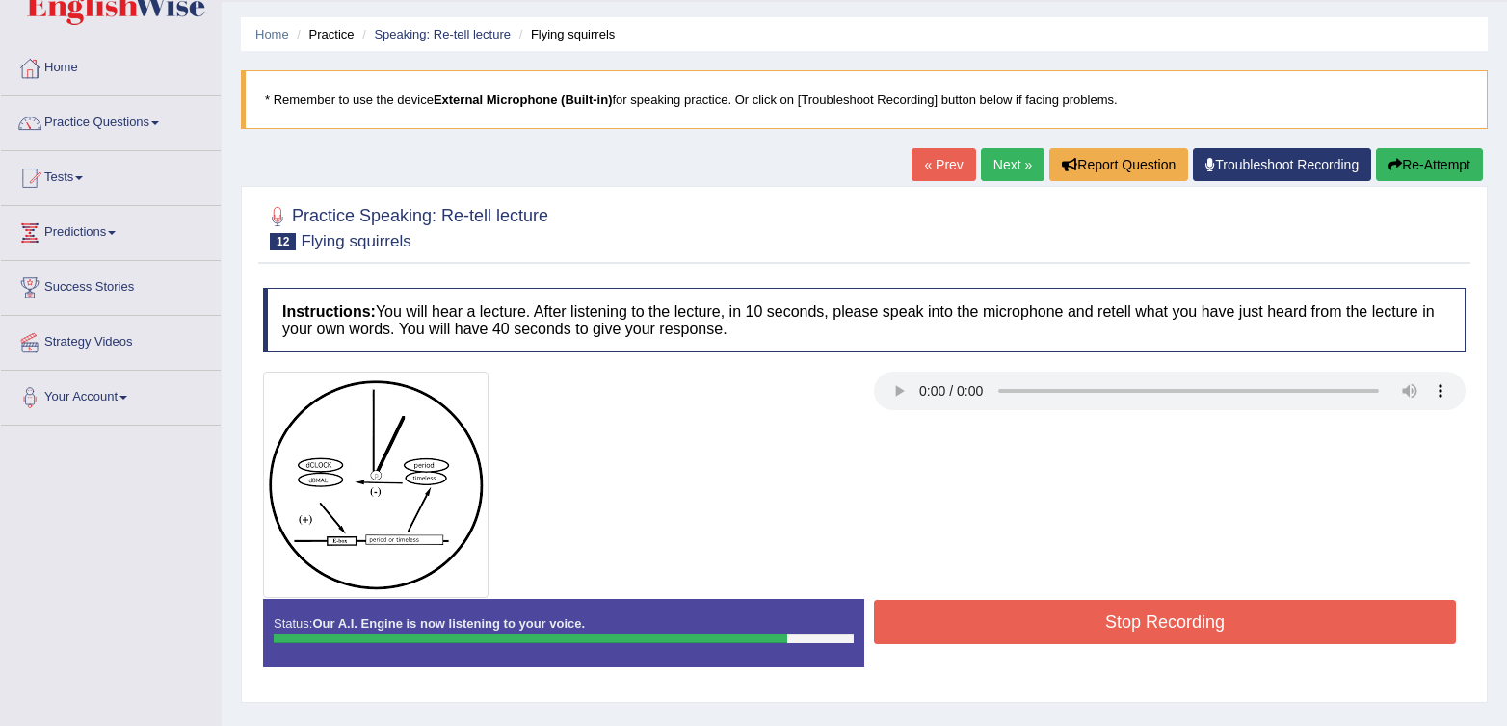
click at [1268, 641] on button "Stop Recording" at bounding box center [1165, 622] width 582 height 44
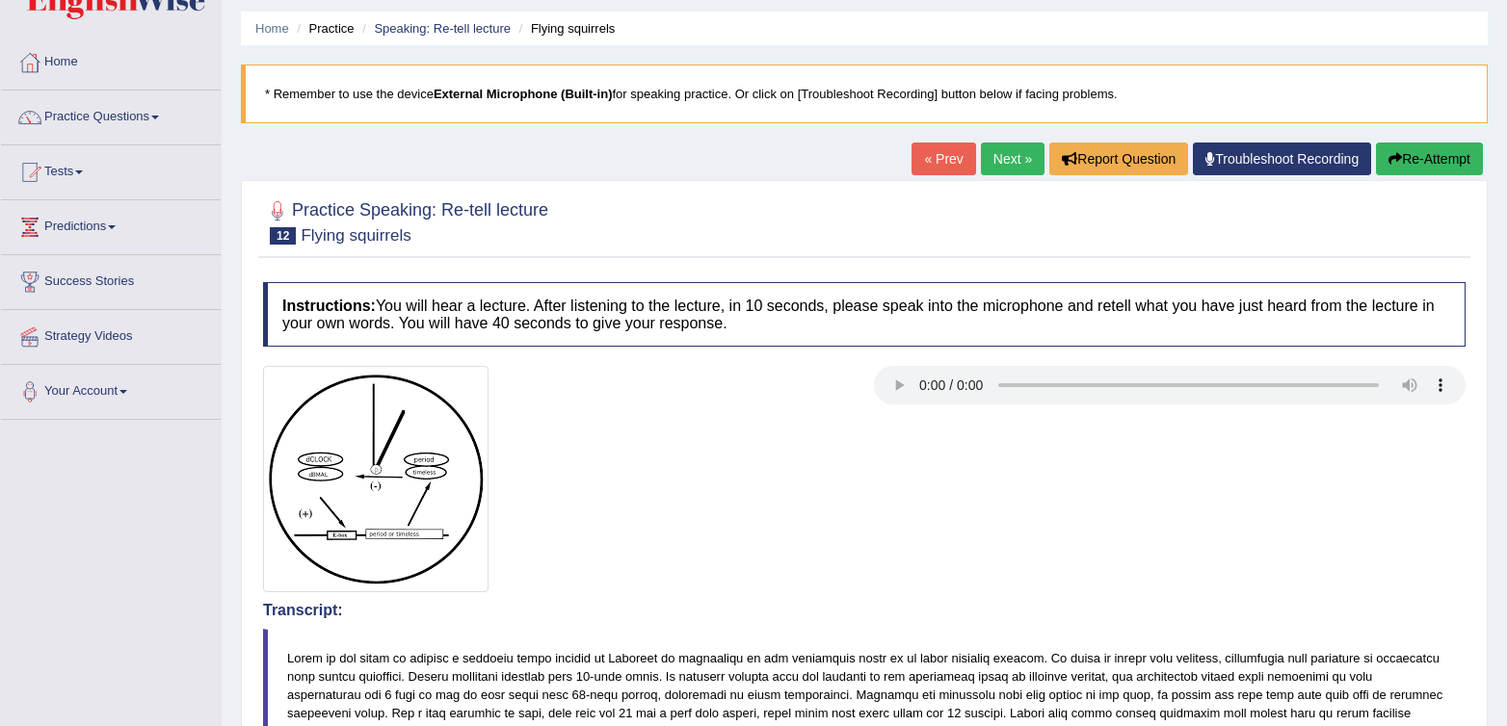
scroll to position [62, 0]
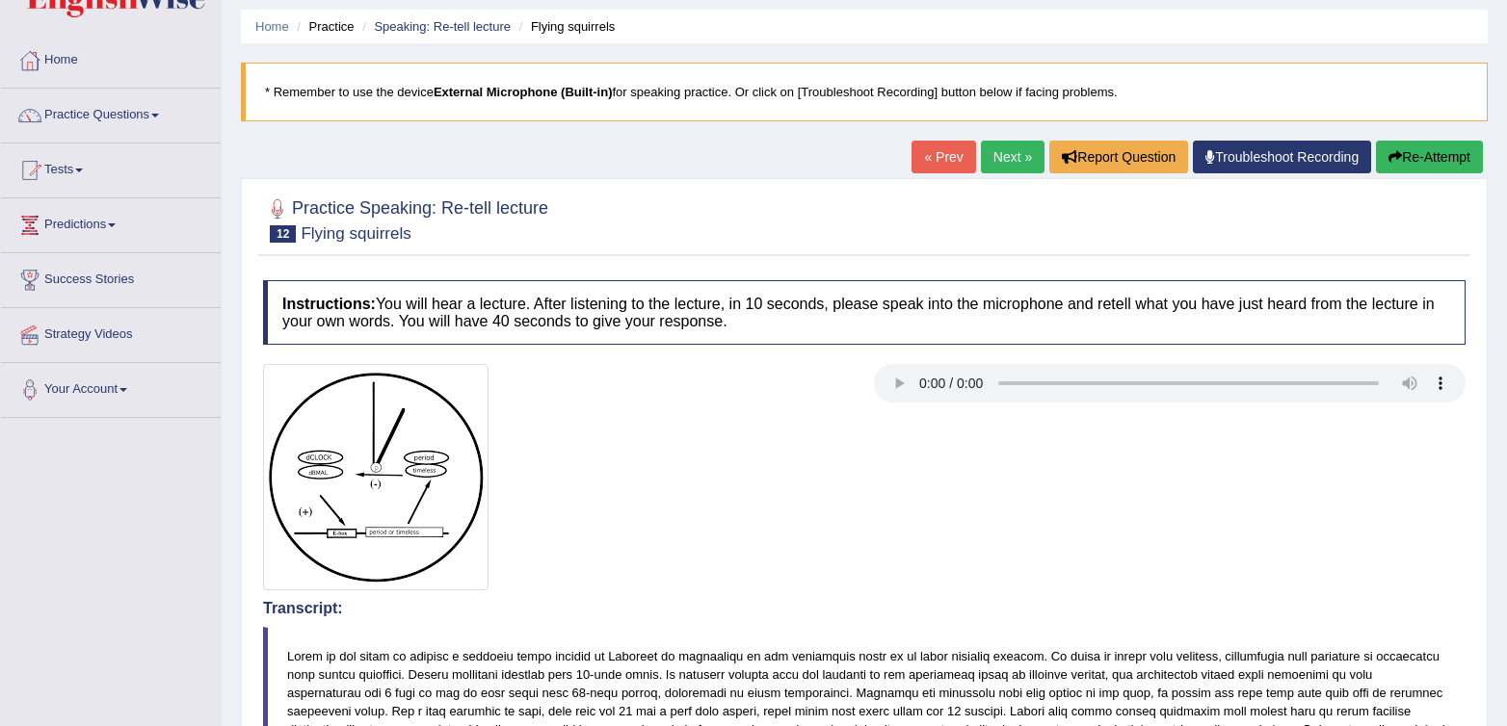
click at [999, 157] on link "Next »" at bounding box center [1013, 157] width 64 height 33
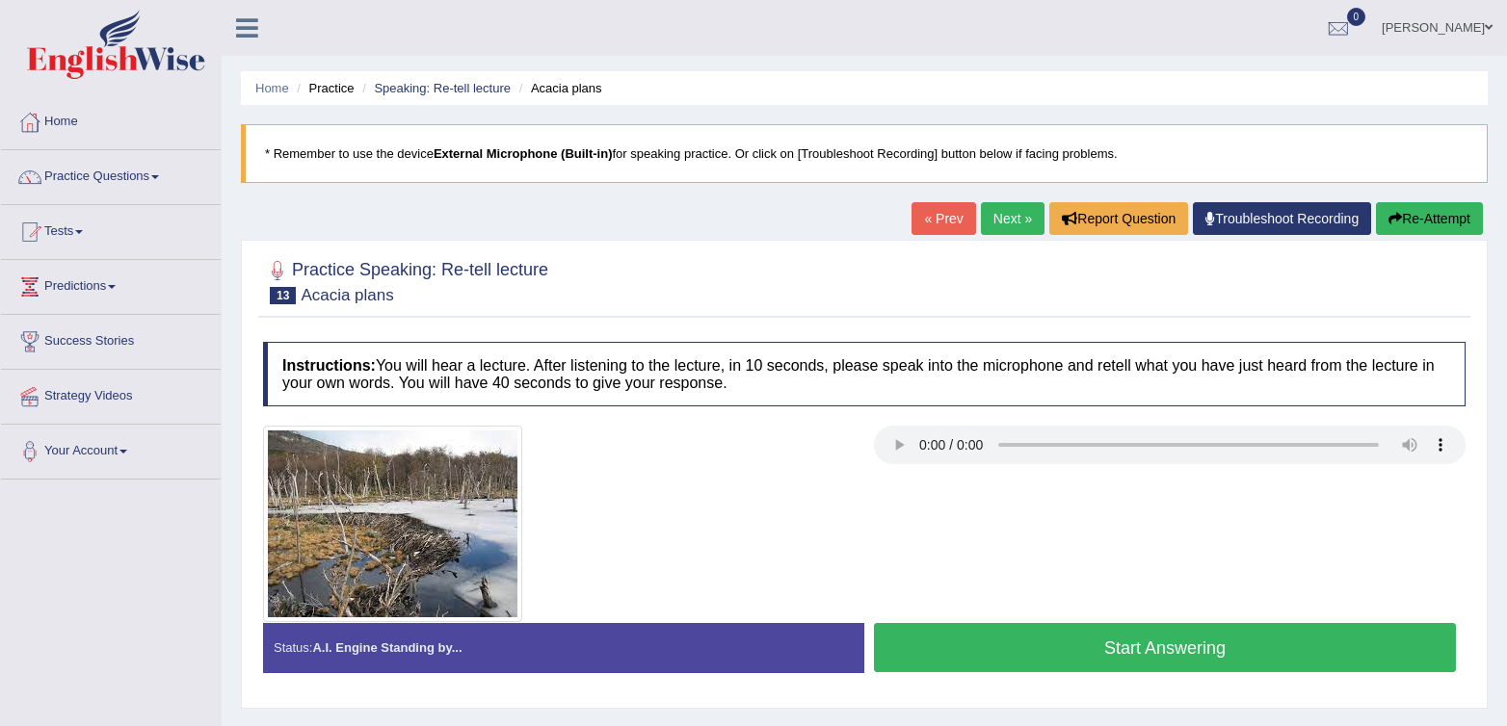
click at [922, 643] on button "Start Answering" at bounding box center [1165, 647] width 582 height 49
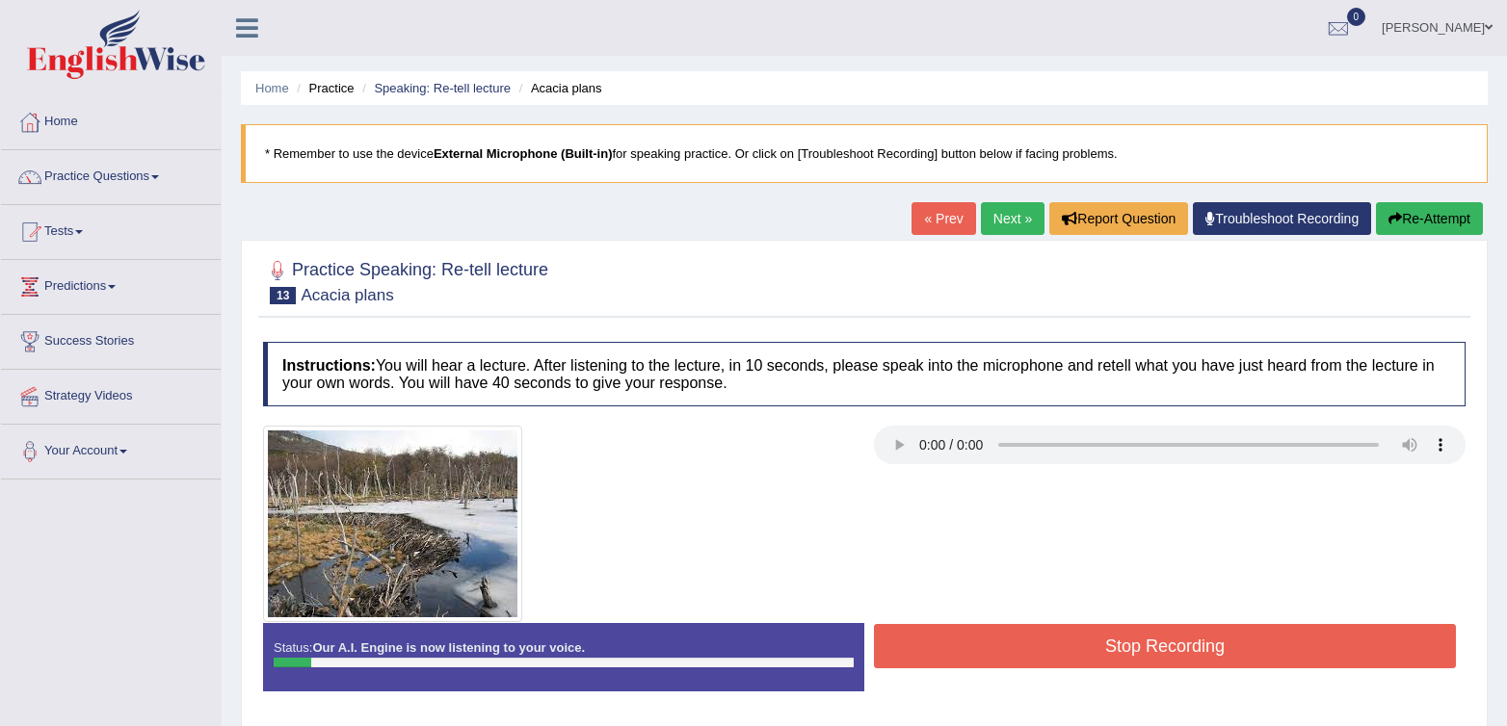
click at [1117, 651] on button "Stop Recording" at bounding box center [1165, 646] width 582 height 44
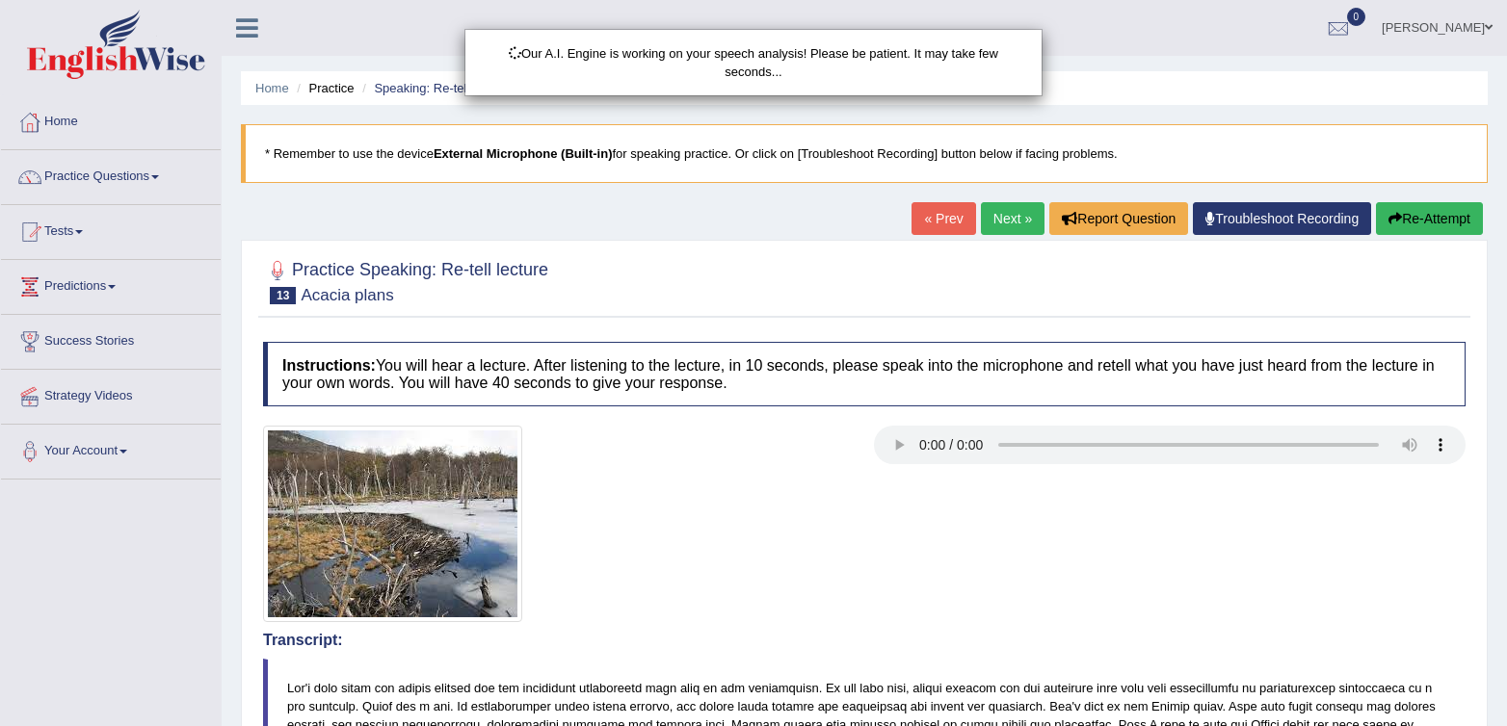
click at [1382, 213] on div "Our A.I. Engine is working on your speech analysis! Please be patient. It may t…" at bounding box center [753, 363] width 1507 height 726
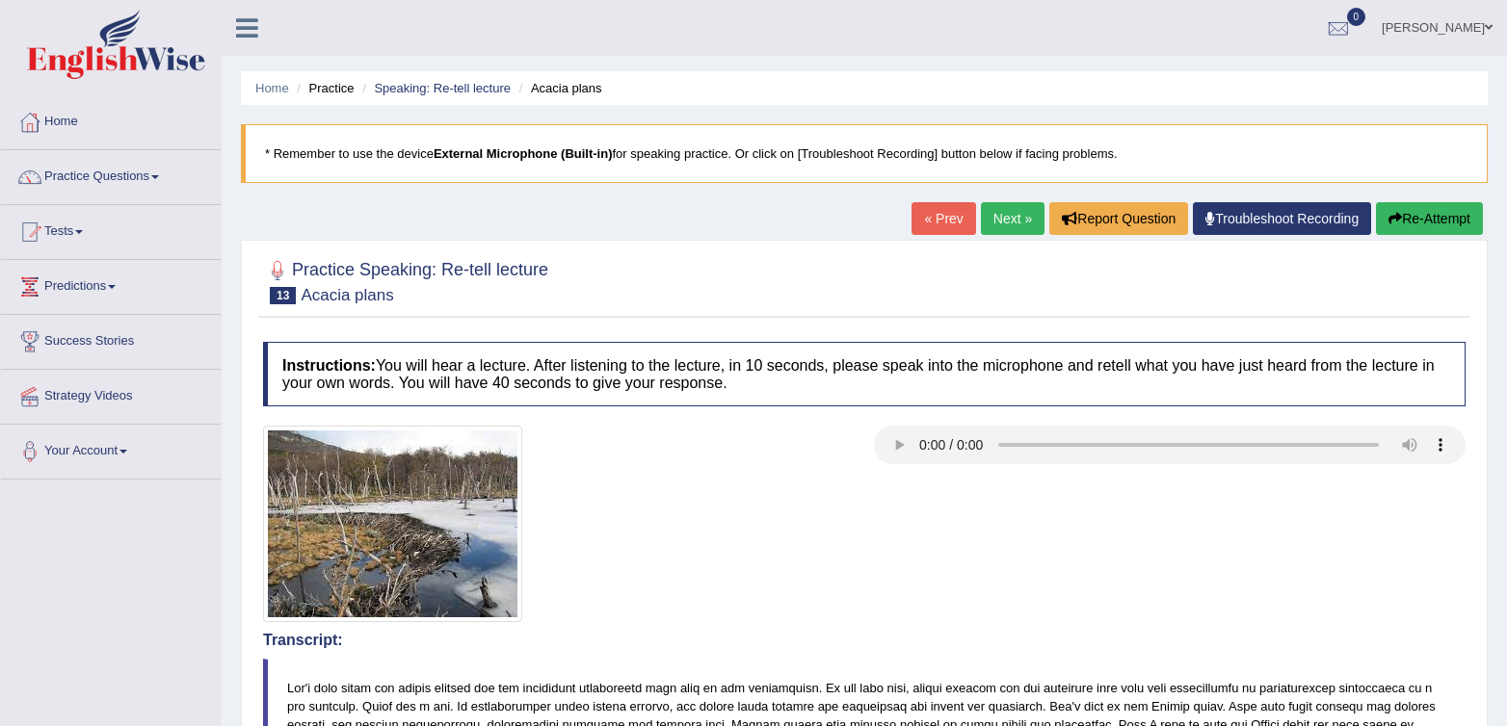
click at [1446, 231] on button "Re-Attempt" at bounding box center [1429, 218] width 107 height 33
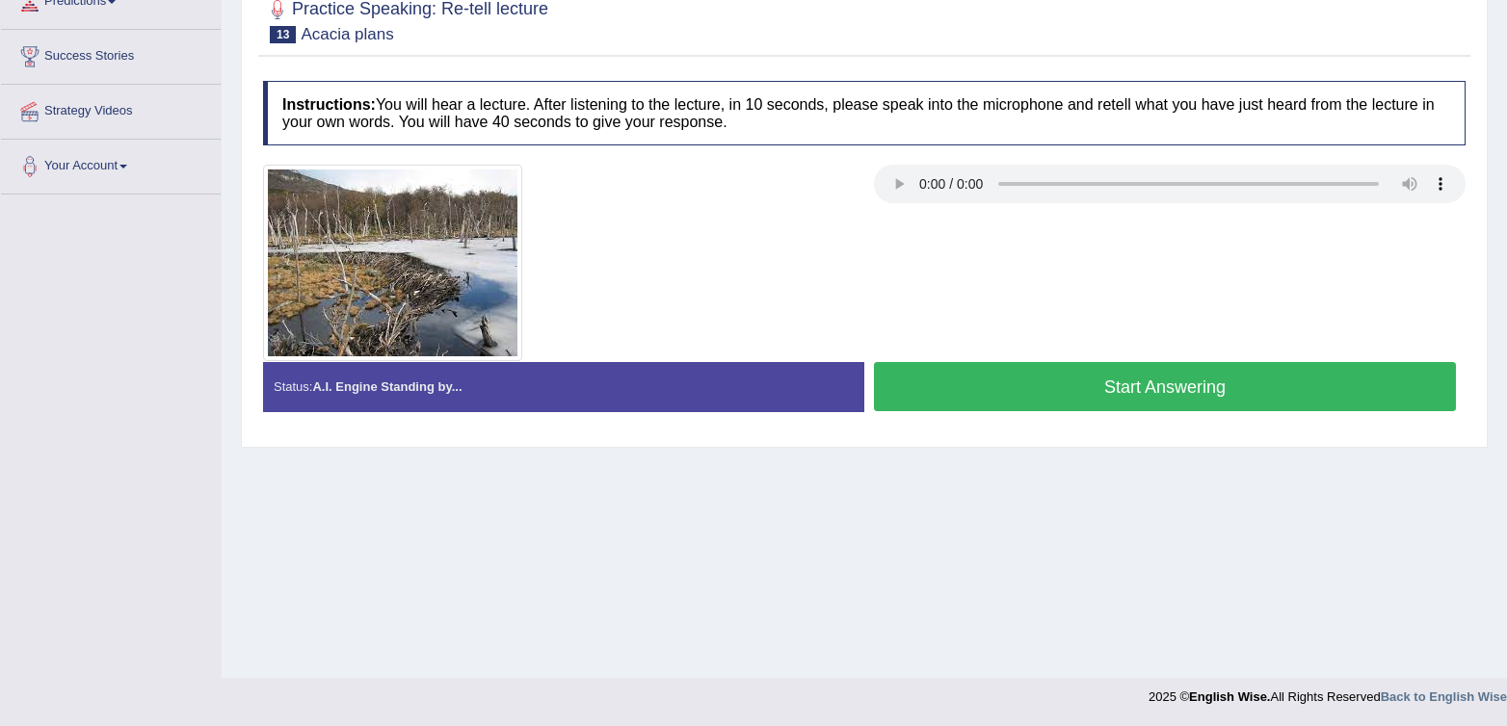
click at [1081, 389] on button "Start Answering" at bounding box center [1165, 386] width 582 height 49
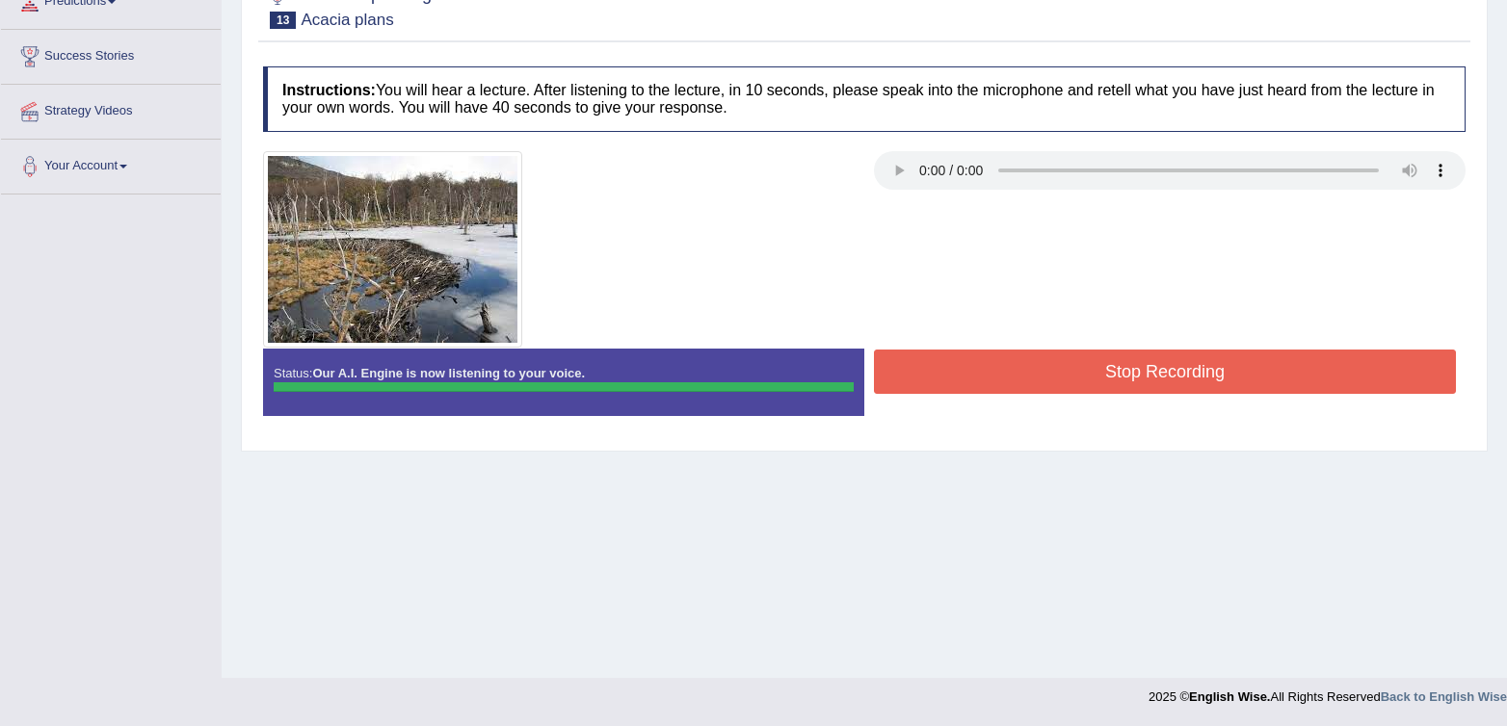
click at [1081, 389] on div "Instructions: You will hear a lecture. After listening to the lecture, in 10 se…" at bounding box center [864, 248] width 1212 height 383
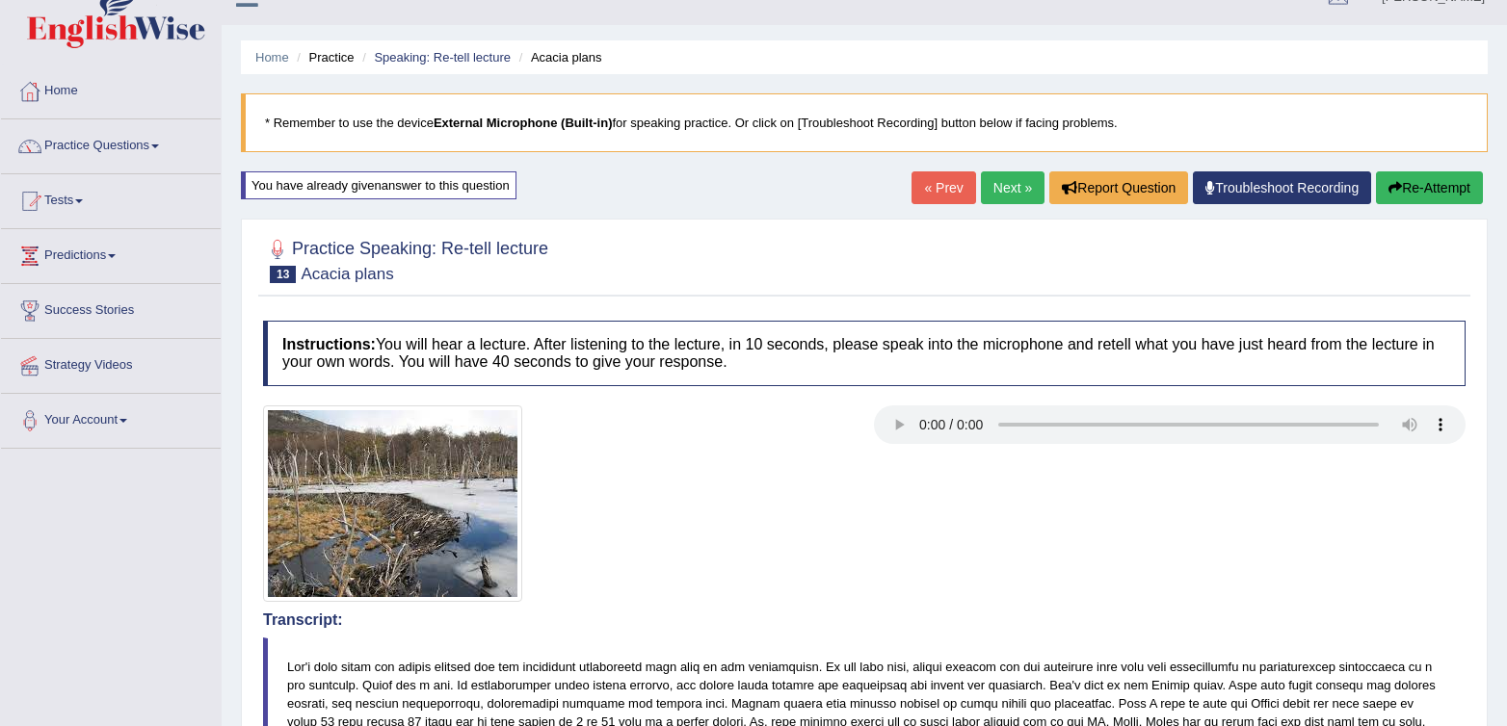
scroll to position [26, 0]
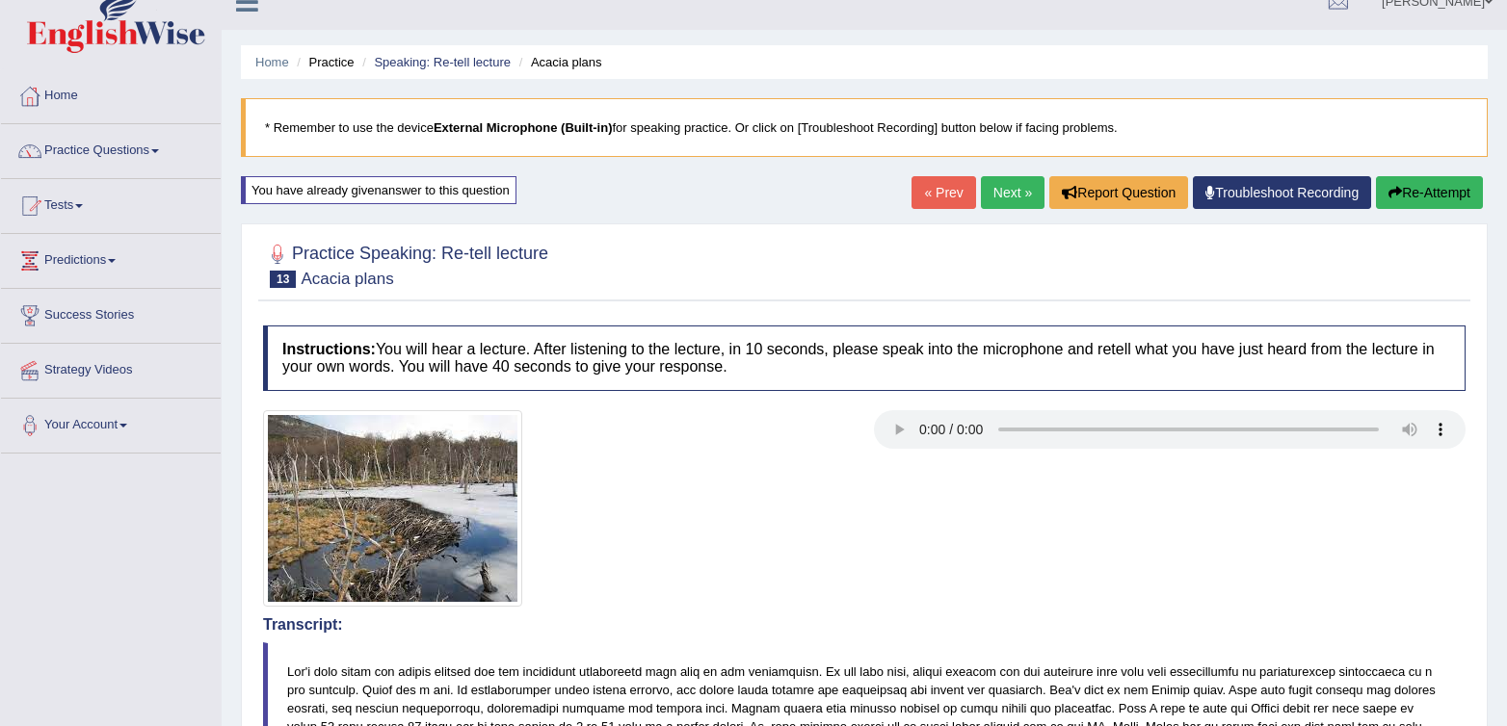
click at [1410, 181] on button "Re-Attempt" at bounding box center [1429, 192] width 107 height 33
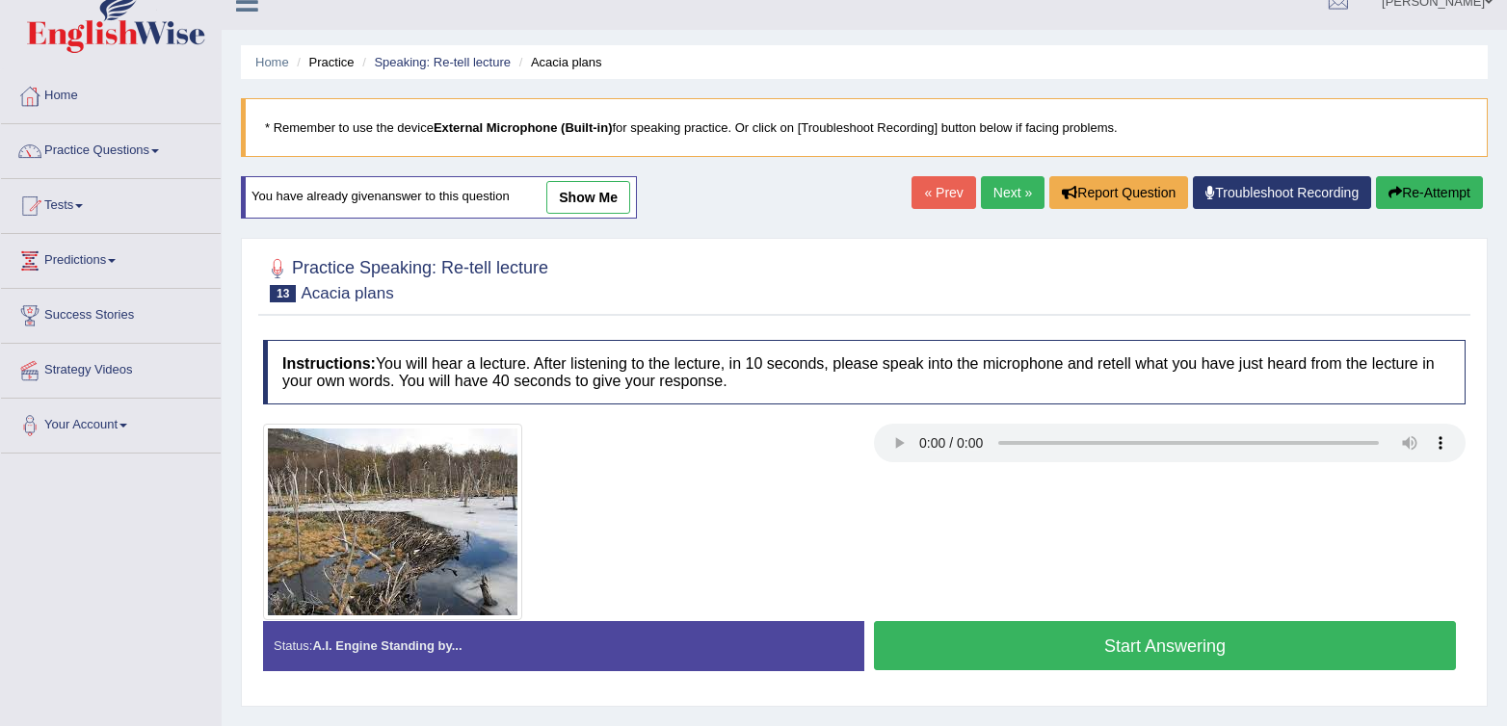
click at [1183, 643] on button "Start Answering" at bounding box center [1165, 645] width 582 height 49
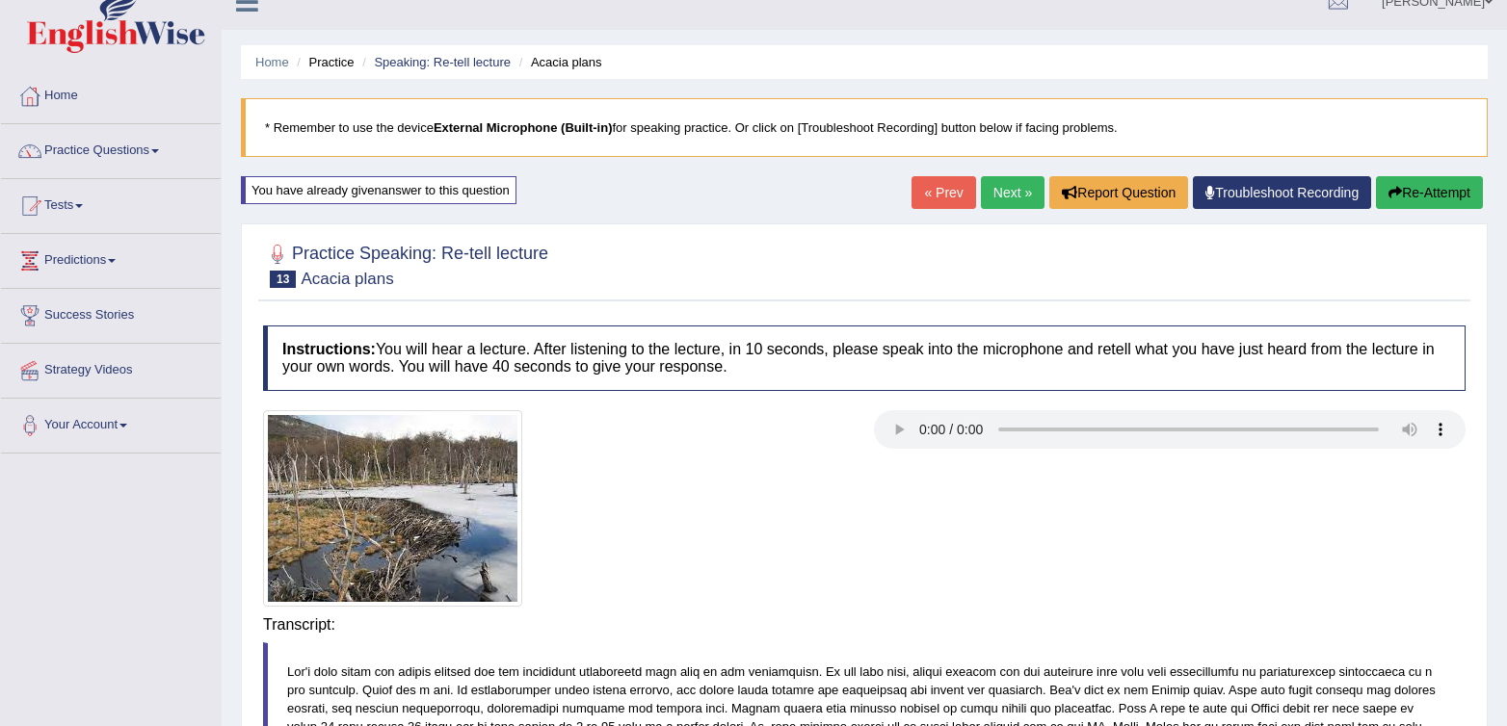
click at [0, 0] on div "Saving your answer..." at bounding box center [0, 0] width 0 height 0
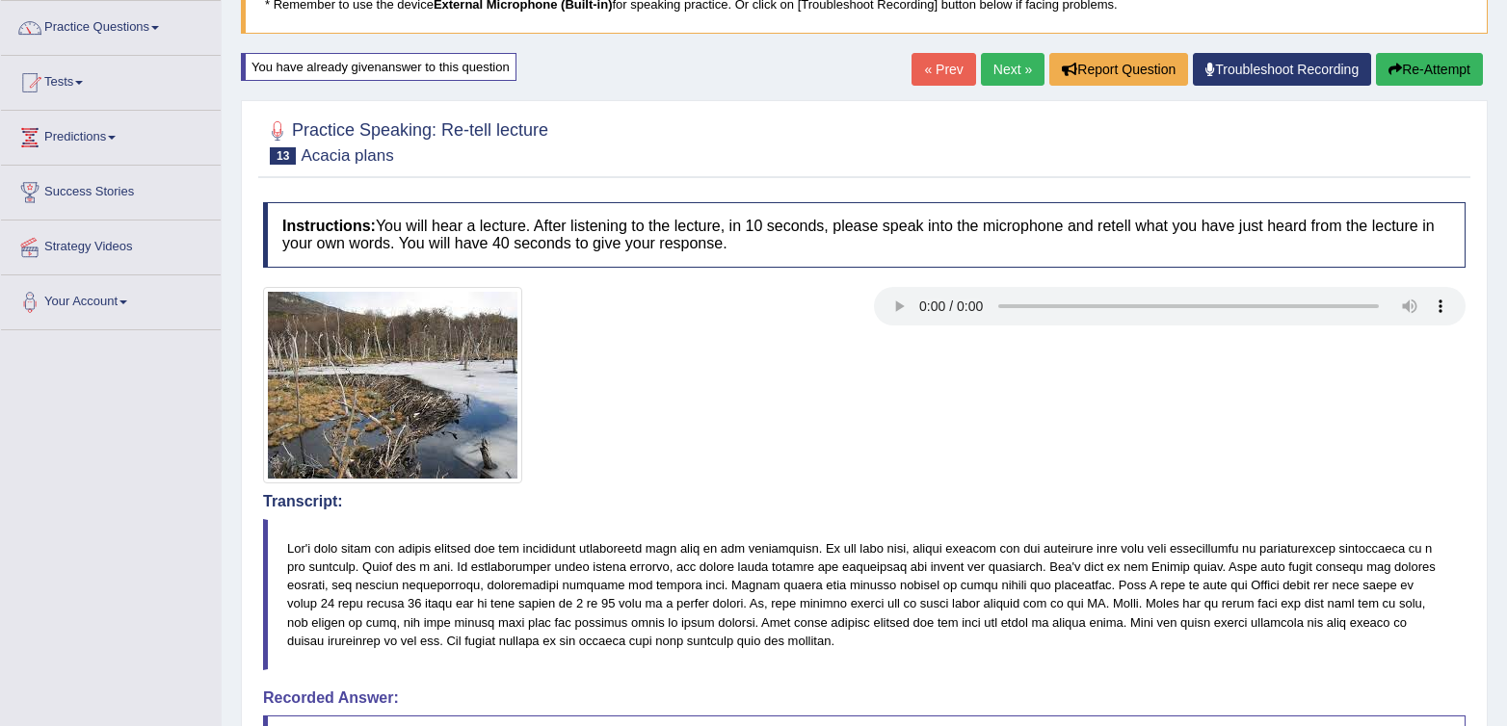
scroll to position [443, 0]
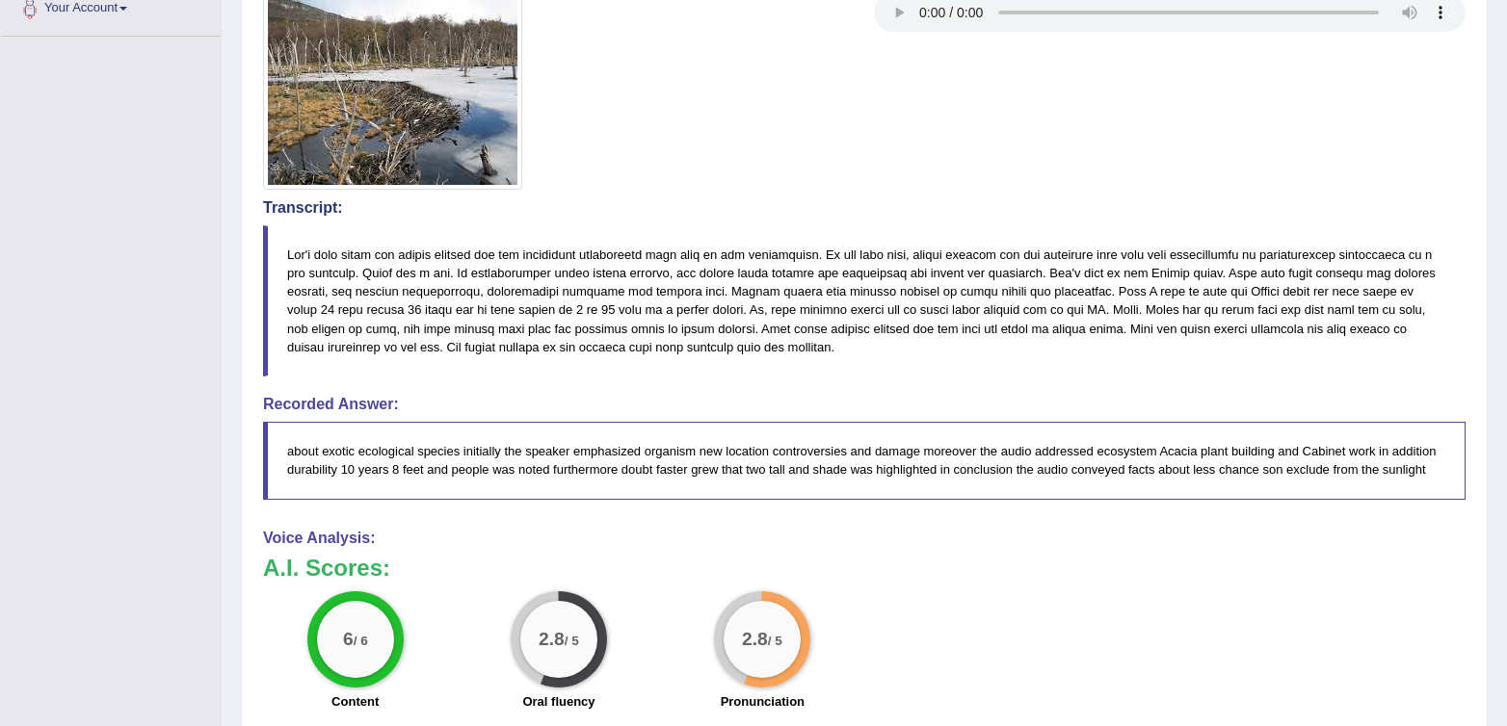
click at [1006, 499] on blockquote "about exotic ecological species initially the speaker emphasized organism new l…" at bounding box center [864, 460] width 1202 height 77
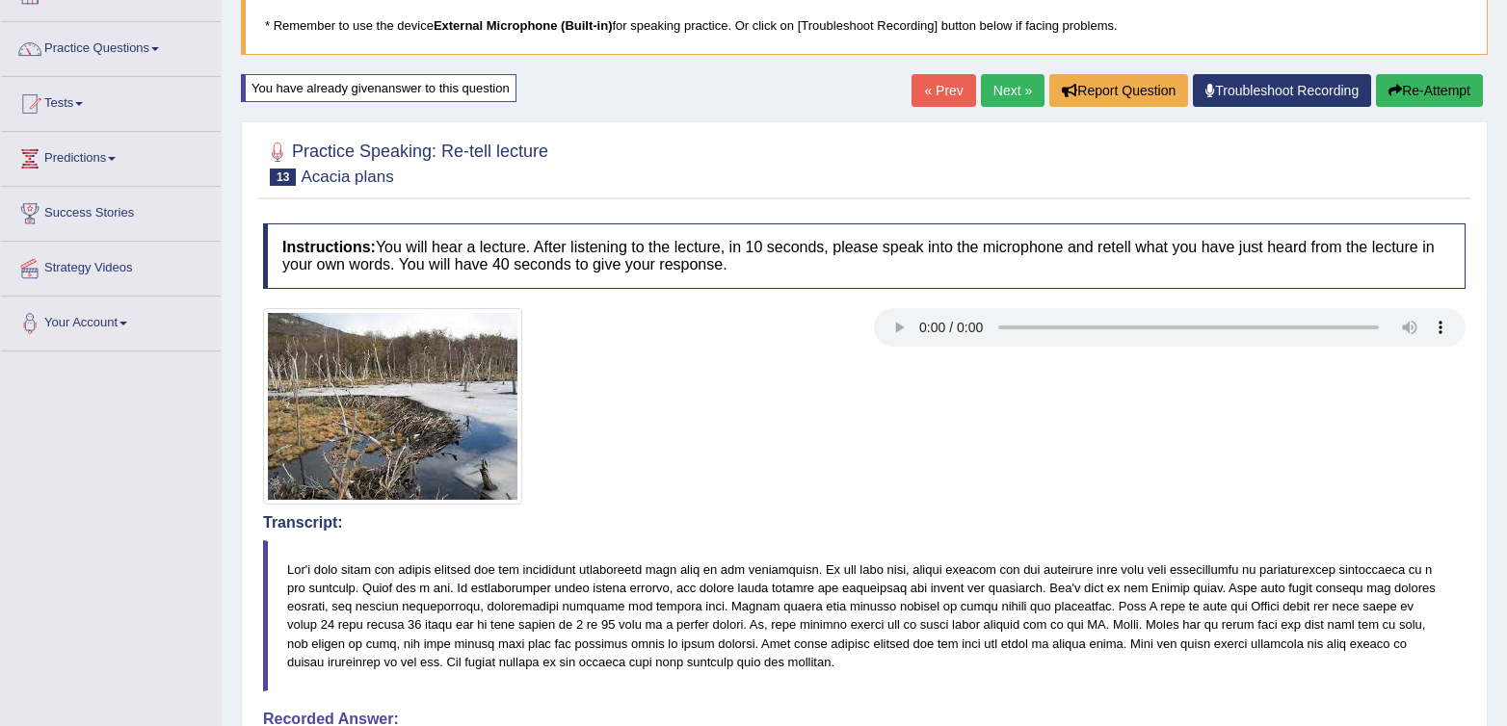
scroll to position [0, 0]
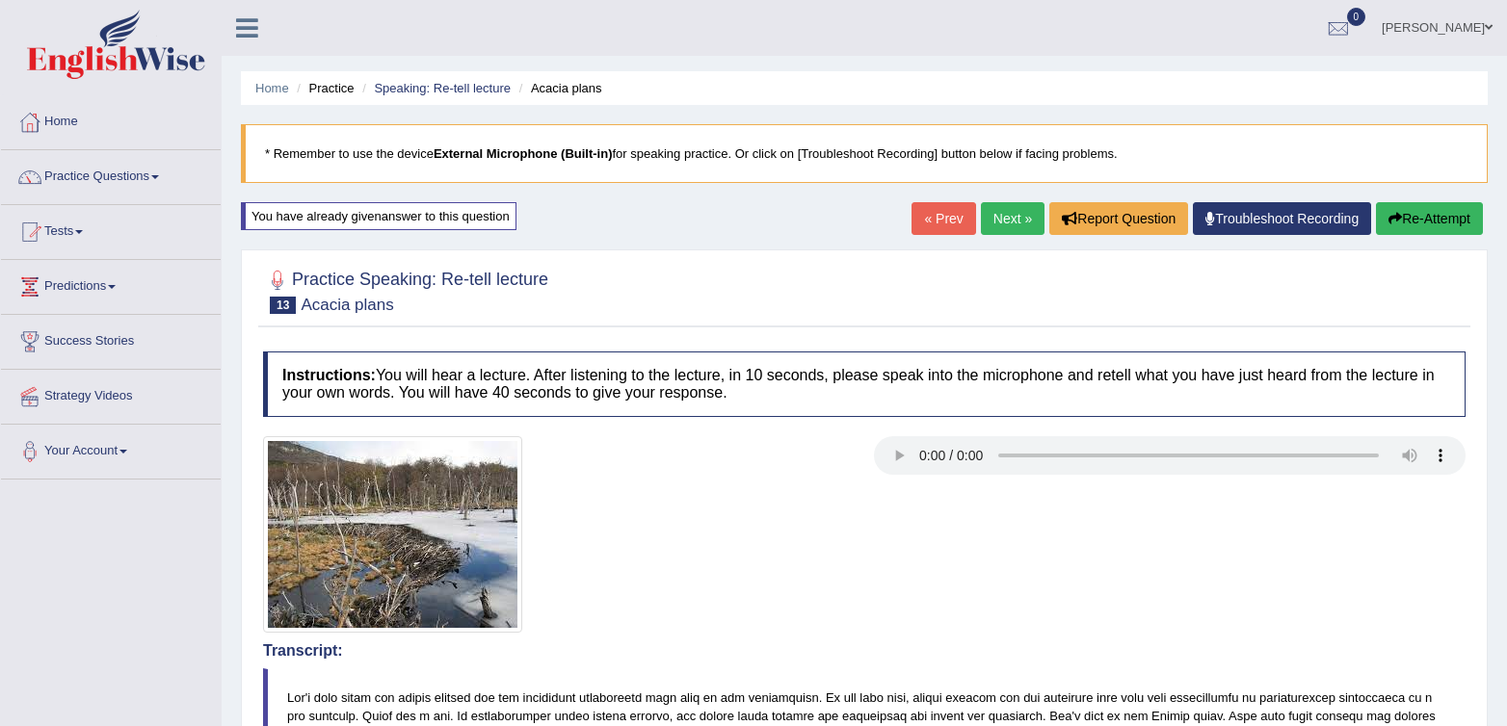
click at [1408, 221] on button "Re-Attempt" at bounding box center [1429, 218] width 107 height 33
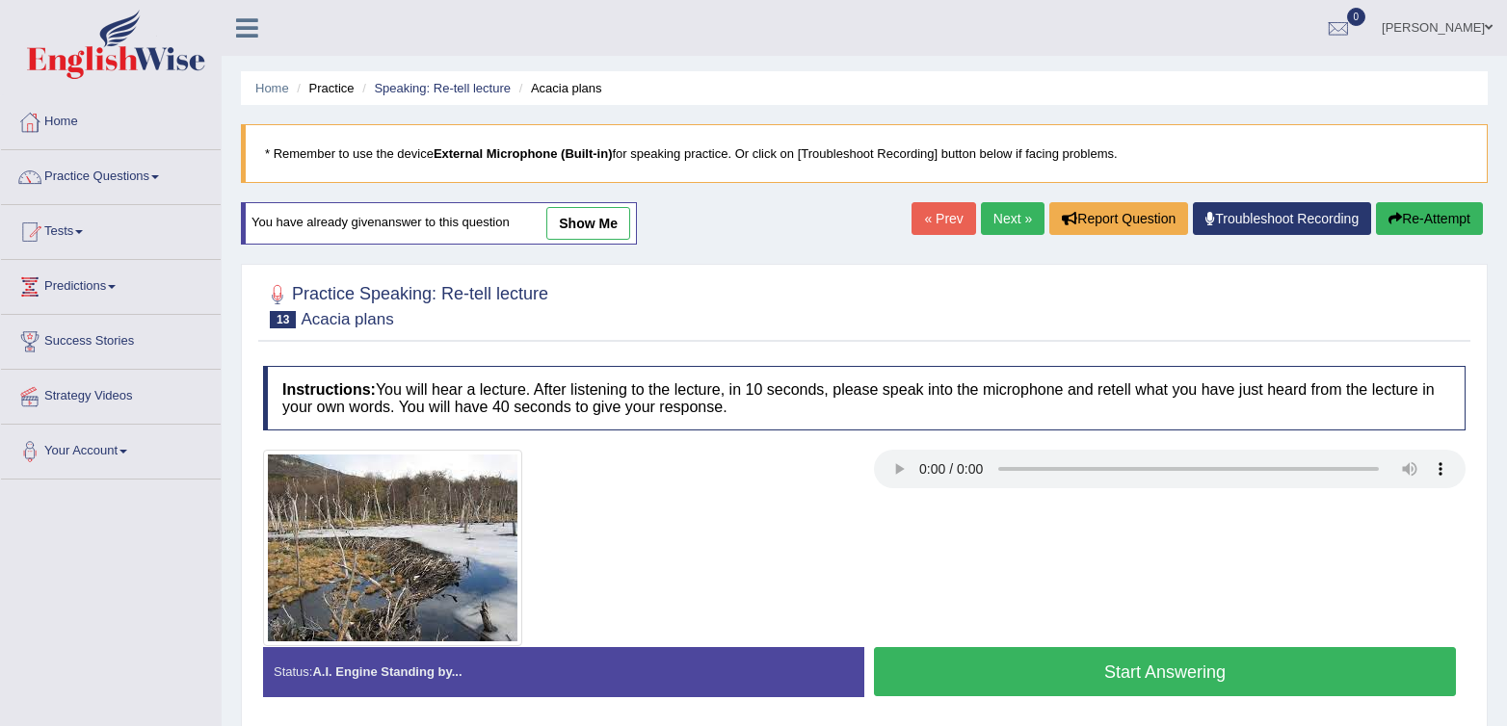
scroll to position [285, 0]
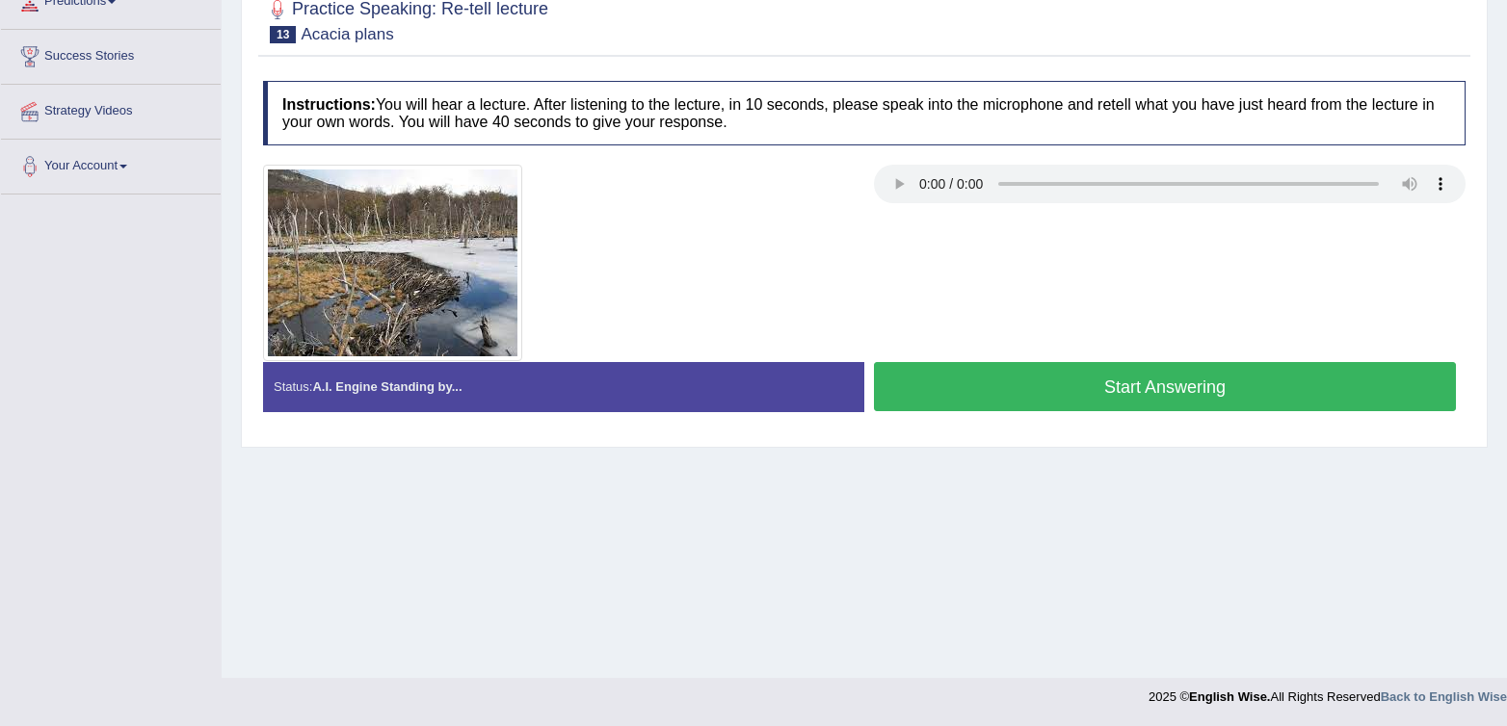
click at [998, 376] on button "Start Answering" at bounding box center [1165, 386] width 582 height 49
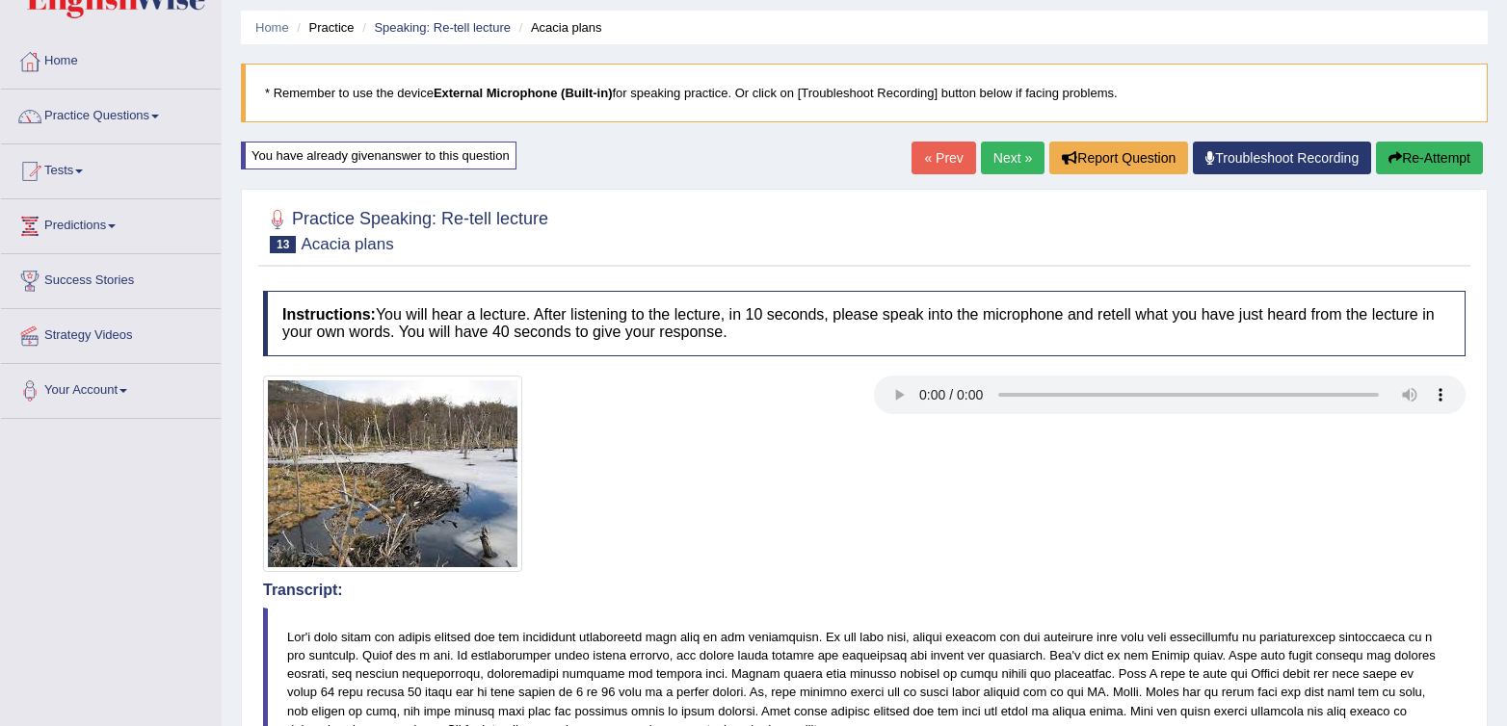
scroll to position [0, 0]
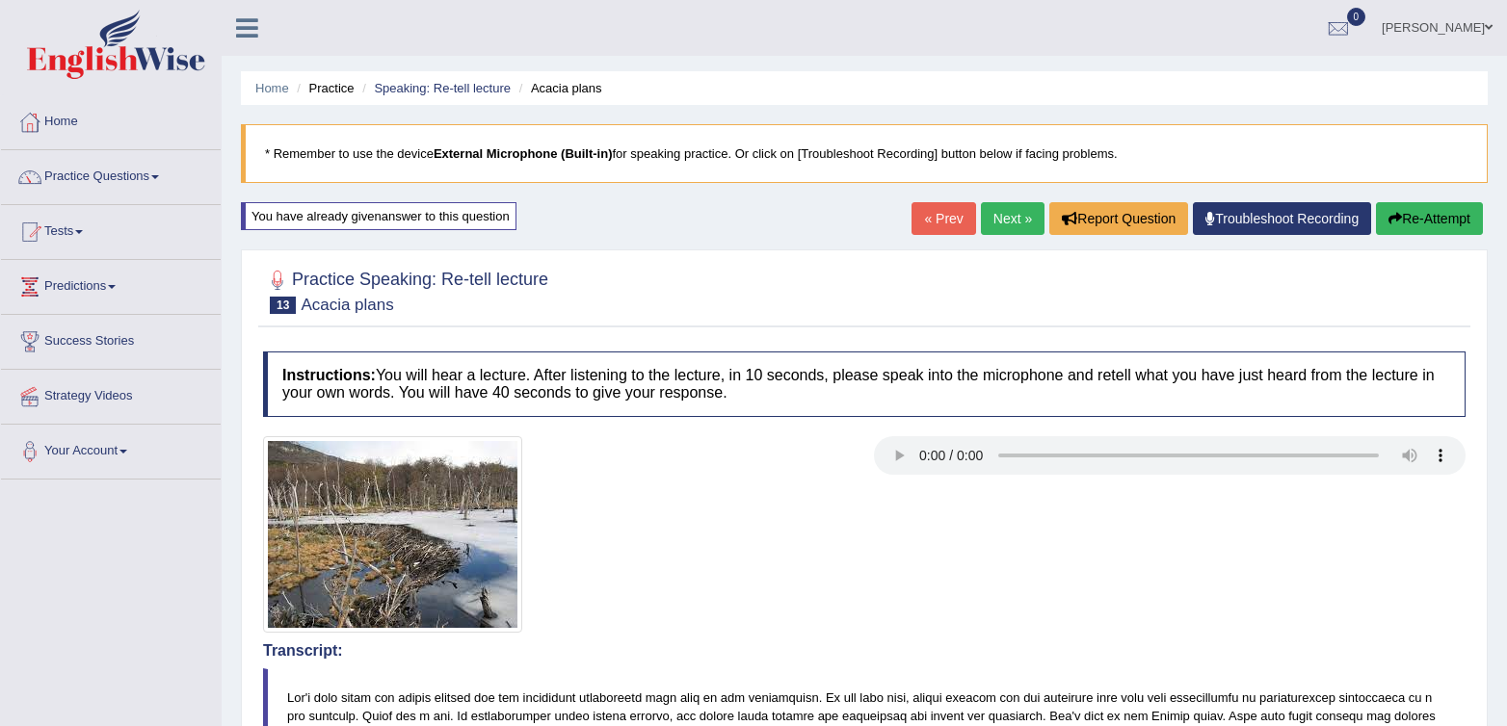
click at [999, 221] on link "Next »" at bounding box center [1013, 218] width 64 height 33
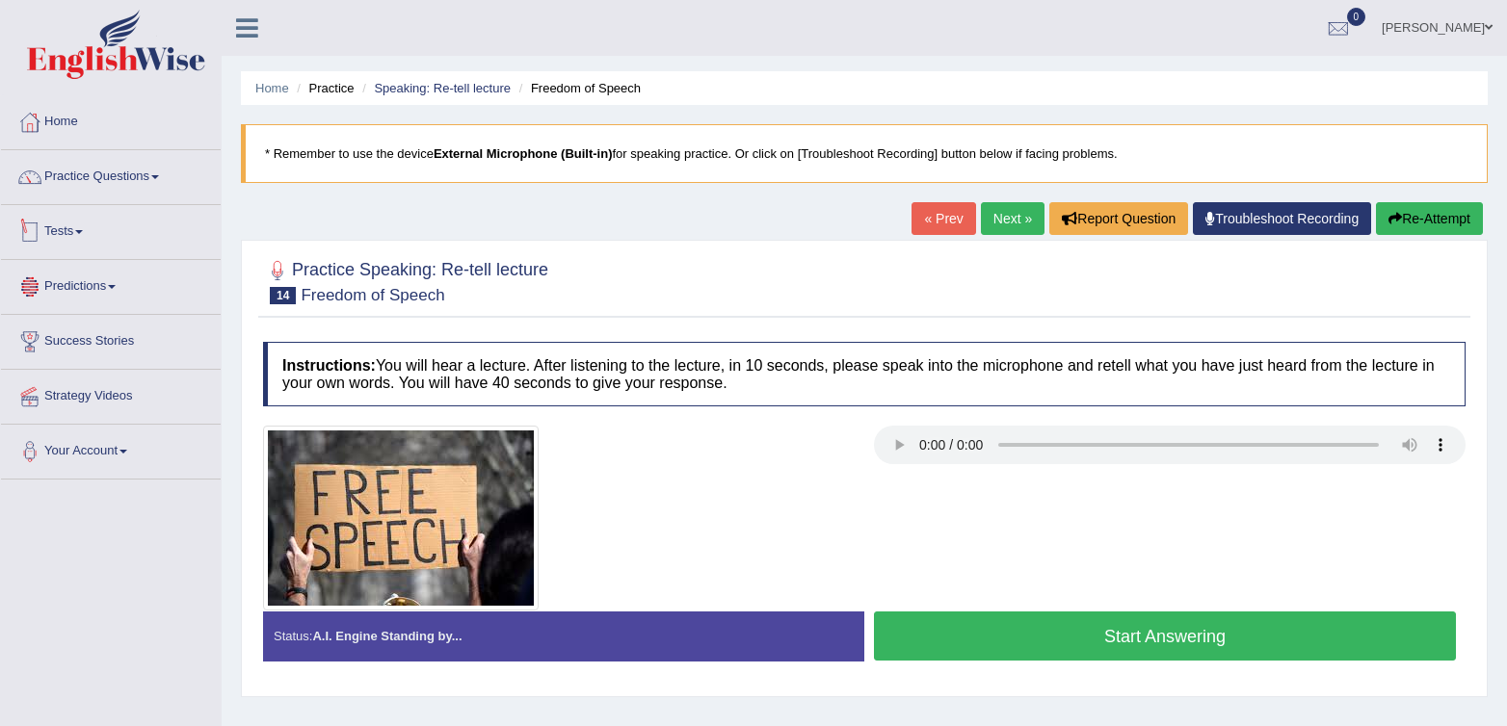
click at [108, 239] on link "Tests" at bounding box center [111, 229] width 220 height 48
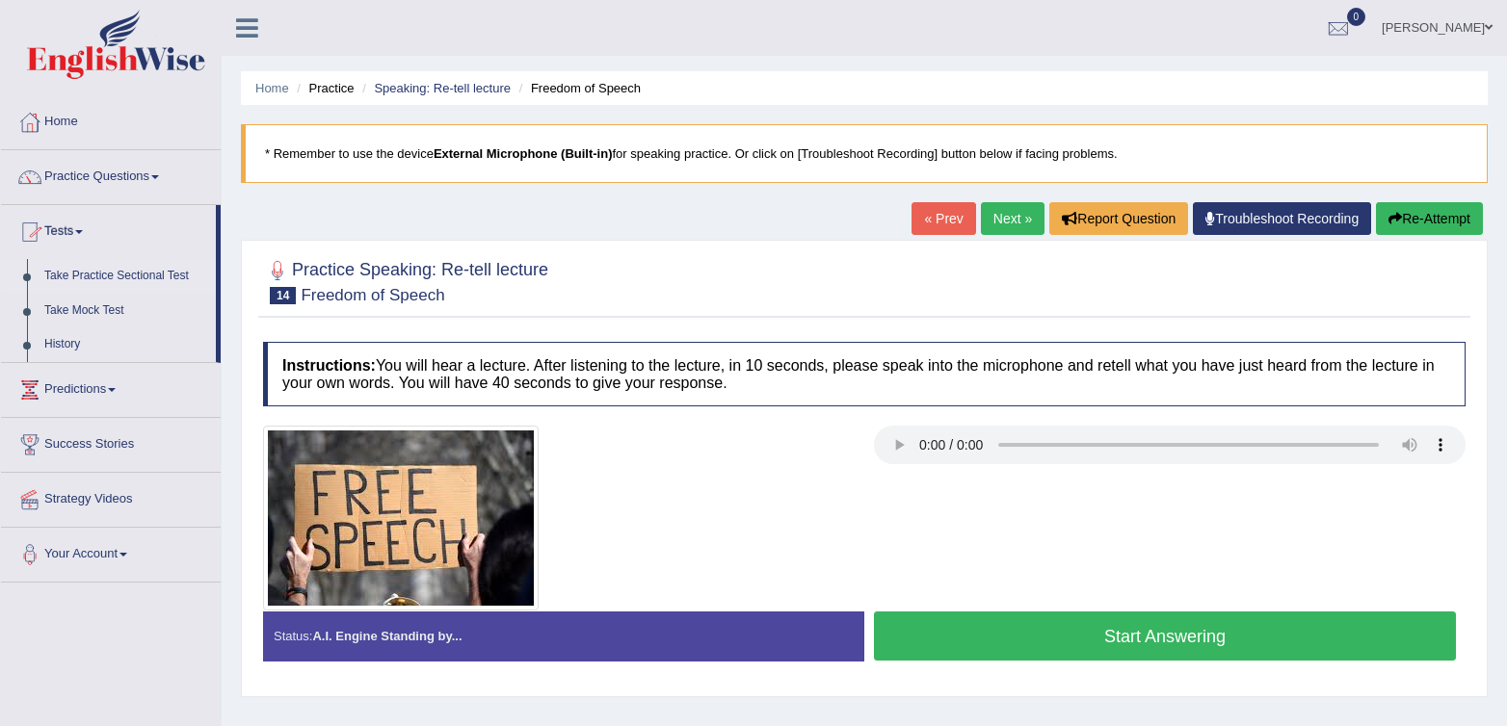
click at [107, 277] on link "Take Practice Sectional Test" at bounding box center [126, 276] width 180 height 35
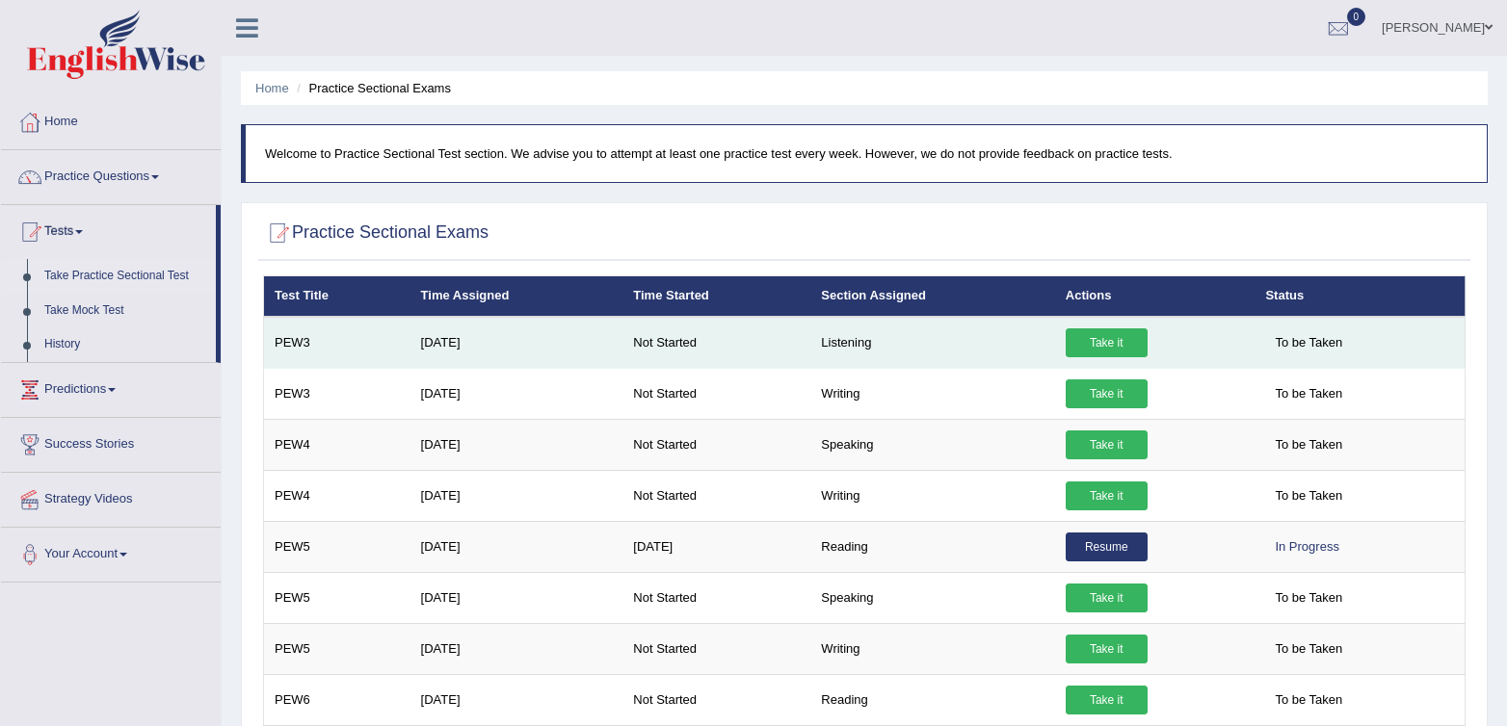
click at [1135, 340] on link "Take it" at bounding box center [1107, 343] width 82 height 29
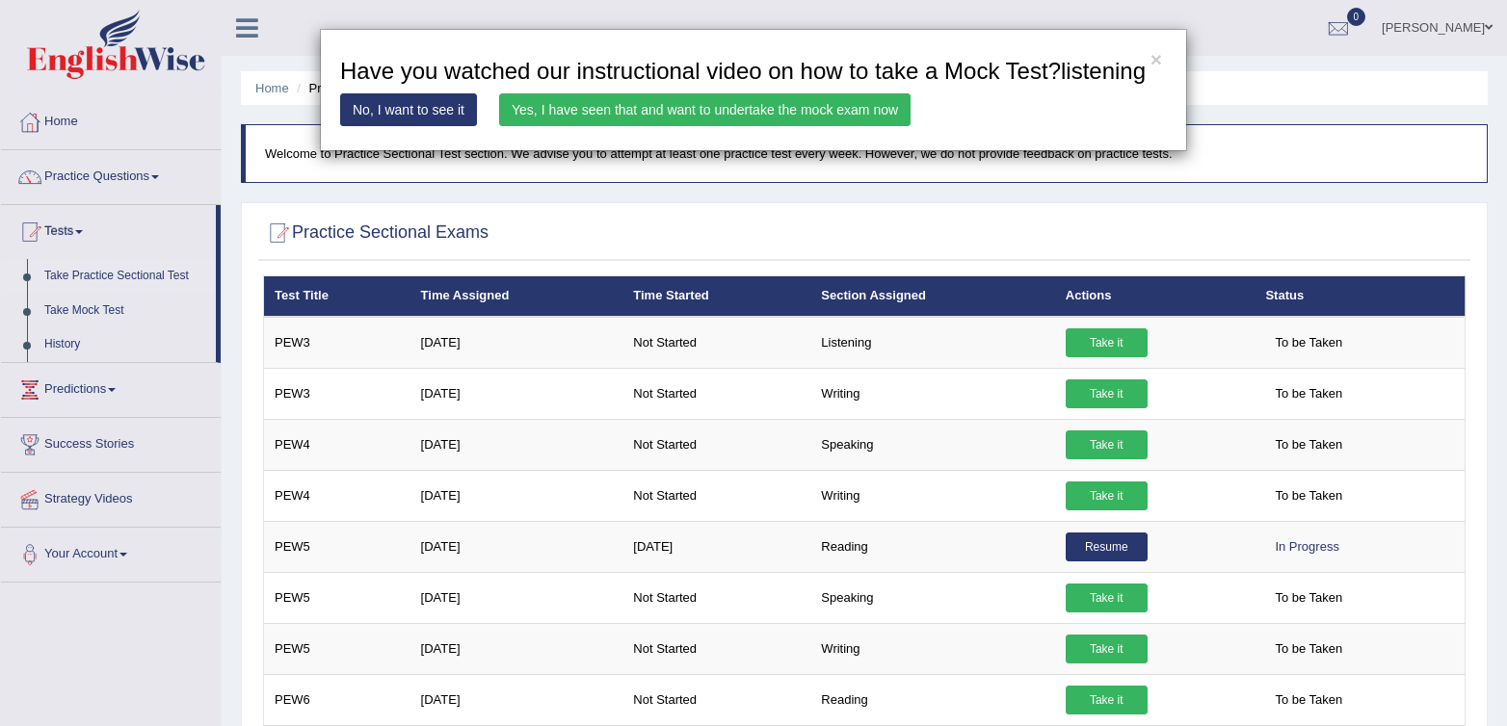
click at [566, 126] on link "Yes, I have seen that and want to undertake the mock exam now" at bounding box center [704, 109] width 411 height 33
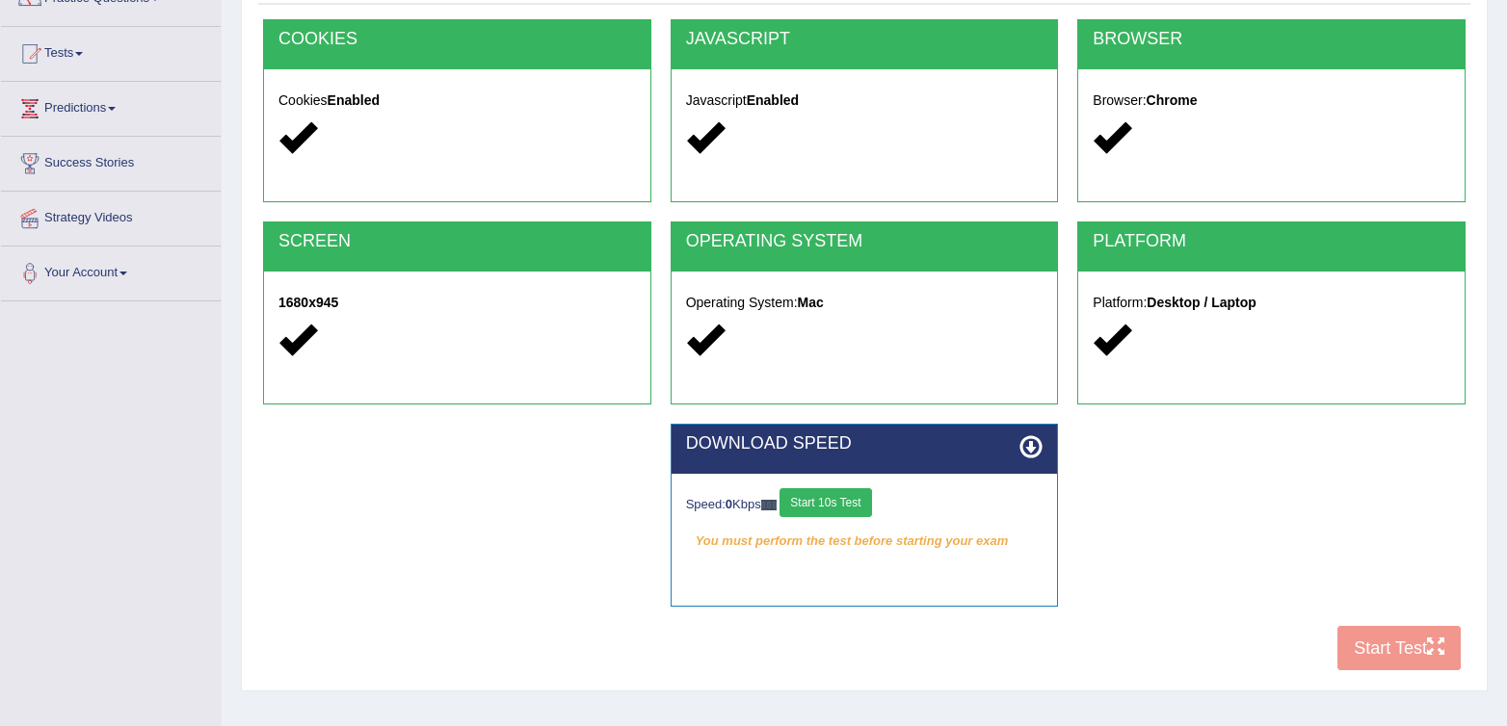
scroll to position [285, 0]
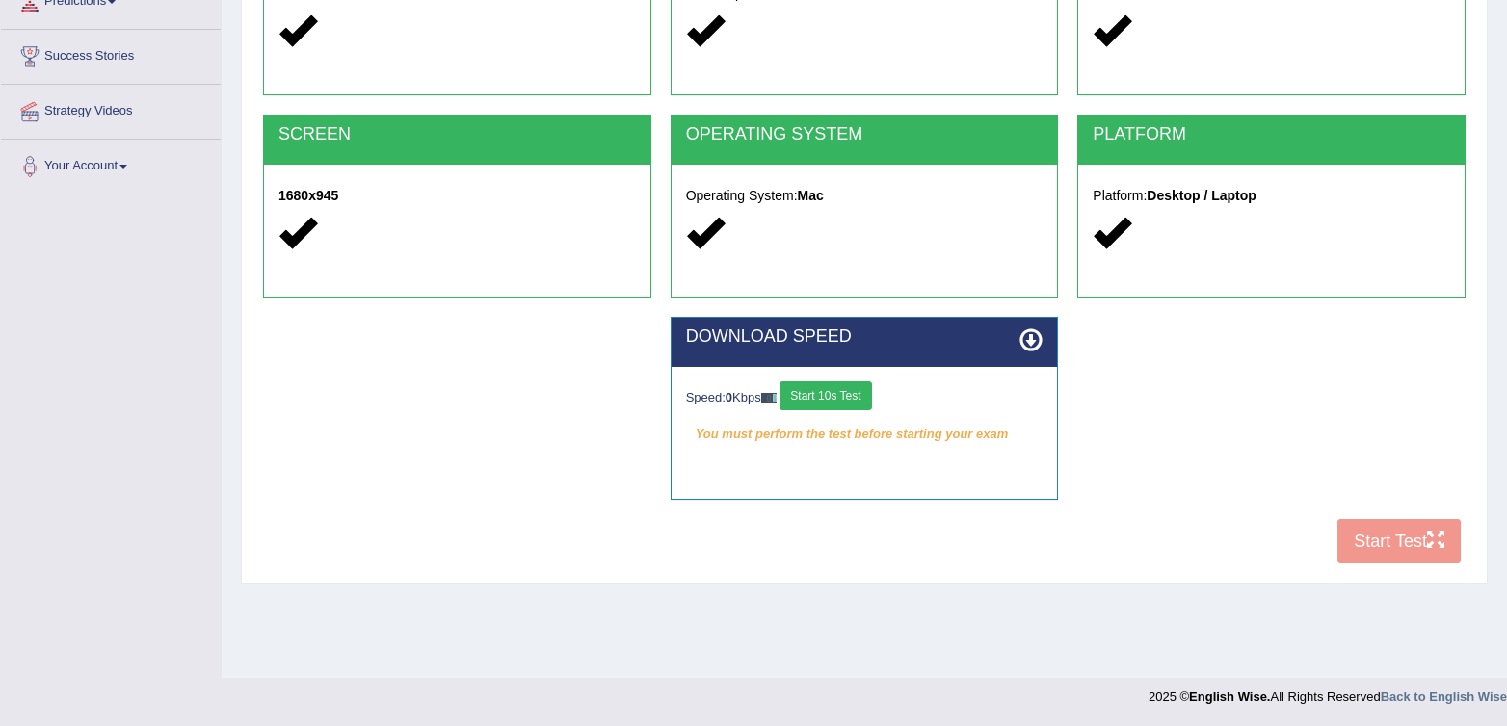
click at [860, 406] on button "Start 10s Test" at bounding box center [825, 396] width 92 height 29
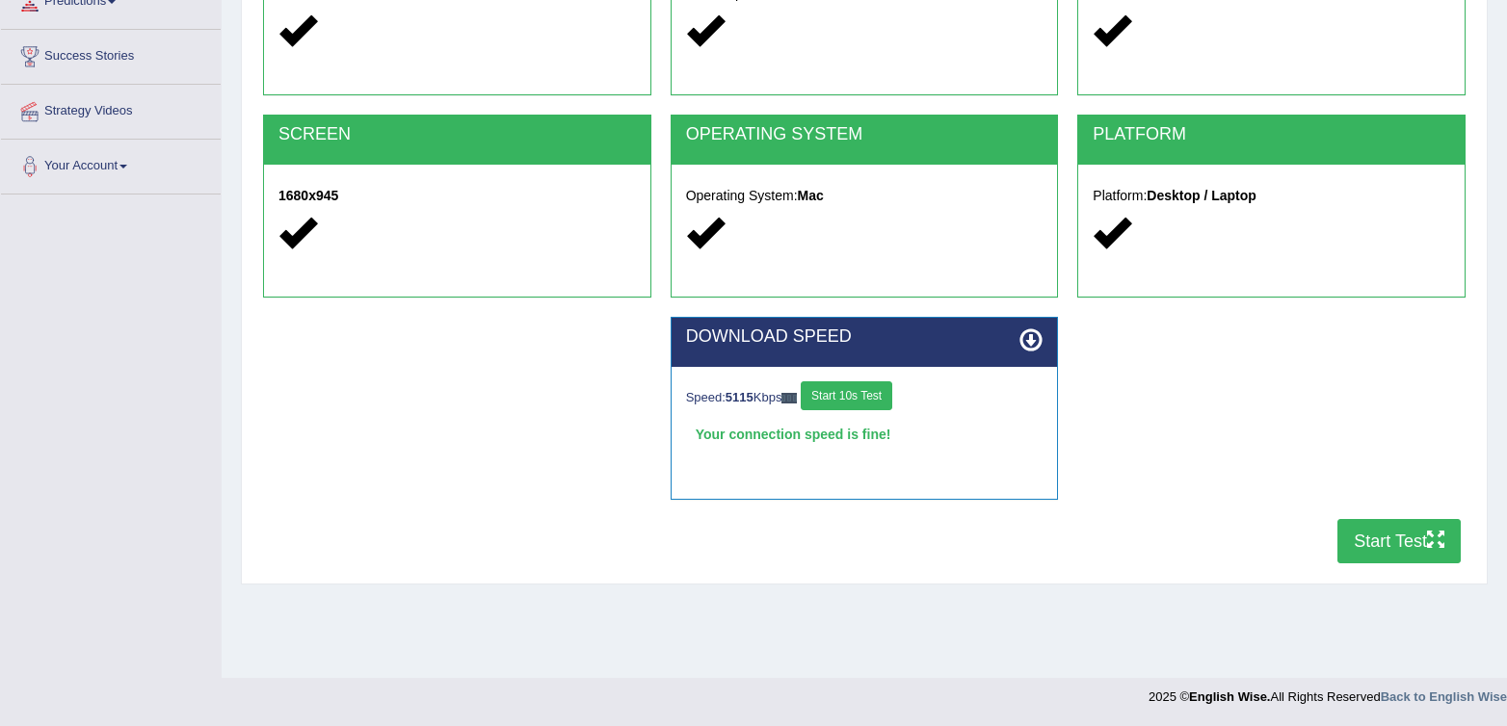
click at [1399, 546] on button "Start Test" at bounding box center [1398, 541] width 123 height 44
